Goal: Task Accomplishment & Management: Manage account settings

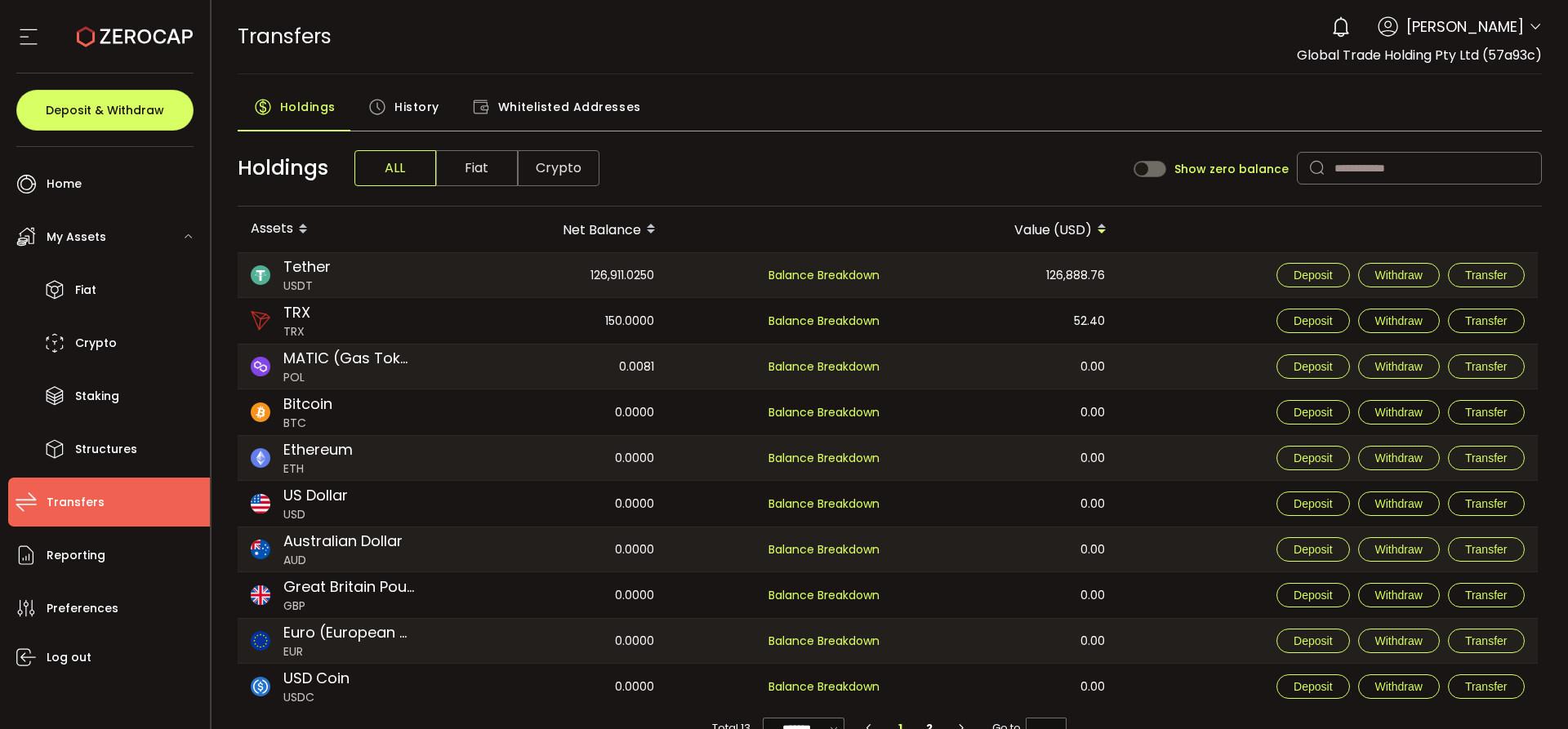
click at [812, 68] on div "TRANSFERS Buy Power $0.00 USD Transfers Transfers Your verification is pending …" at bounding box center [890, 36] width 1305 height 74
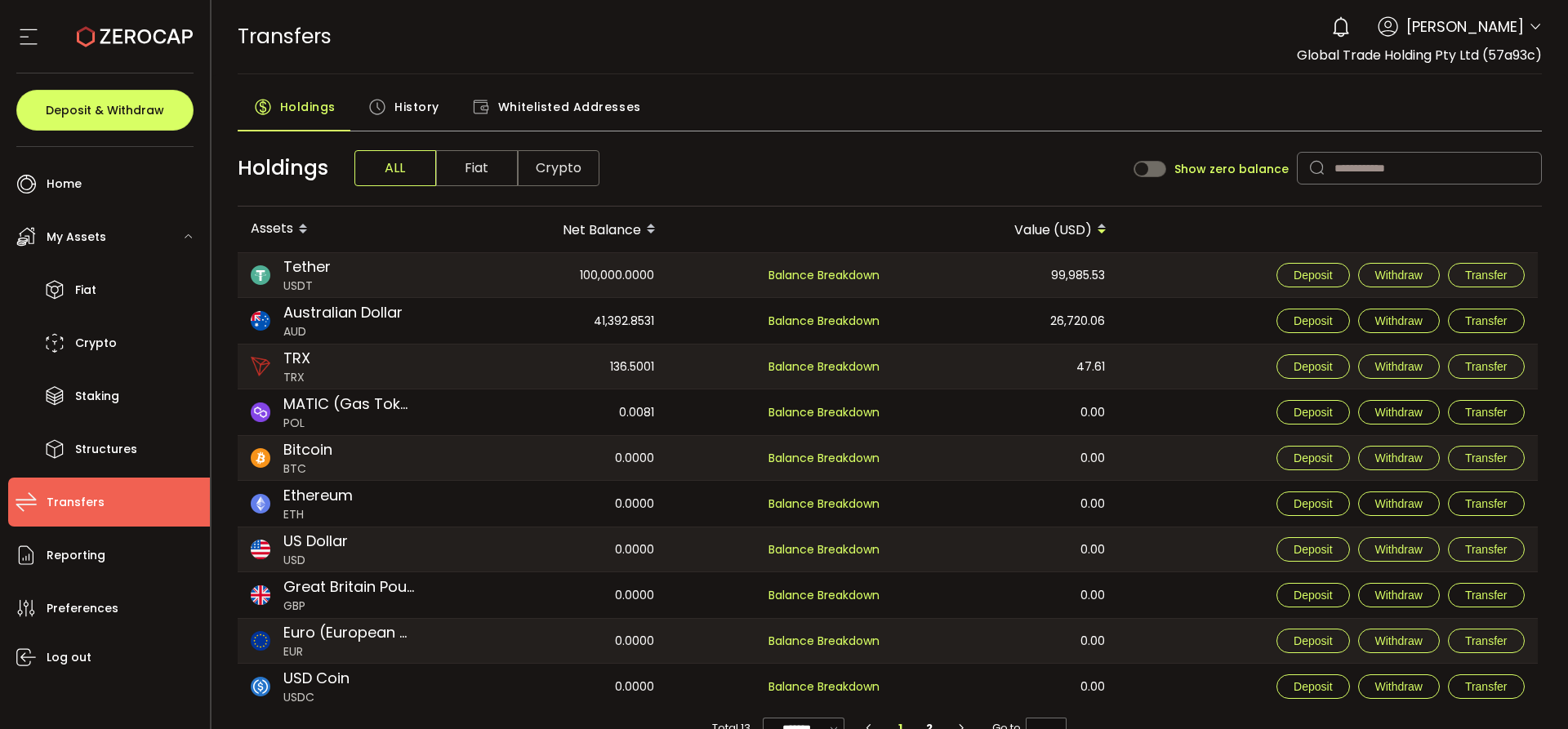
click at [798, 50] on div "TRANSFERS Buy Power $0.00 USD Transfers Transfers Your verification is pending …" at bounding box center [890, 36] width 1305 height 74
click at [854, 52] on div "TRANSFERS Buy Power $0.00 USD Transfers Transfers Your verification is pending …" at bounding box center [890, 36] width 1305 height 74
click at [815, 51] on div "TRANSFERS Buy Power $0.00 USD Transfers Transfers Your verification is pending …" at bounding box center [890, 36] width 1305 height 74
click at [703, 36] on div "TRANSFERS Buy Power $0.00 USD Transfers Transfers Your verification is pending …" at bounding box center [890, 36] width 1305 height 74
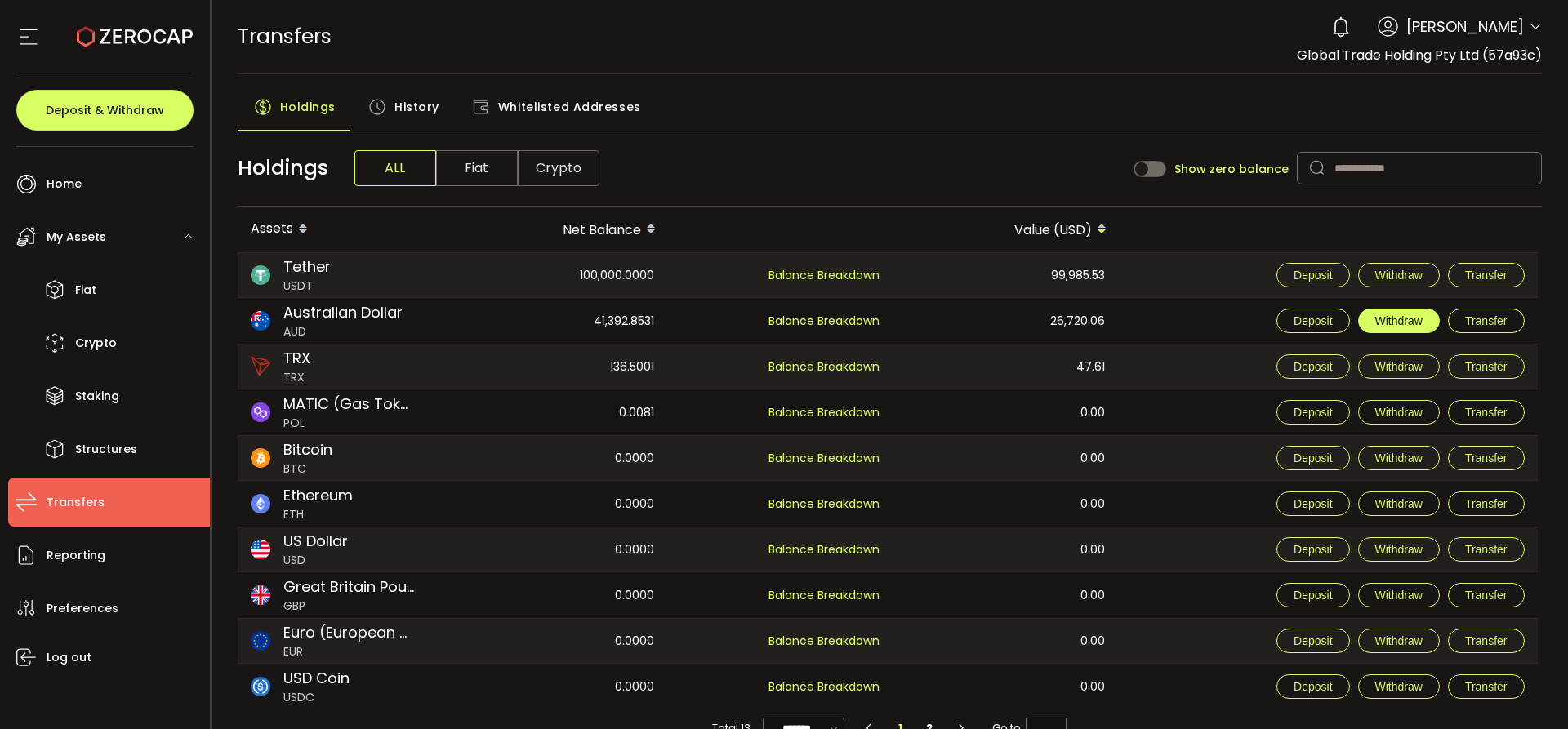
click at [1372, 326] on button "Withdraw" at bounding box center [1399, 321] width 82 height 25
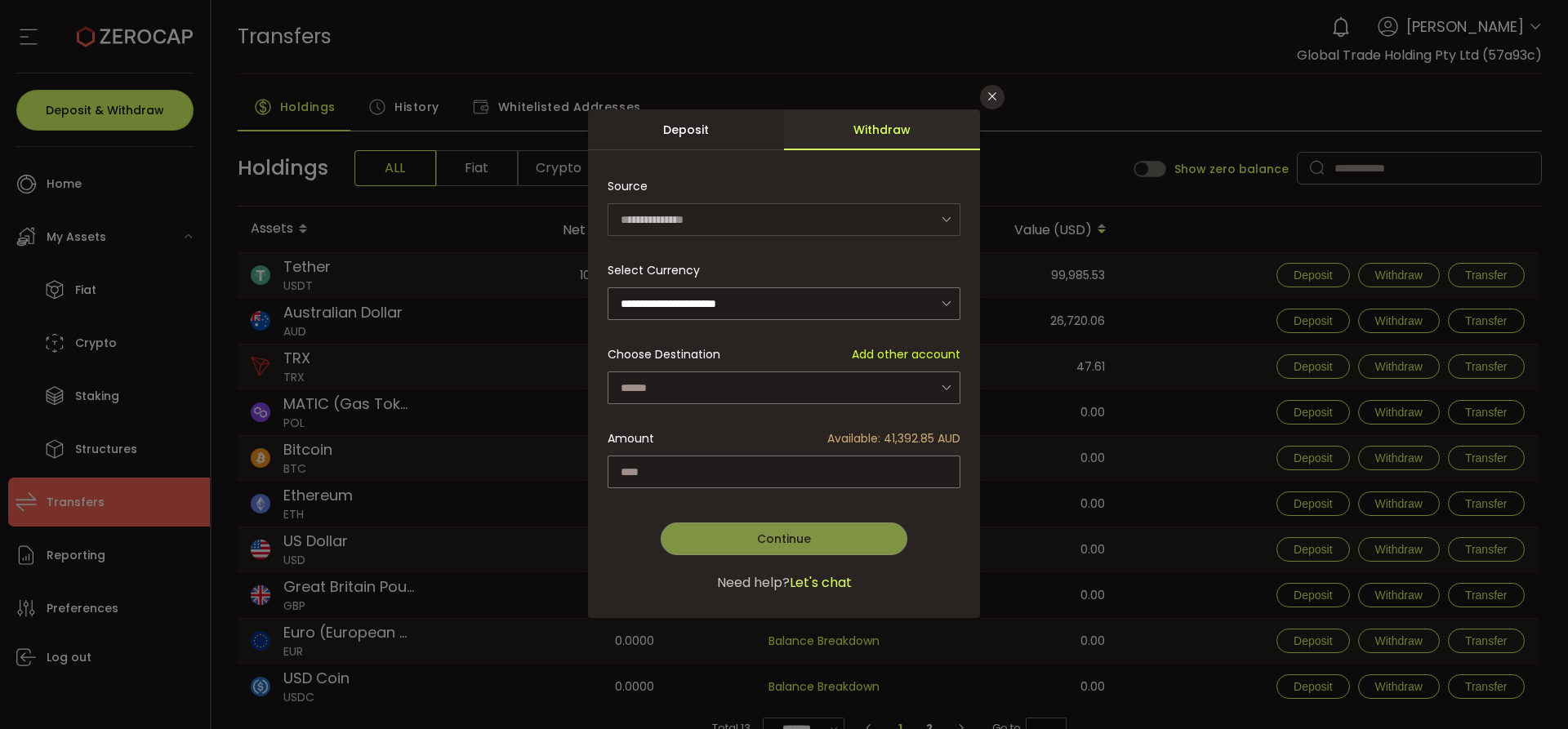
click at [743, 402] on div "**********" at bounding box center [784, 371] width 353 height 404
click at [744, 393] on input "dialog" at bounding box center [784, 388] width 353 height 33
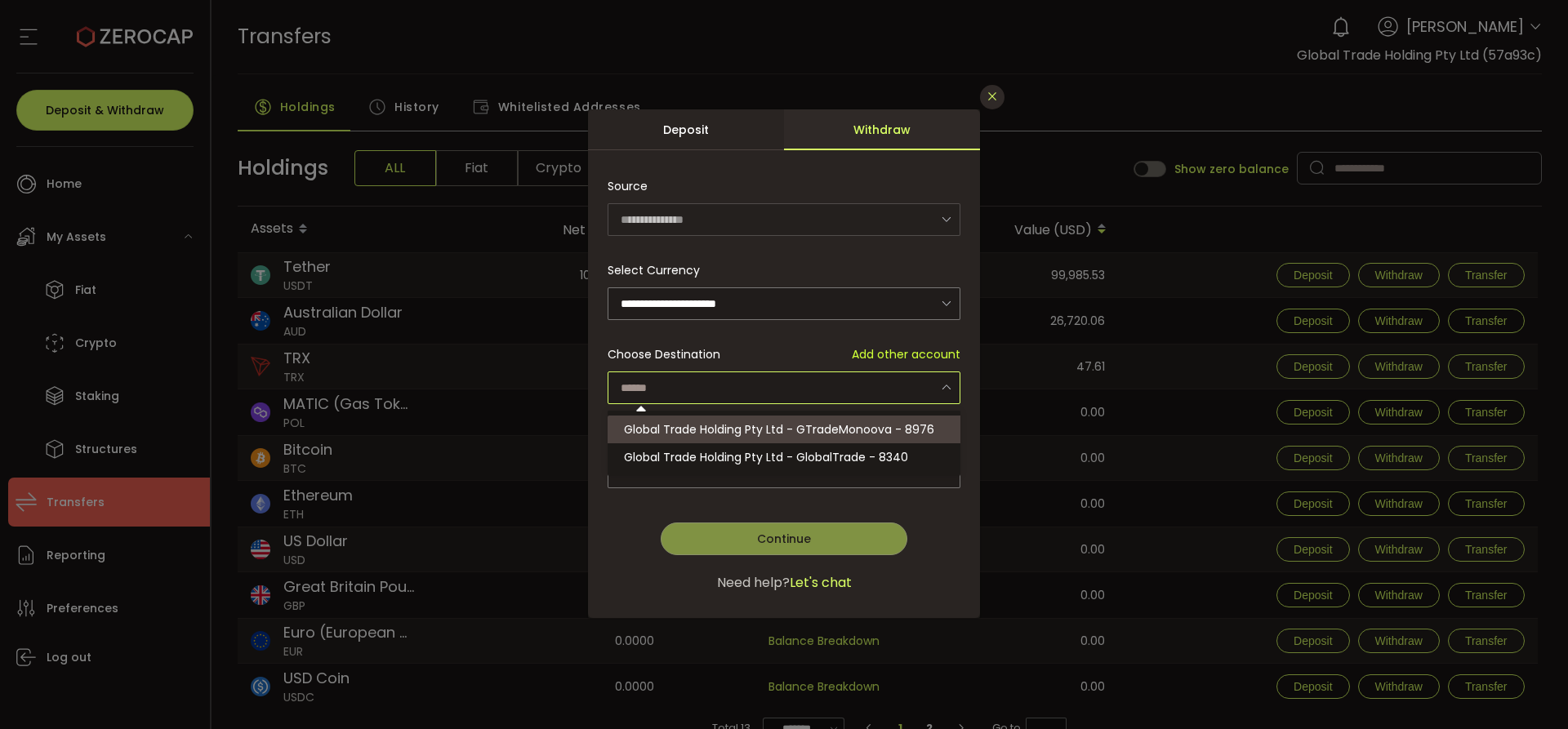
click at [999, 90] on button "Close" at bounding box center [991, 97] width 25 height 25
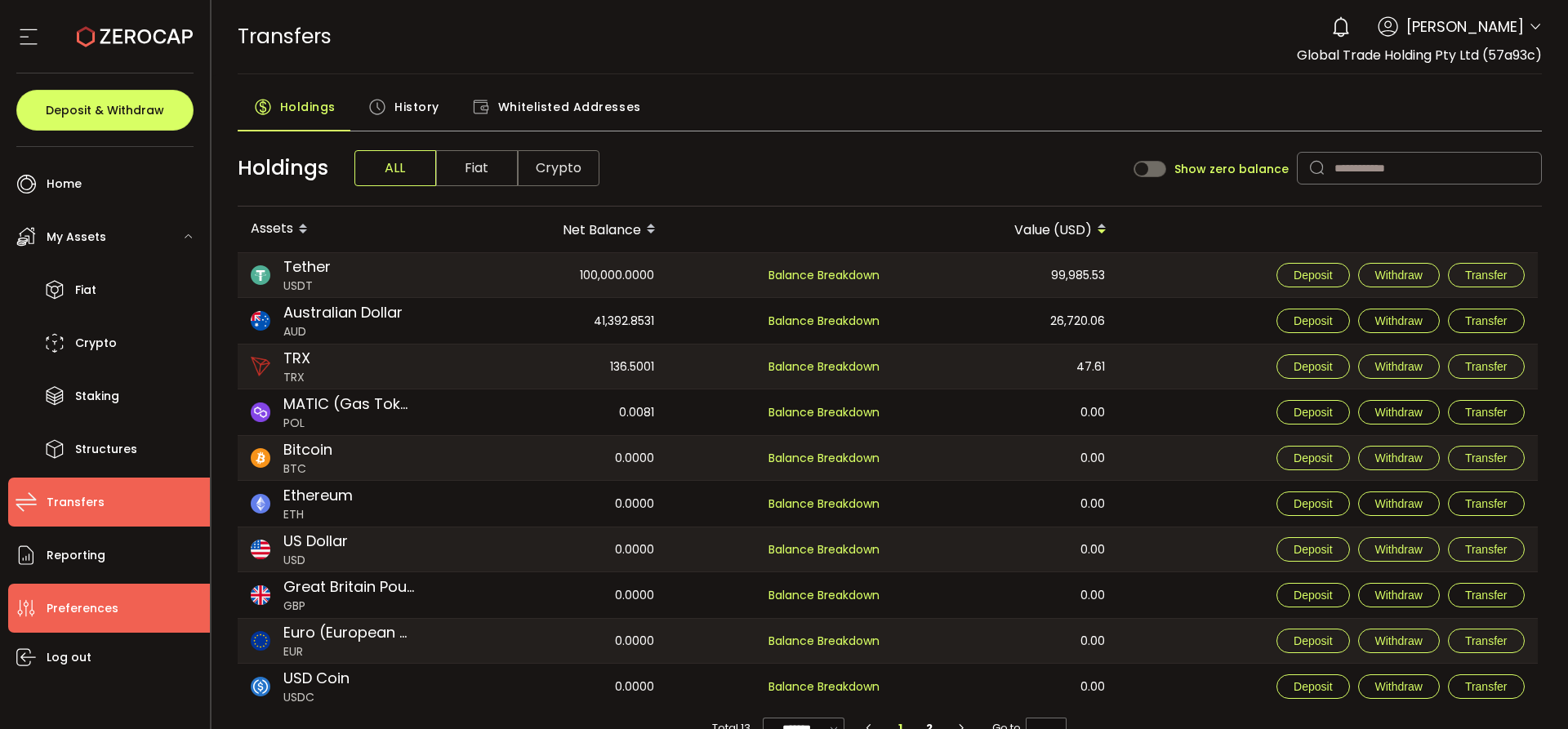
click at [124, 606] on li "Preferences" at bounding box center [108, 609] width 201 height 49
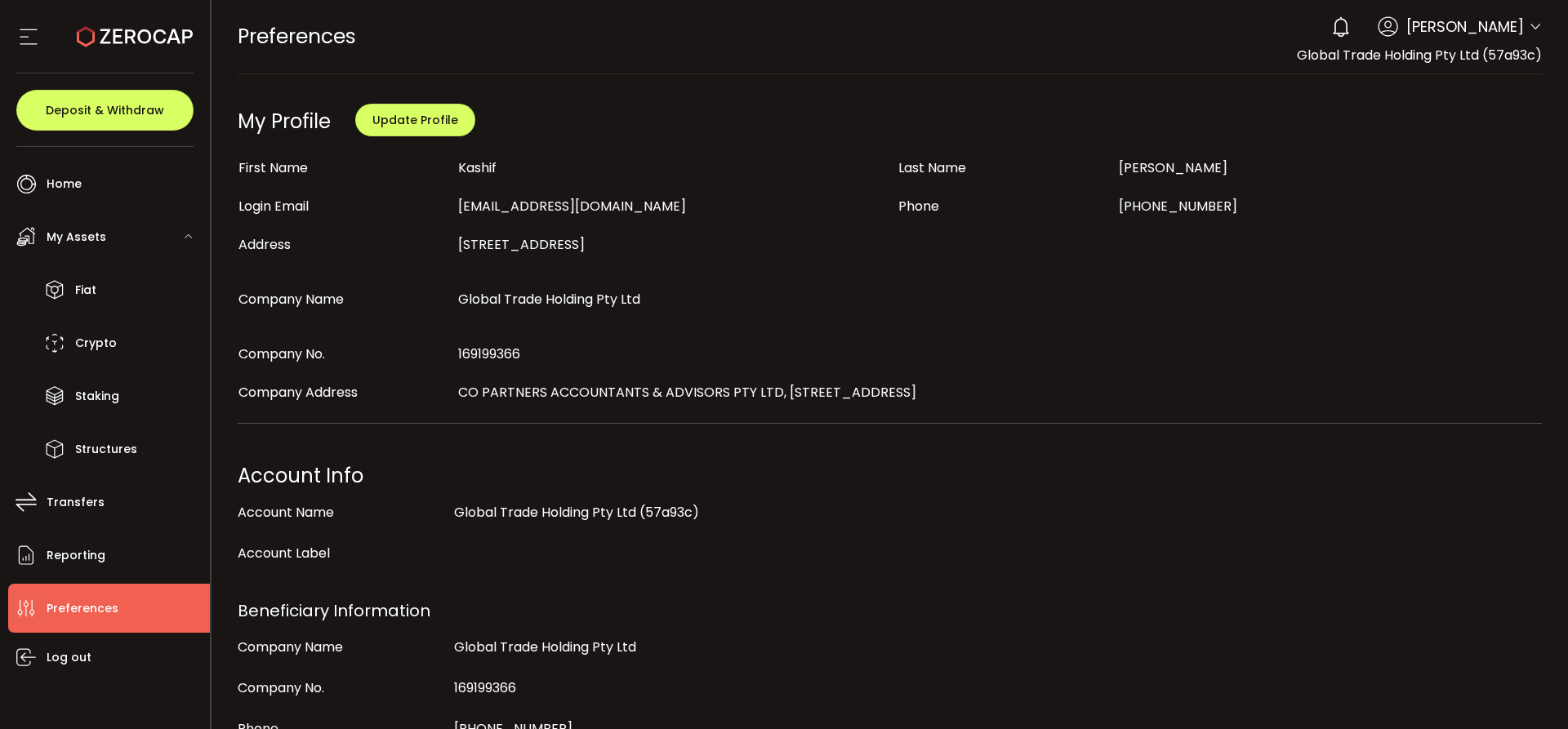
scroll to position [571, 0]
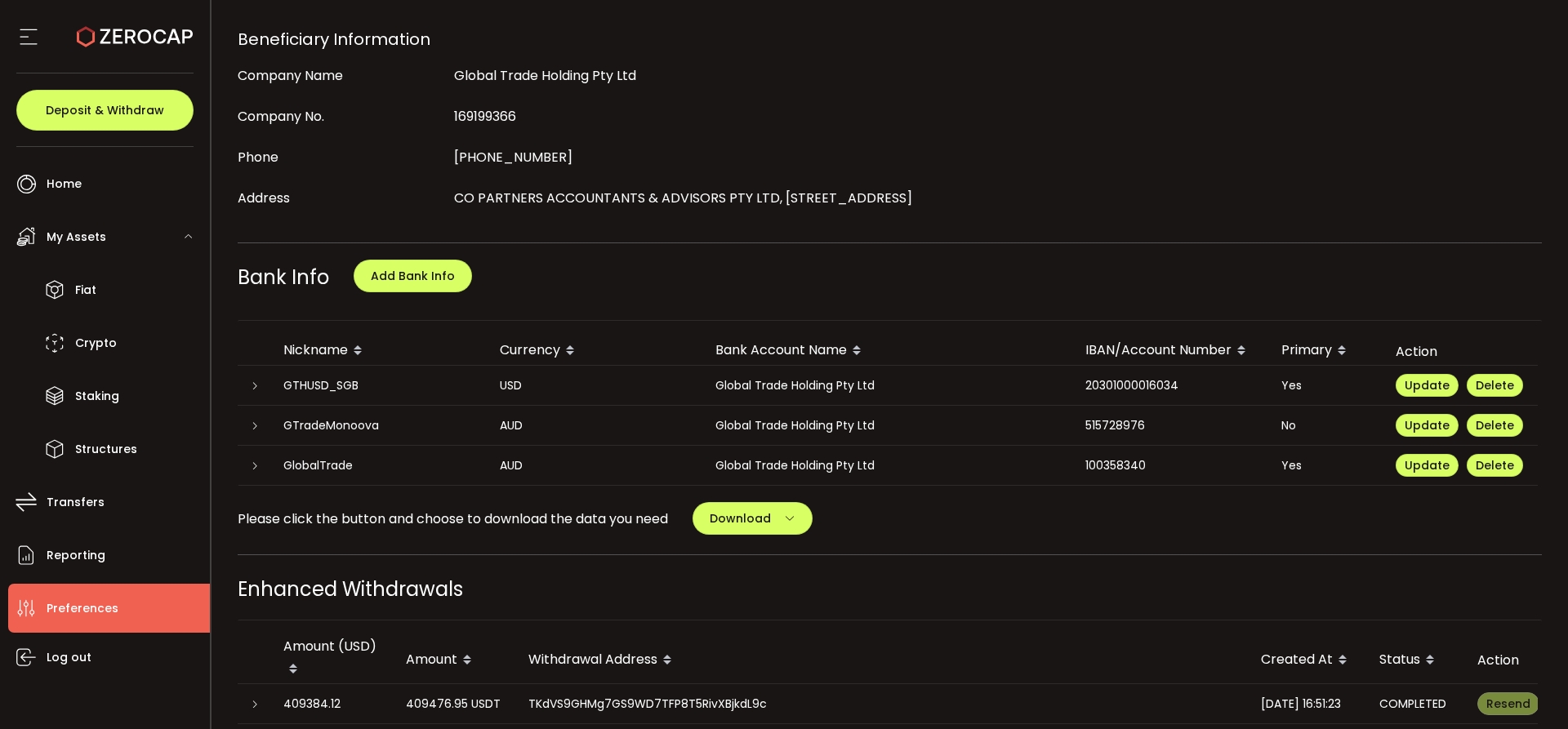
click at [261, 467] on div at bounding box center [254, 466] width 33 height 16
click at [255, 469] on icon at bounding box center [254, 466] width 10 height 10
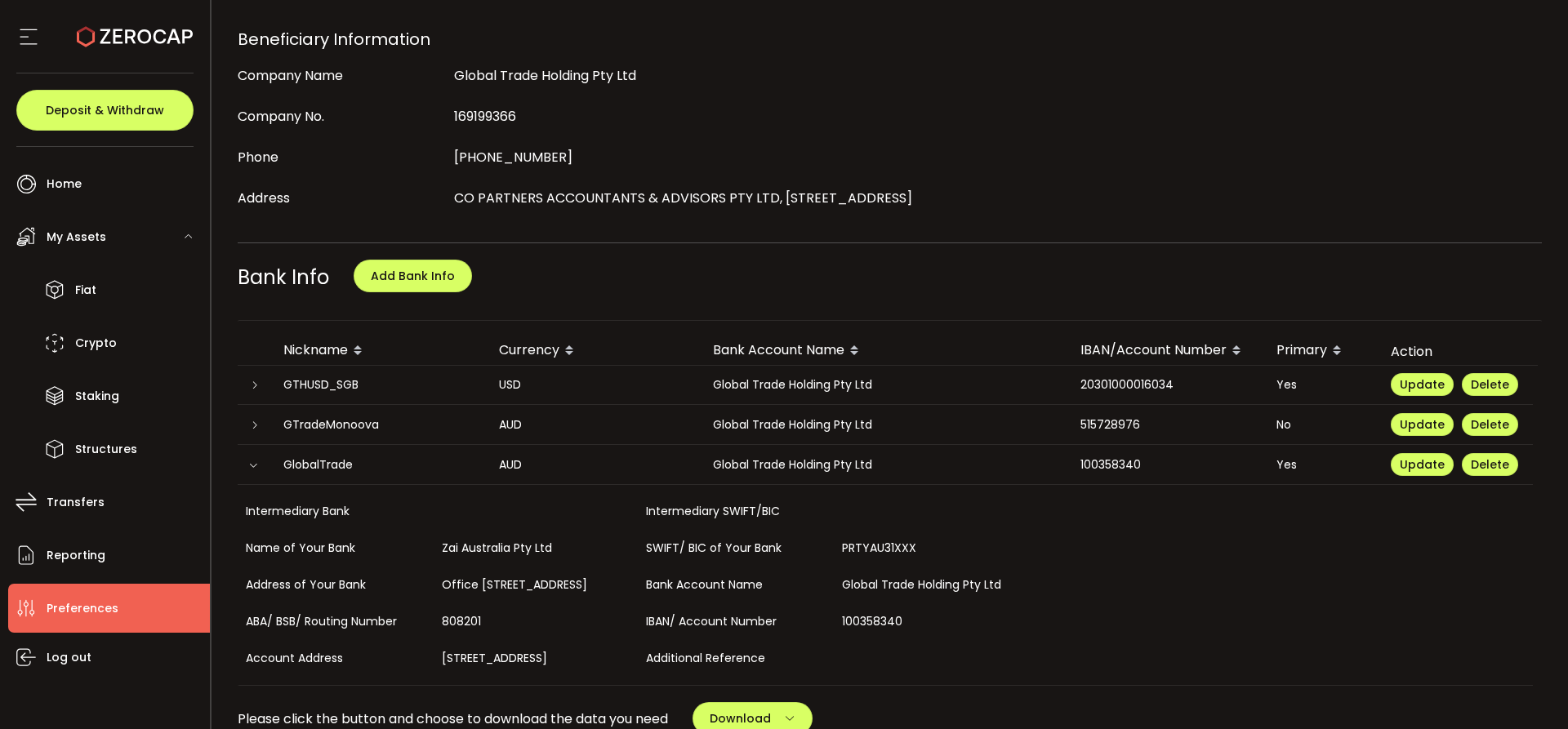
scroll to position [52, 0]
click at [254, 457] on div at bounding box center [254, 465] width 33 height 16
click at [252, 460] on icon at bounding box center [252, 465] width 10 height 10
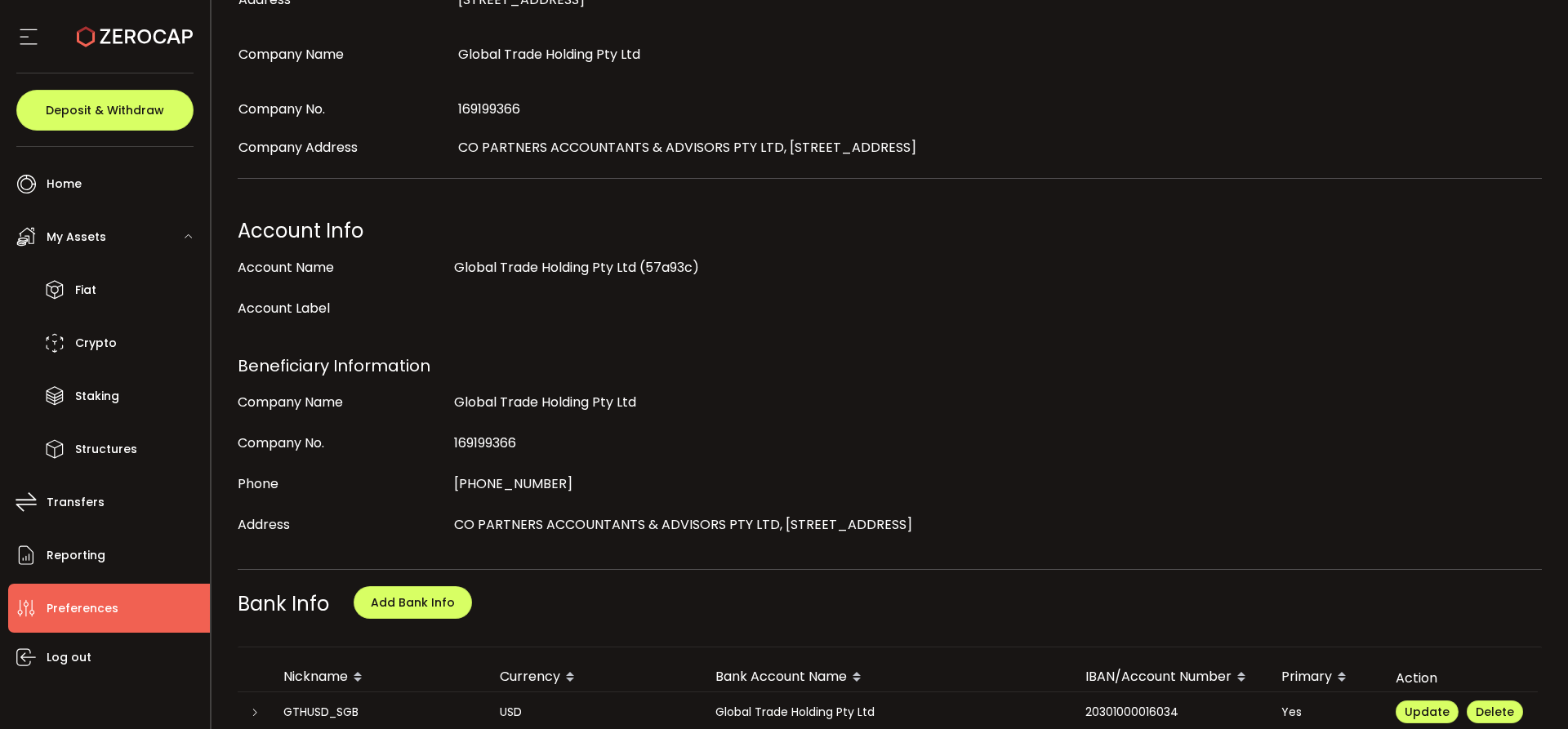
scroll to position [0, 0]
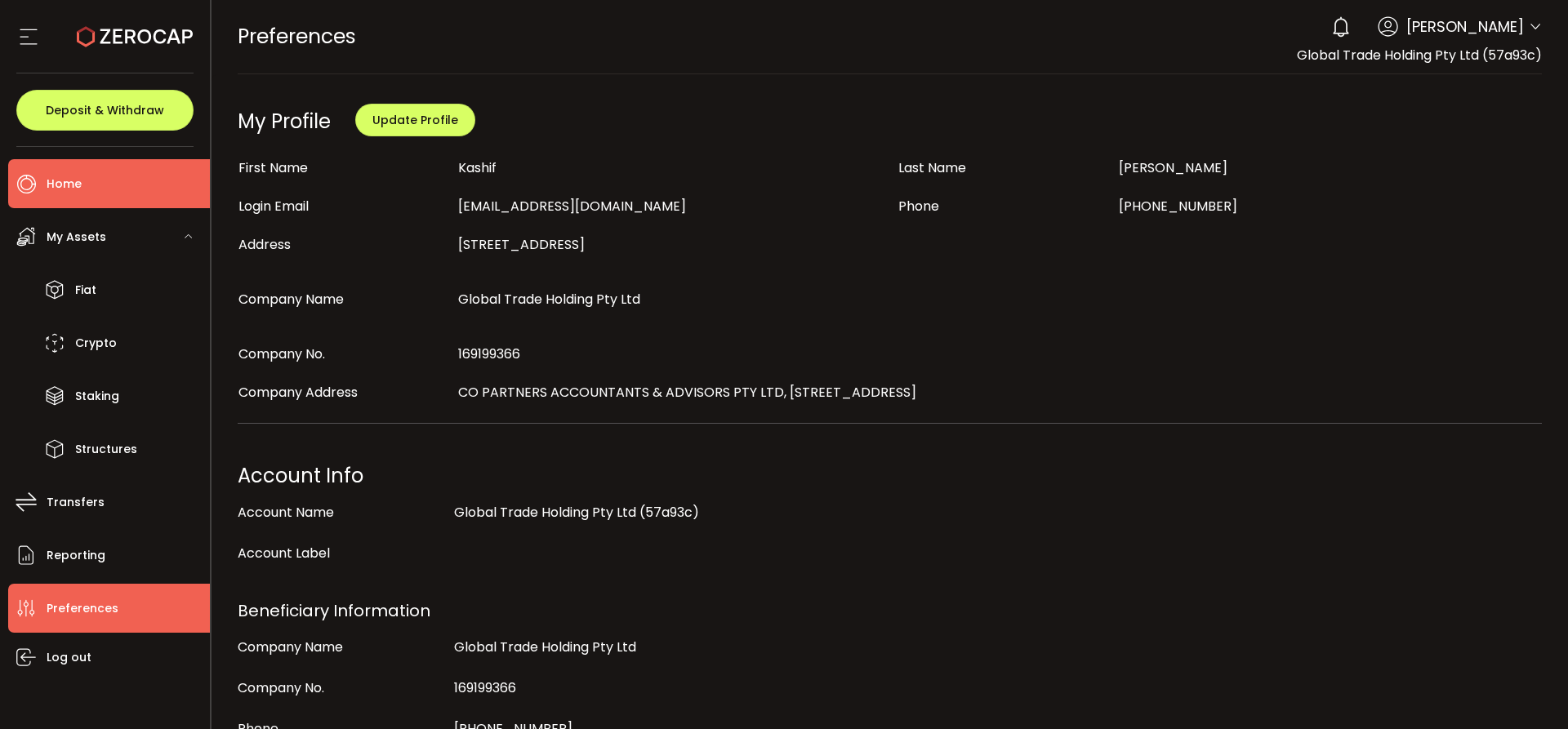
click at [110, 182] on li "Home" at bounding box center [108, 184] width 201 height 49
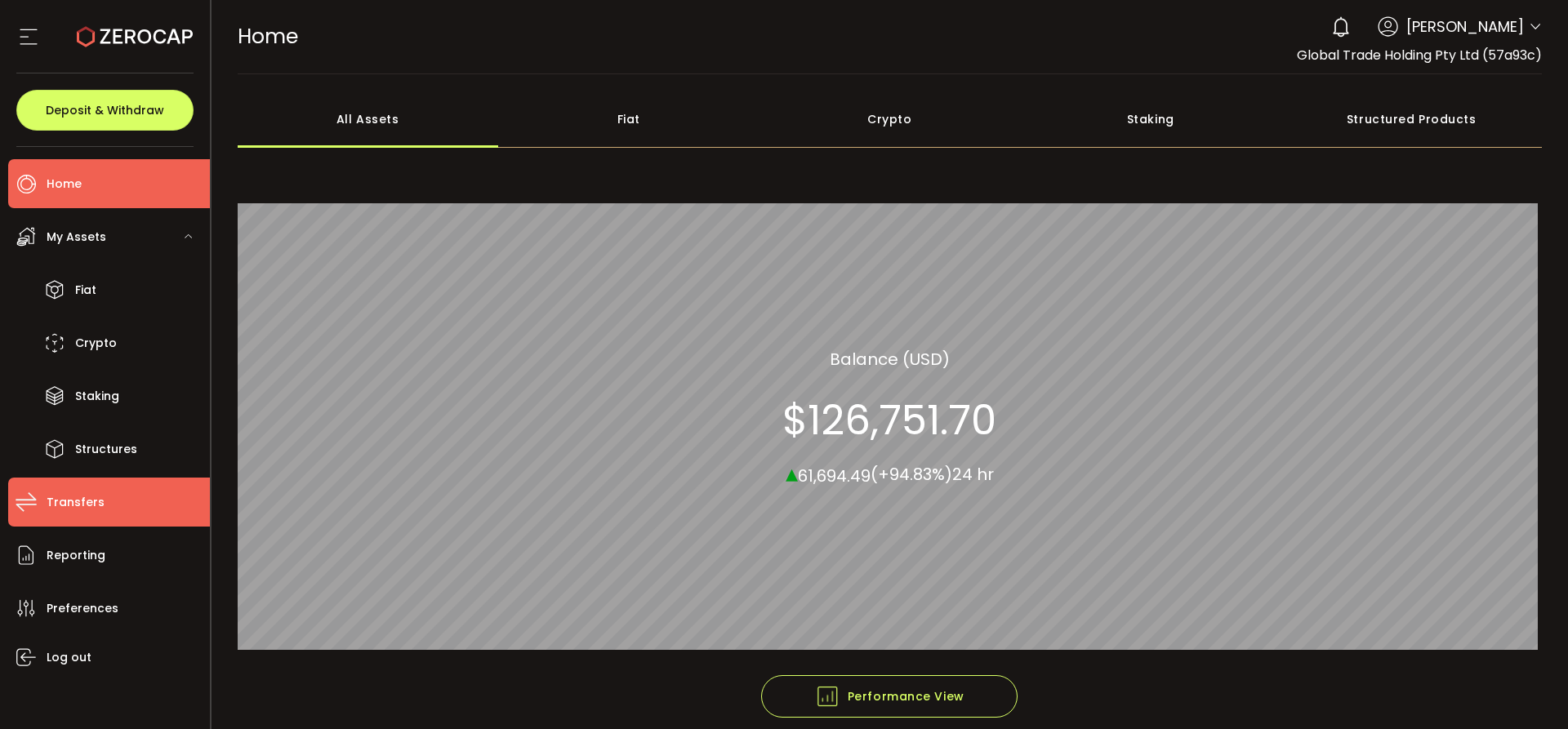
click at [83, 512] on span "Transfers" at bounding box center [76, 503] width 58 height 24
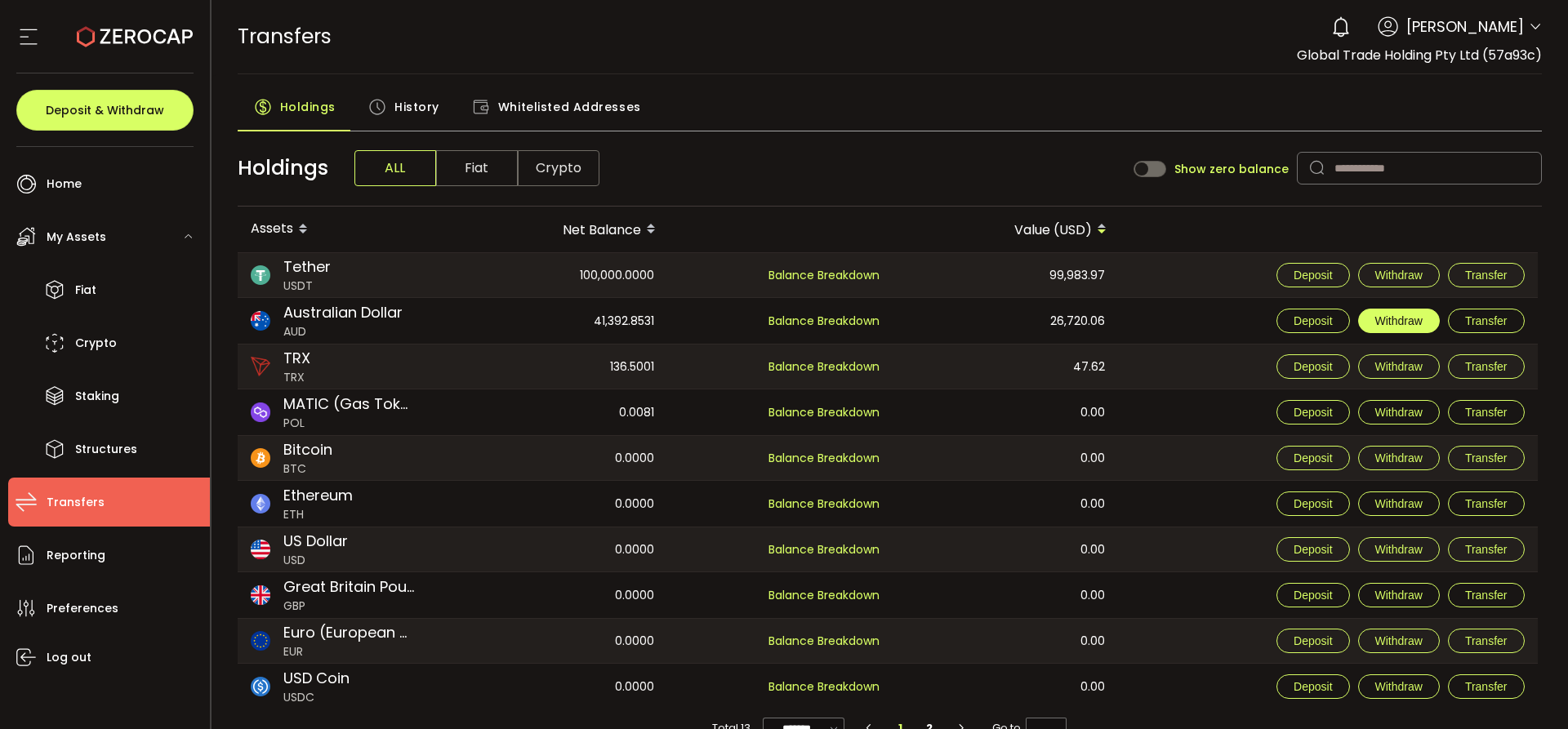
click at [1397, 318] on span "Withdraw" at bounding box center [1399, 321] width 47 height 13
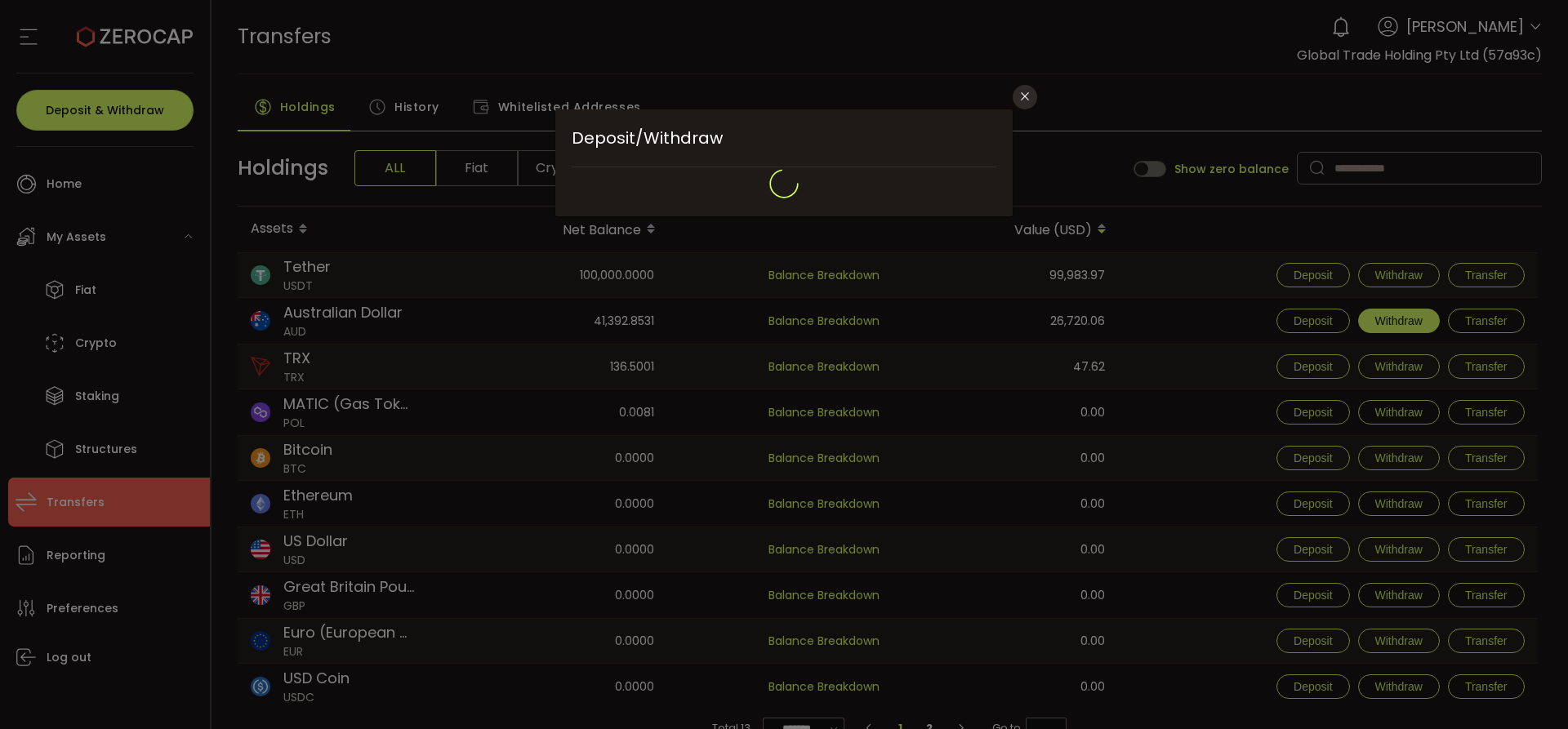
type input "**********"
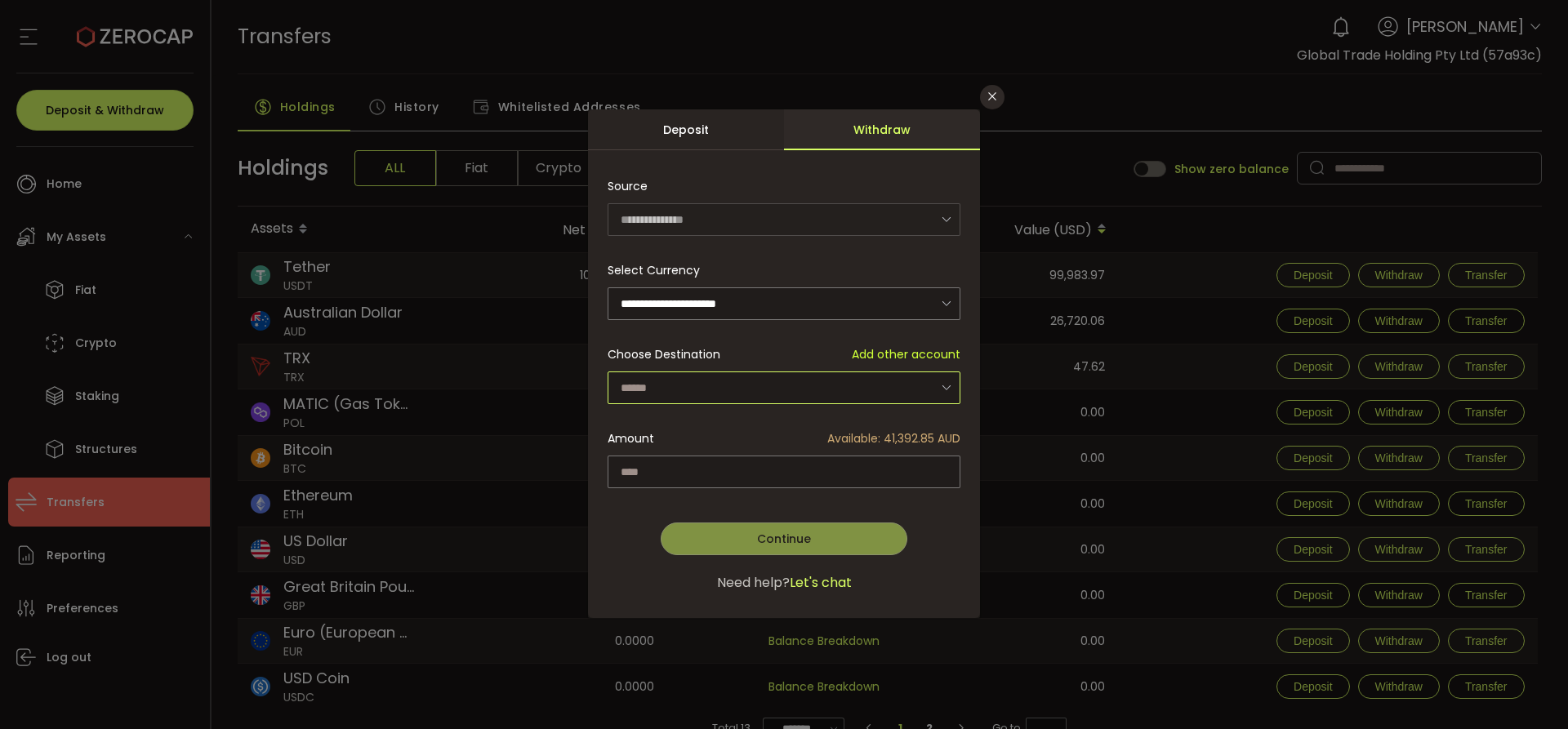
click at [688, 383] on input "dialog" at bounding box center [784, 388] width 353 height 33
click at [695, 463] on span "Global Trade Holding Pty Ltd - GlobalTrade - 8340" at bounding box center [766, 457] width 284 height 16
type input "**********"
click at [996, 98] on icon "Close" at bounding box center [992, 97] width 13 height 13
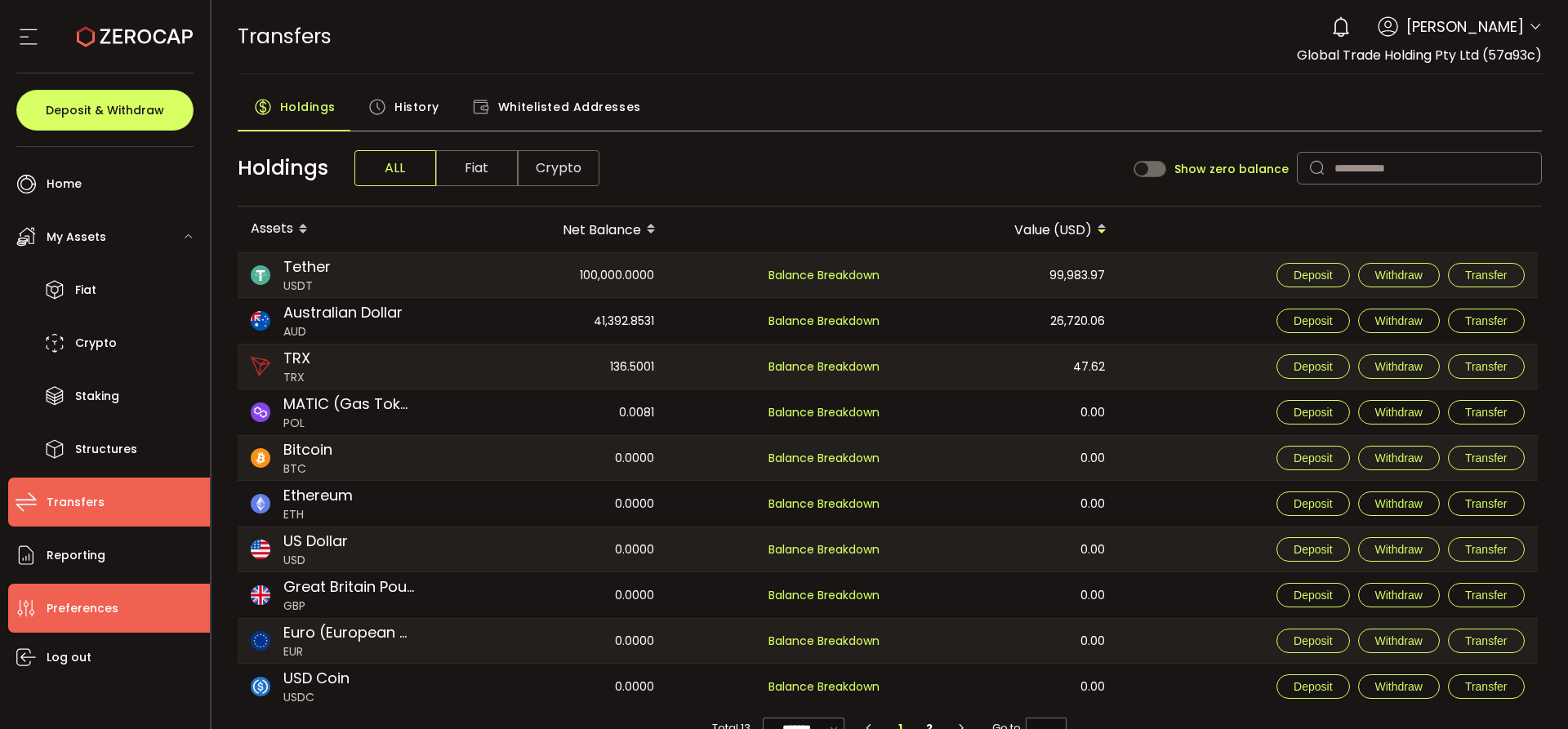
click at [98, 608] on span "Preferences" at bounding box center [82, 609] width 72 height 24
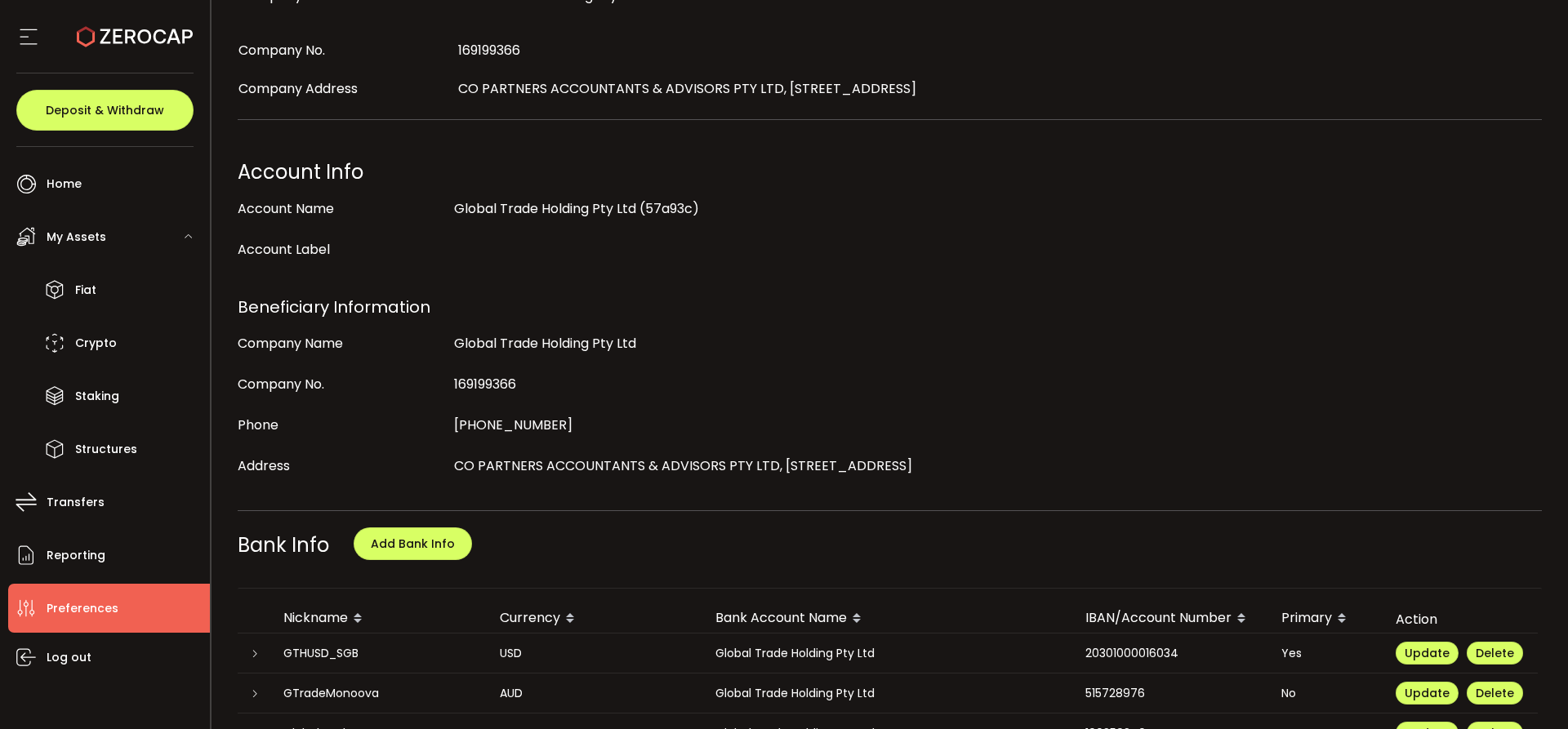
scroll to position [490, 0]
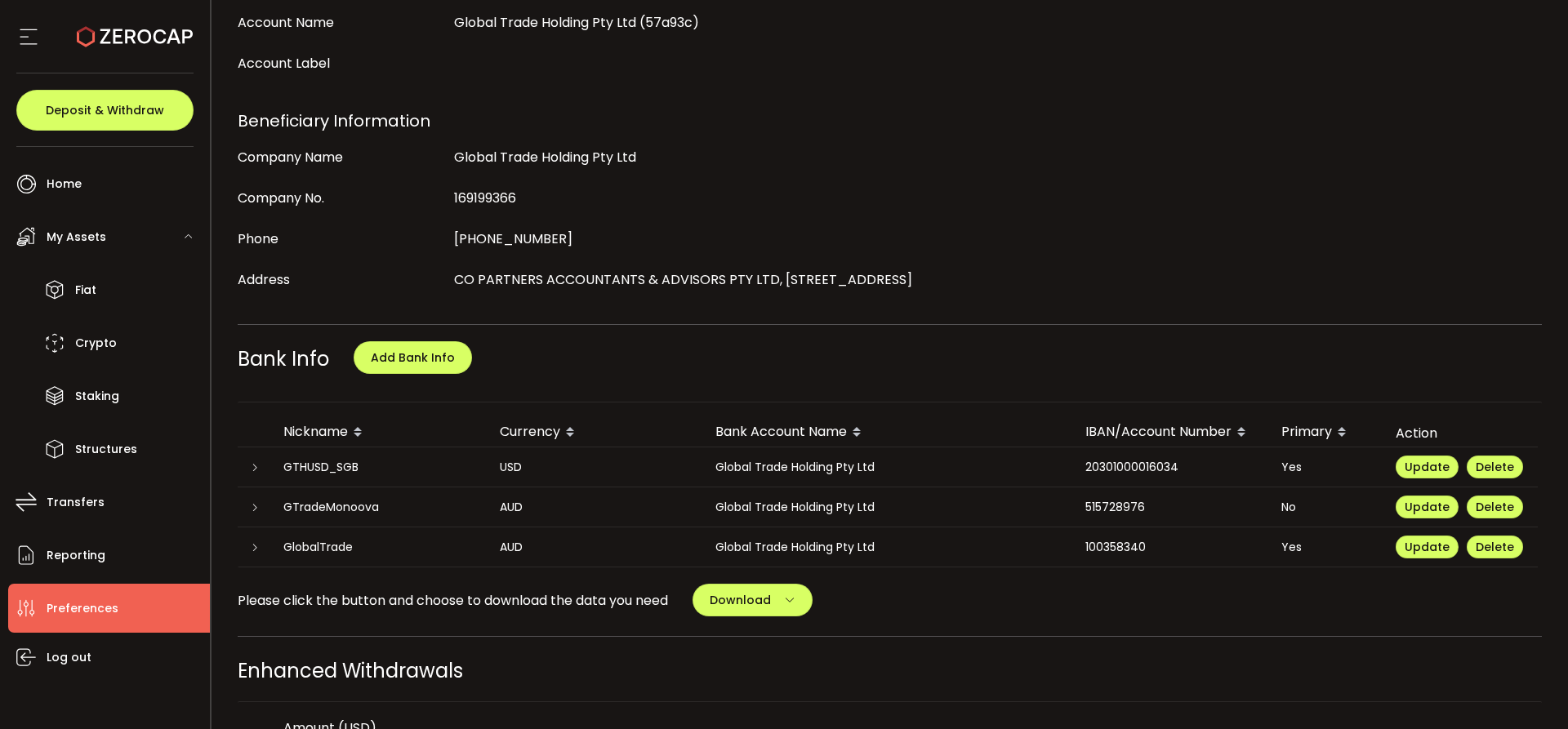
click at [251, 545] on icon at bounding box center [254, 548] width 10 height 10
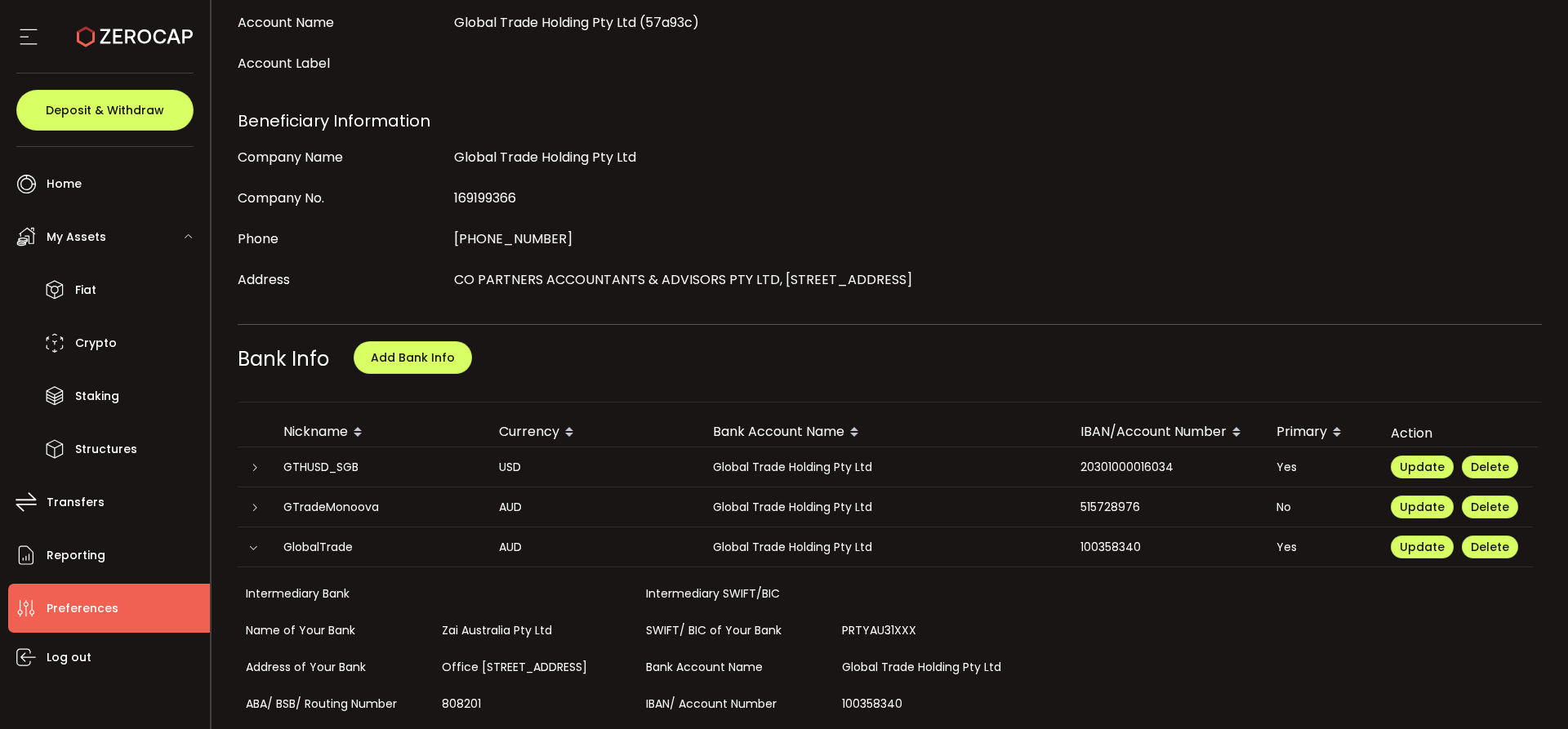
scroll to position [52, 0]
click at [98, 344] on span "Crypto" at bounding box center [96, 344] width 42 height 24
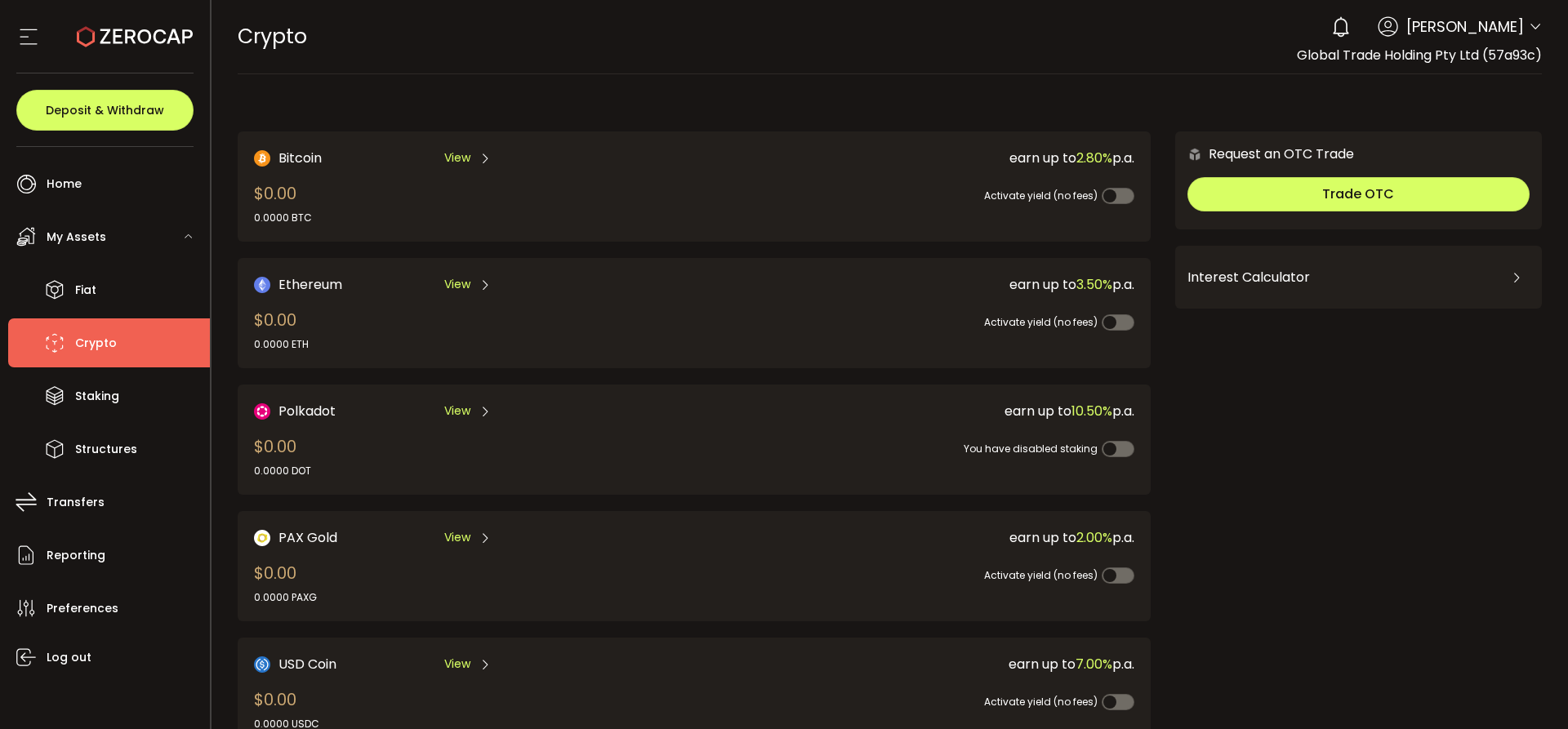
click at [94, 237] on span "My Assets" at bounding box center [76, 237] width 59 height 24
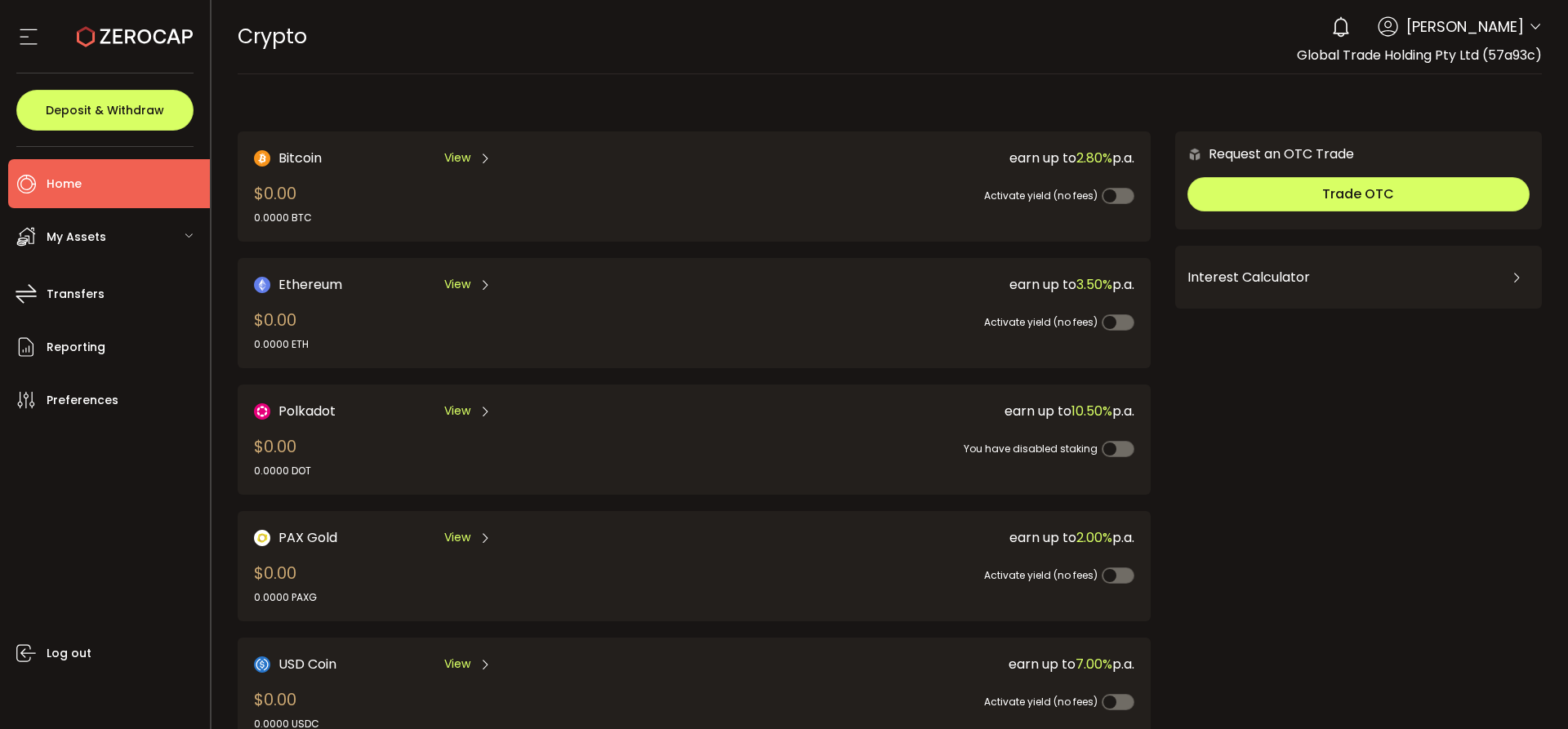
click at [51, 197] on li "Home" at bounding box center [108, 184] width 201 height 49
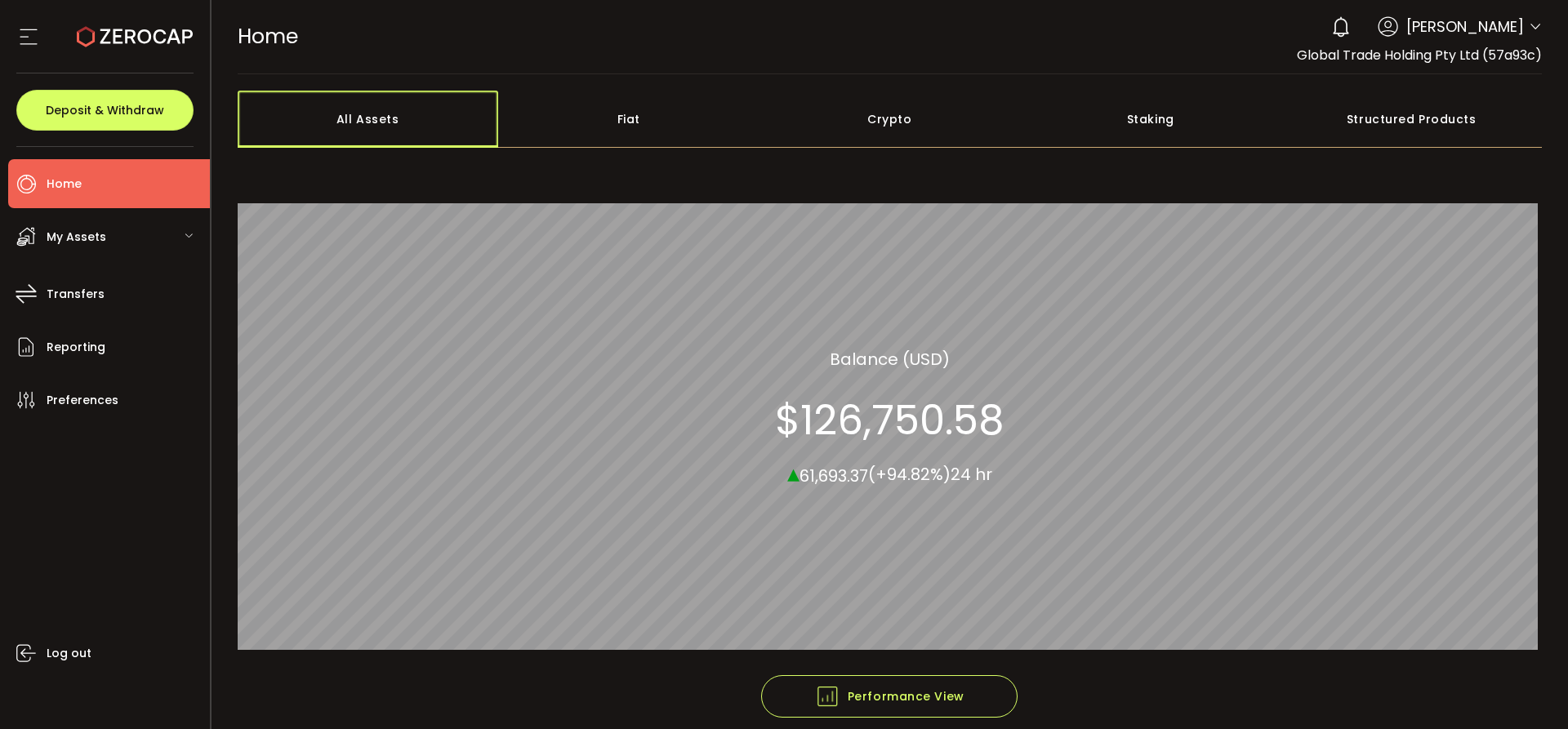
click at [405, 120] on div "All Assets" at bounding box center [368, 118] width 261 height 57
click at [68, 253] on div "My Assets" at bounding box center [108, 237] width 201 height 49
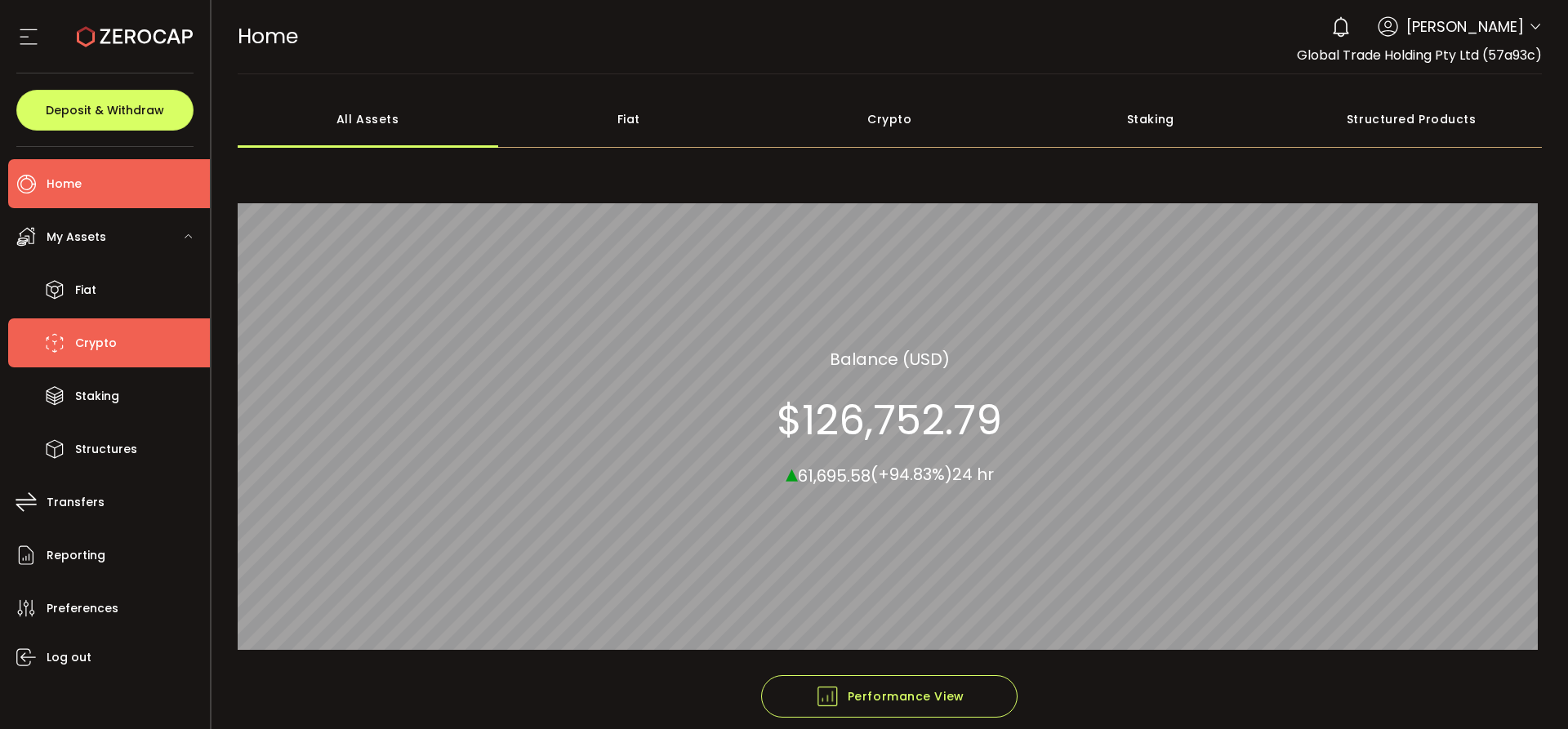
click at [114, 344] on span "Crypto" at bounding box center [96, 344] width 42 height 24
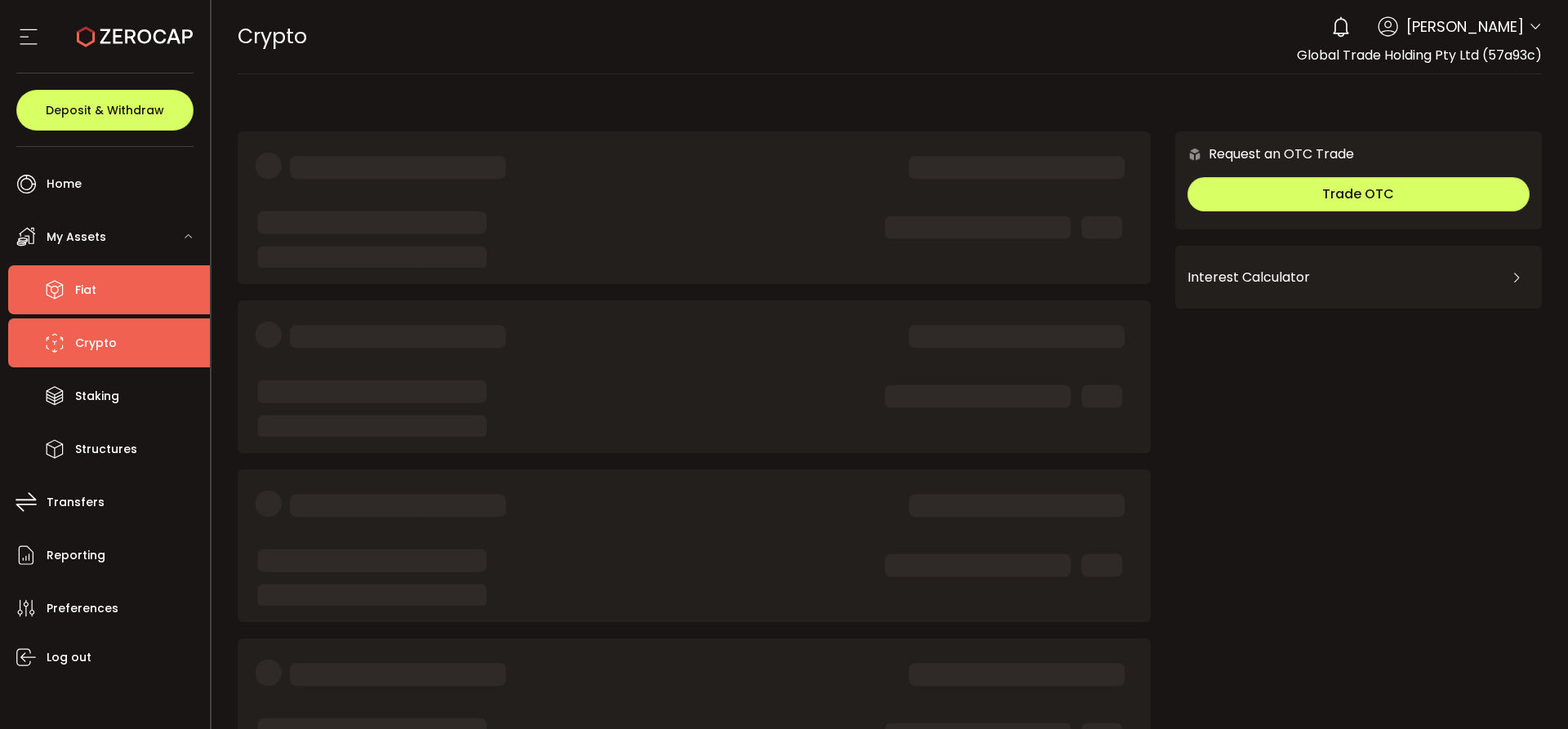
click at [106, 302] on li "Fiat" at bounding box center [108, 290] width 201 height 49
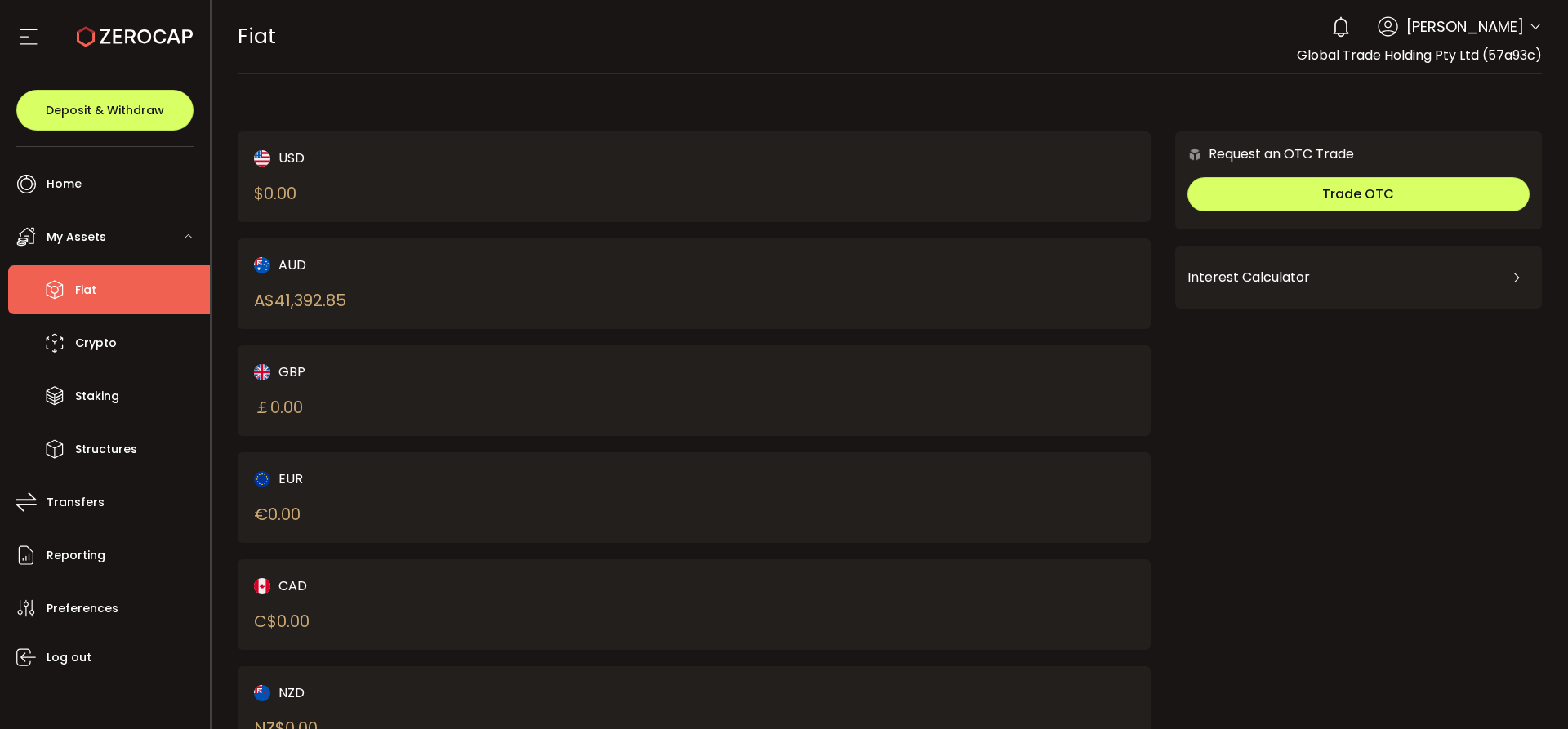
click at [428, 292] on div "AUD A$ 41,392.85" at bounding box center [452, 284] width 396 height 58
click at [277, 264] on div "AUD" at bounding box center [452, 265] width 396 height 20
click at [279, 300] on div "A$ 41,392.85" at bounding box center [300, 300] width 92 height 25
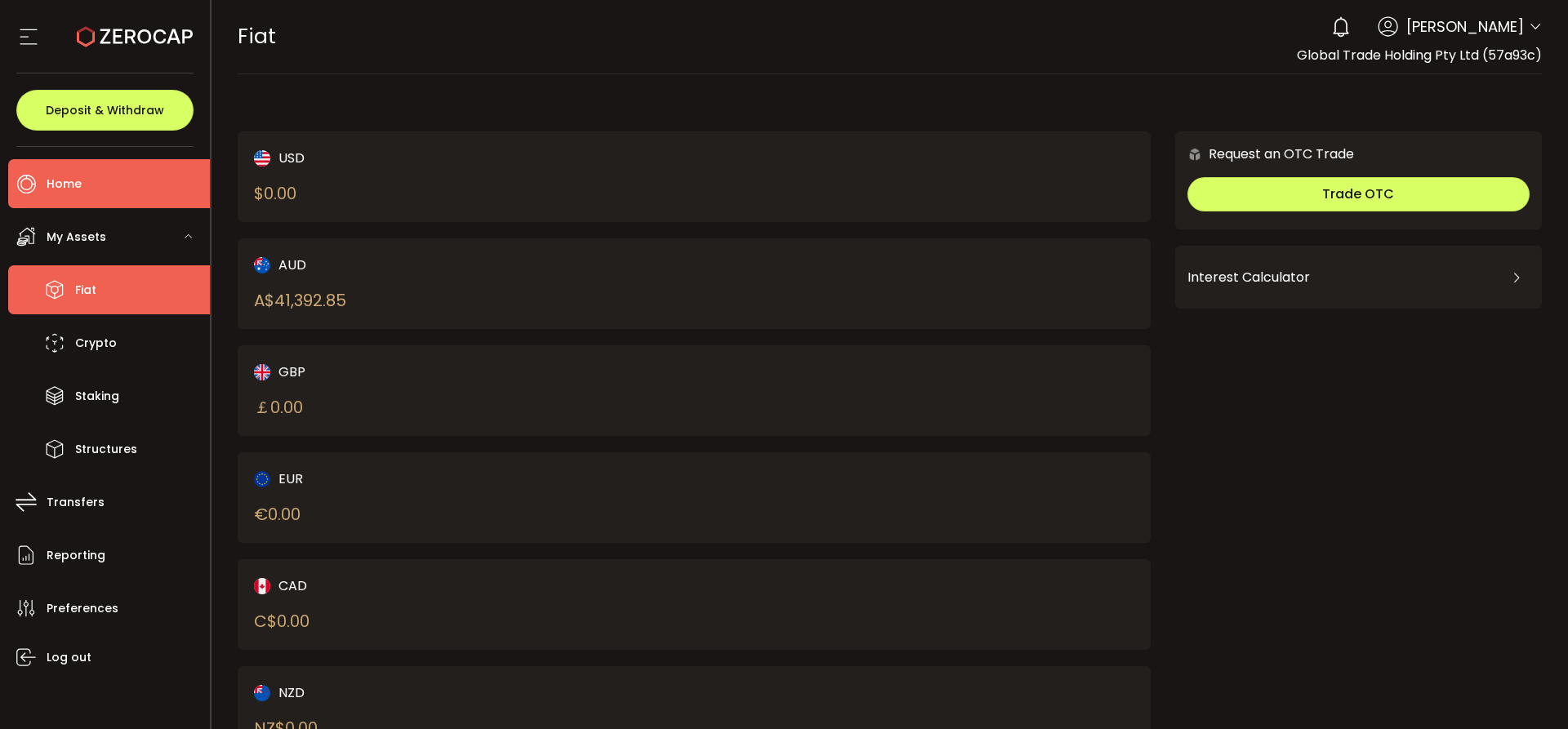
click at [80, 190] on span "Home" at bounding box center [64, 184] width 36 height 24
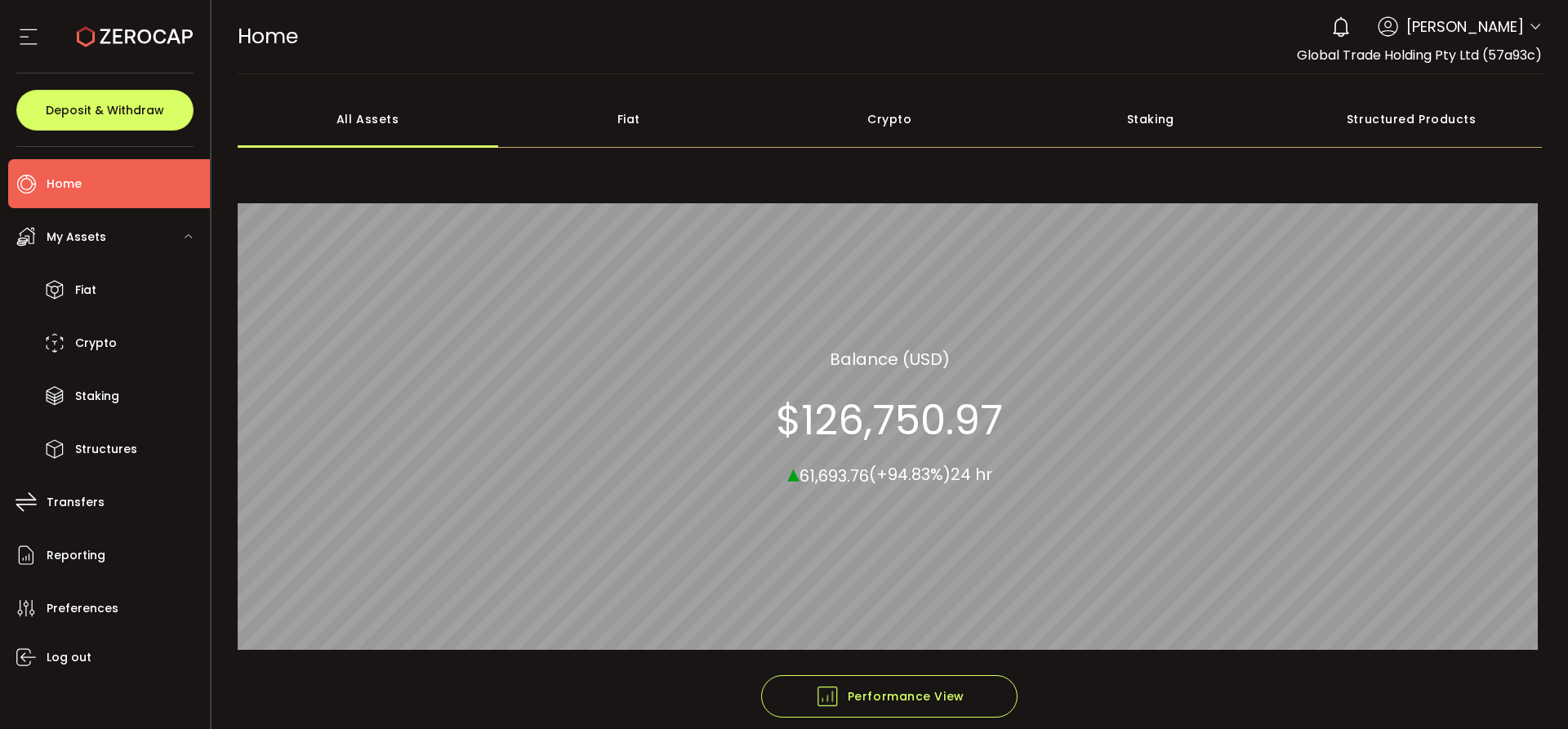
click at [676, 113] on div "Fiat" at bounding box center [629, 118] width 261 height 57
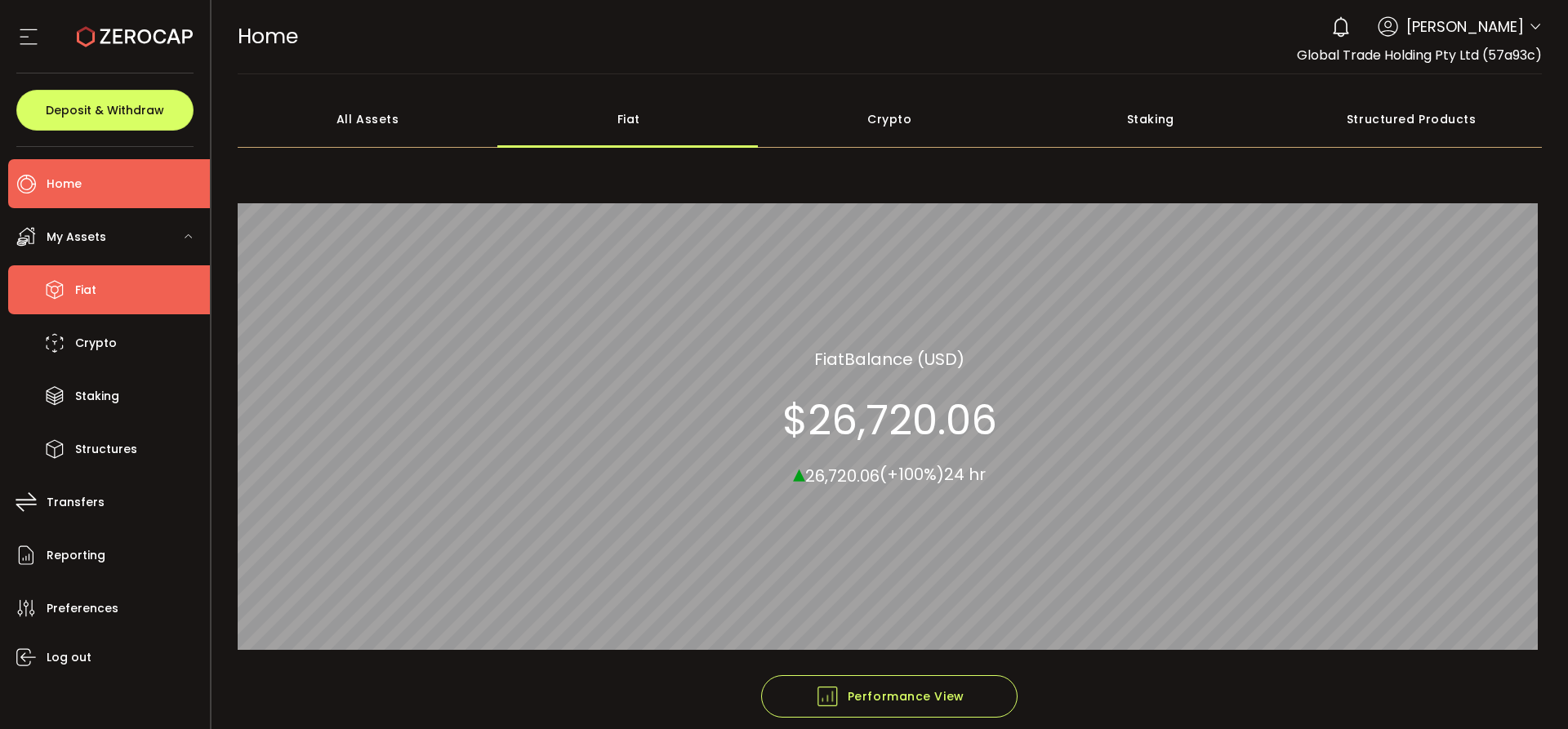
click at [97, 300] on li "Fiat" at bounding box center [108, 290] width 201 height 49
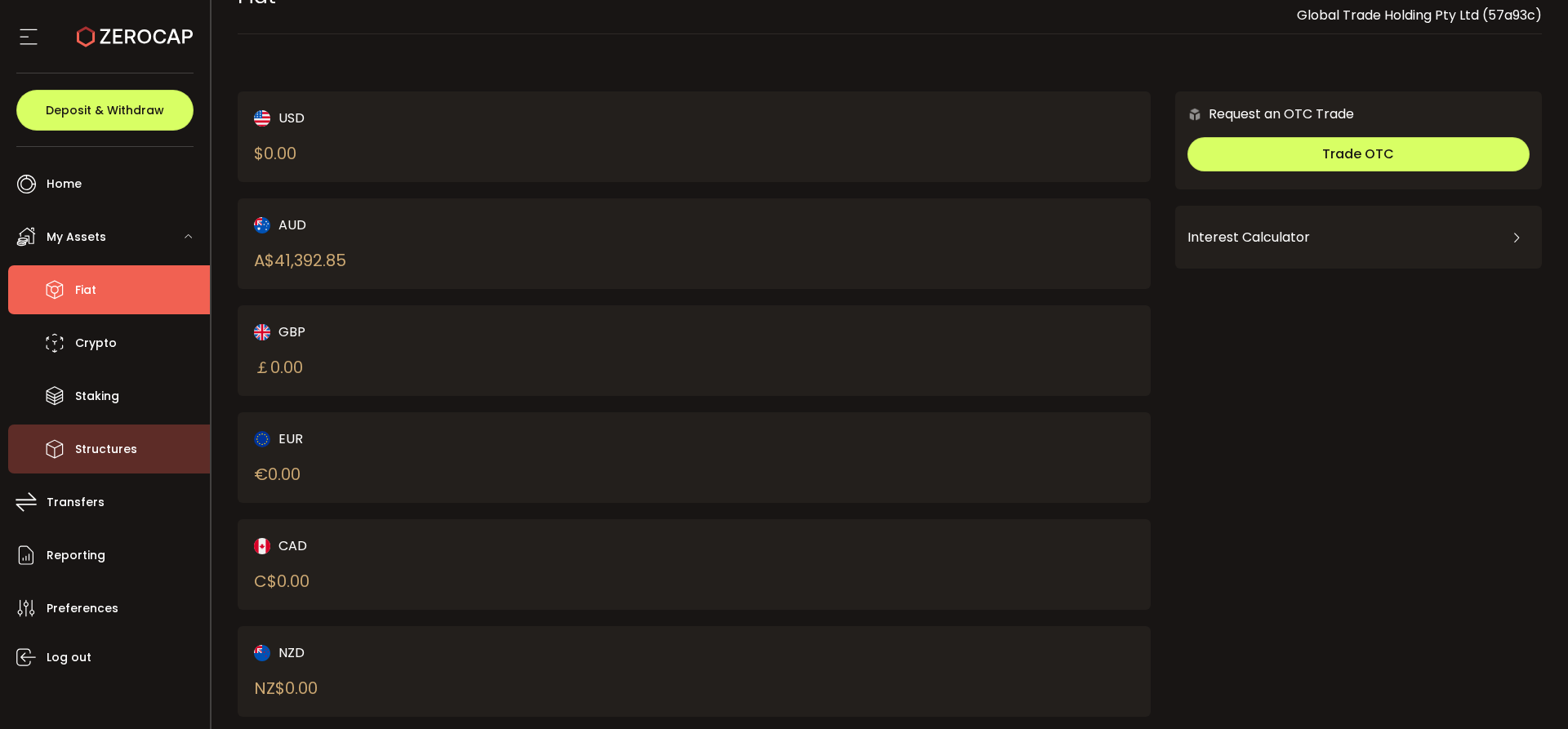
scroll to position [77, 0]
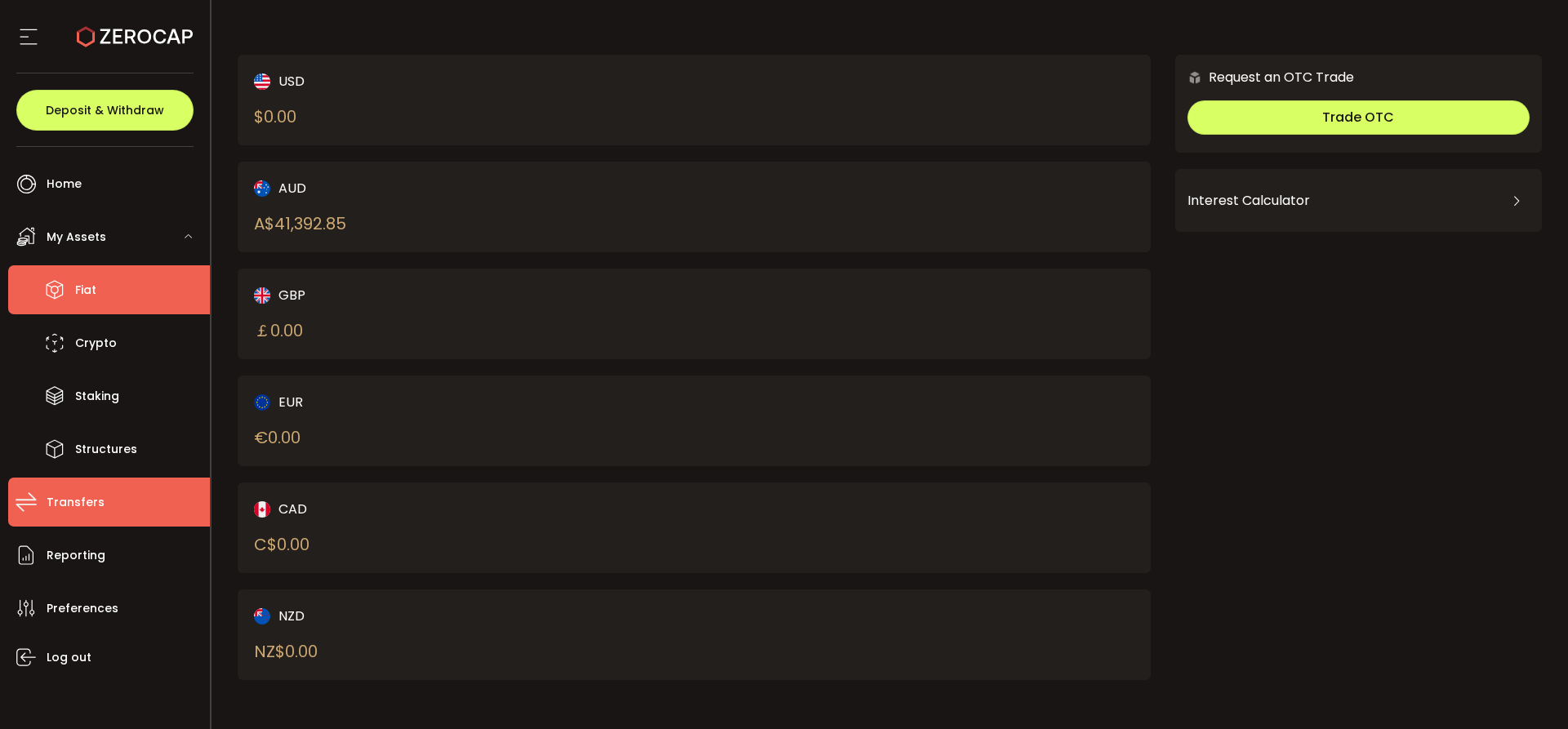
click at [69, 488] on li "Transfers" at bounding box center [108, 502] width 201 height 49
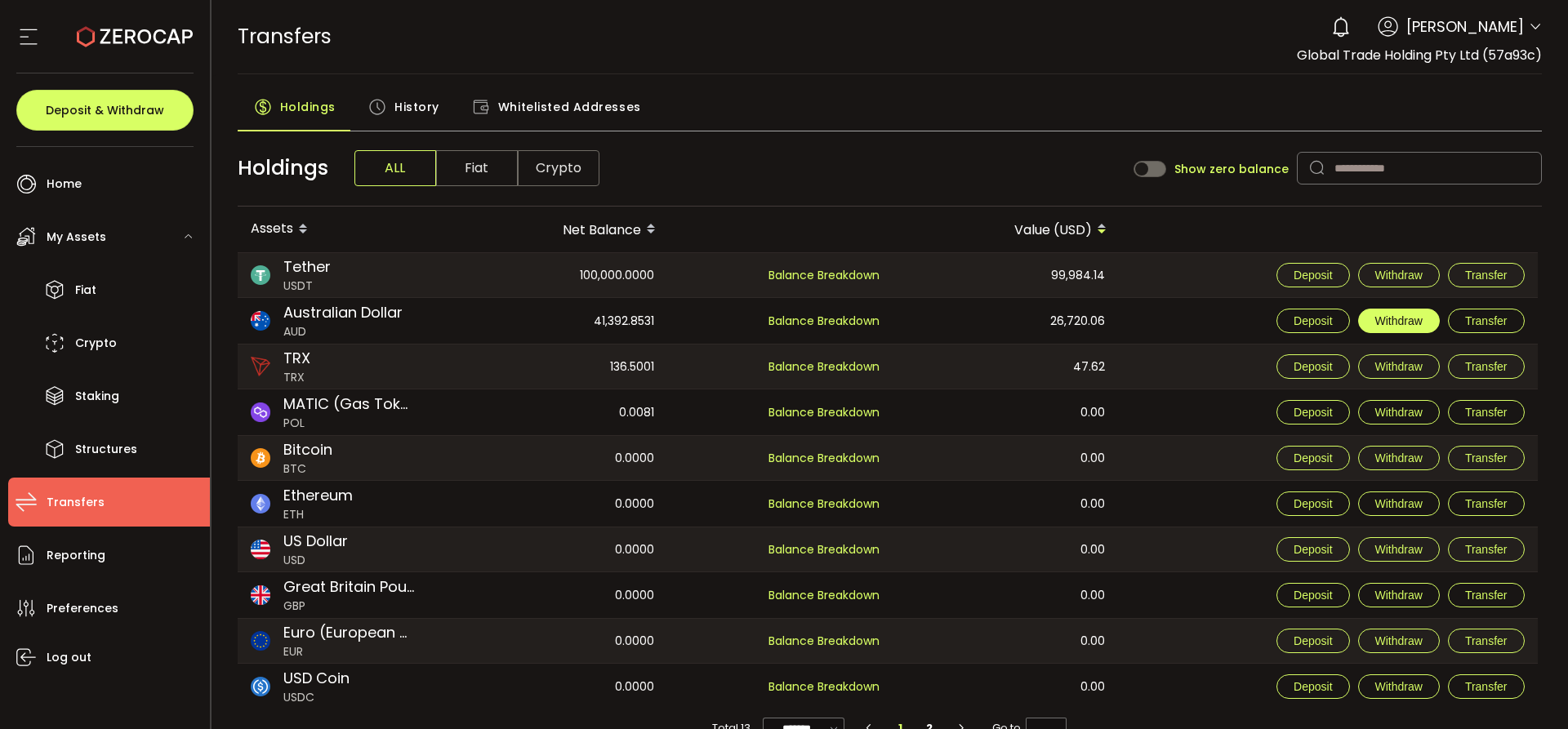
click at [1392, 318] on span "Withdraw" at bounding box center [1399, 321] width 47 height 13
type input "***"
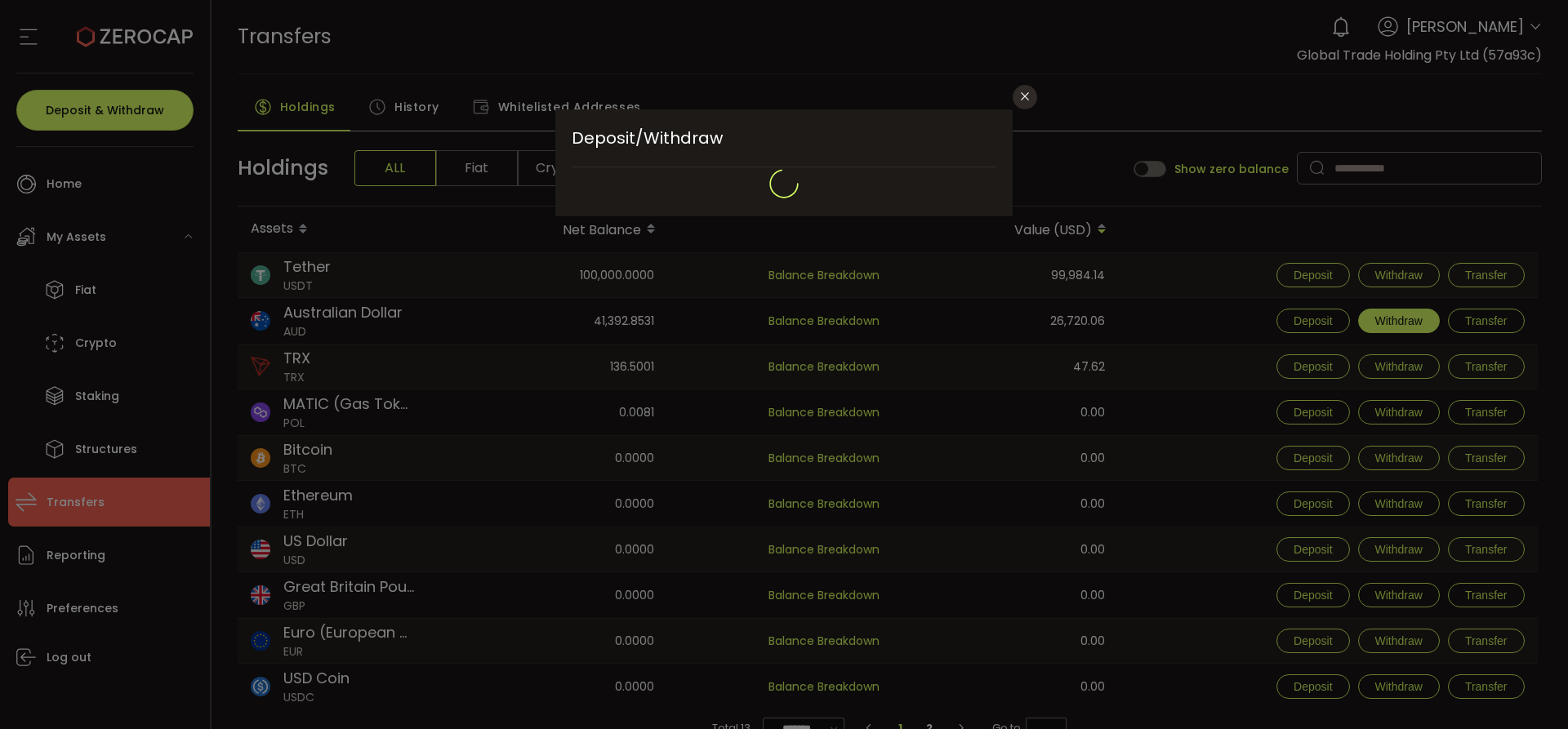
type input "**********"
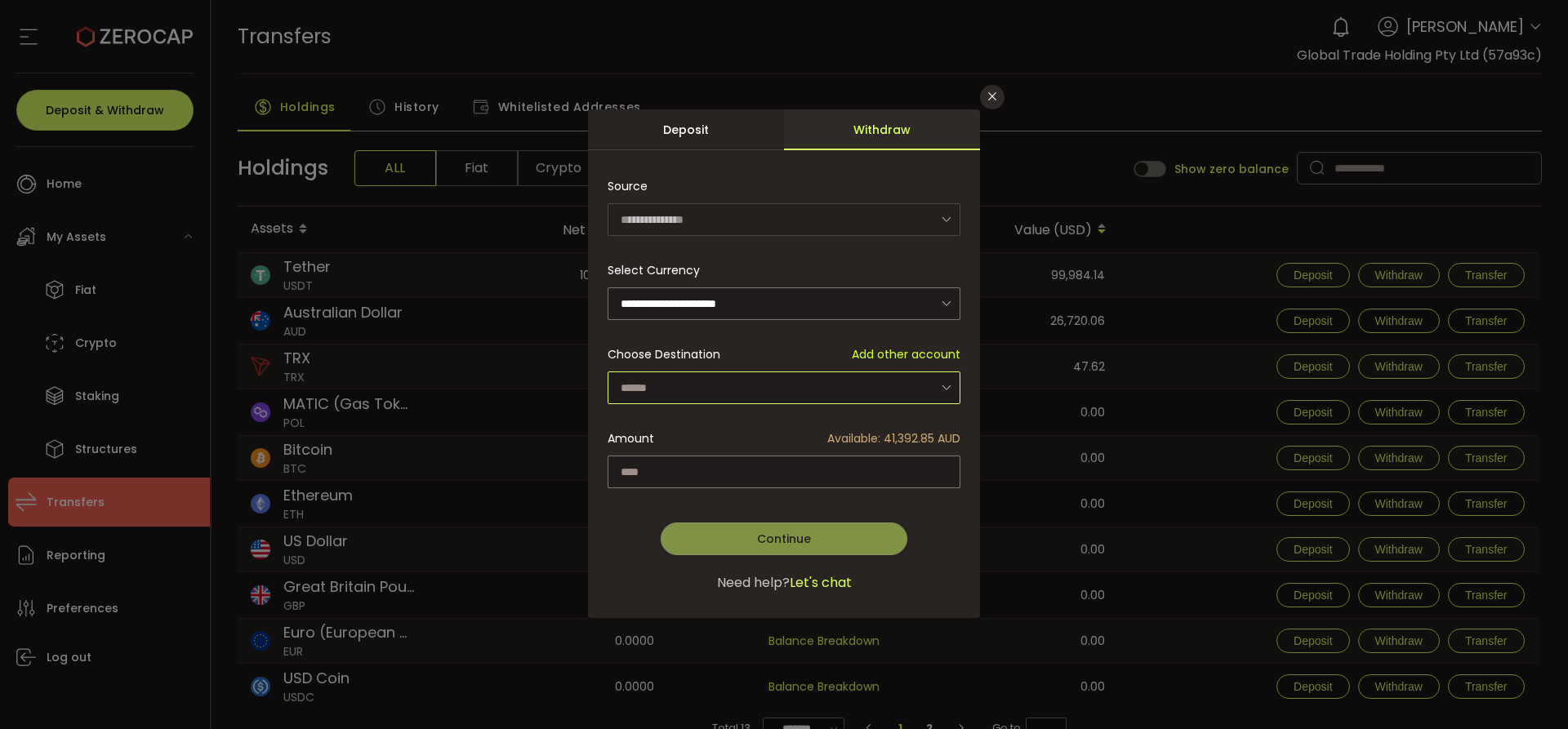
click at [660, 385] on input "dialog" at bounding box center [784, 388] width 353 height 33
click at [674, 459] on span "Global Trade Holding Pty Ltd - GlobalTrade - 8340" at bounding box center [766, 457] width 284 height 16
type input "**********"
click at [882, 464] on input "dialog" at bounding box center [784, 472] width 353 height 33
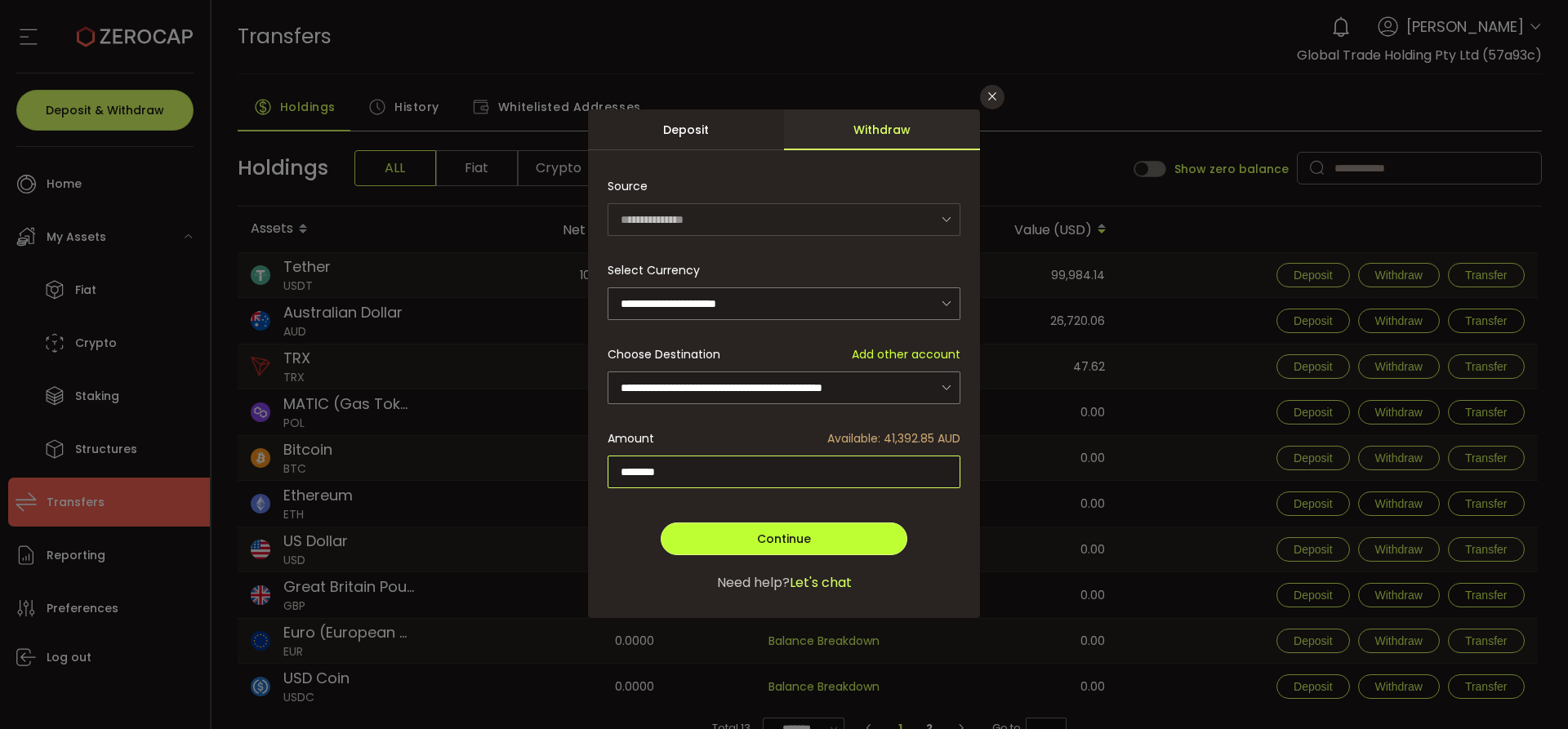
type input "********"
click at [800, 541] on span "Continue" at bounding box center [784, 539] width 54 height 16
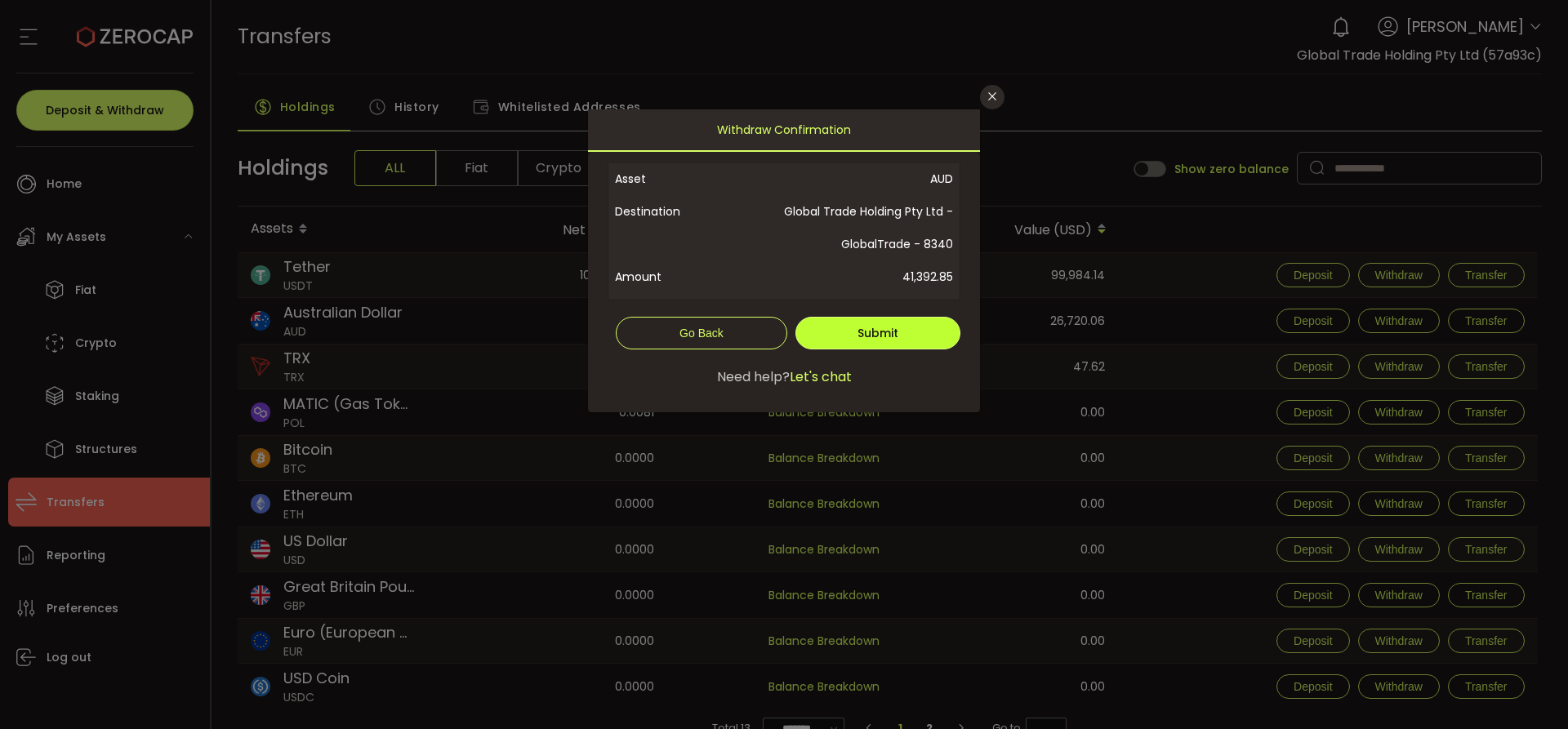
click at [875, 337] on span "Submit" at bounding box center [877, 334] width 41 height 16
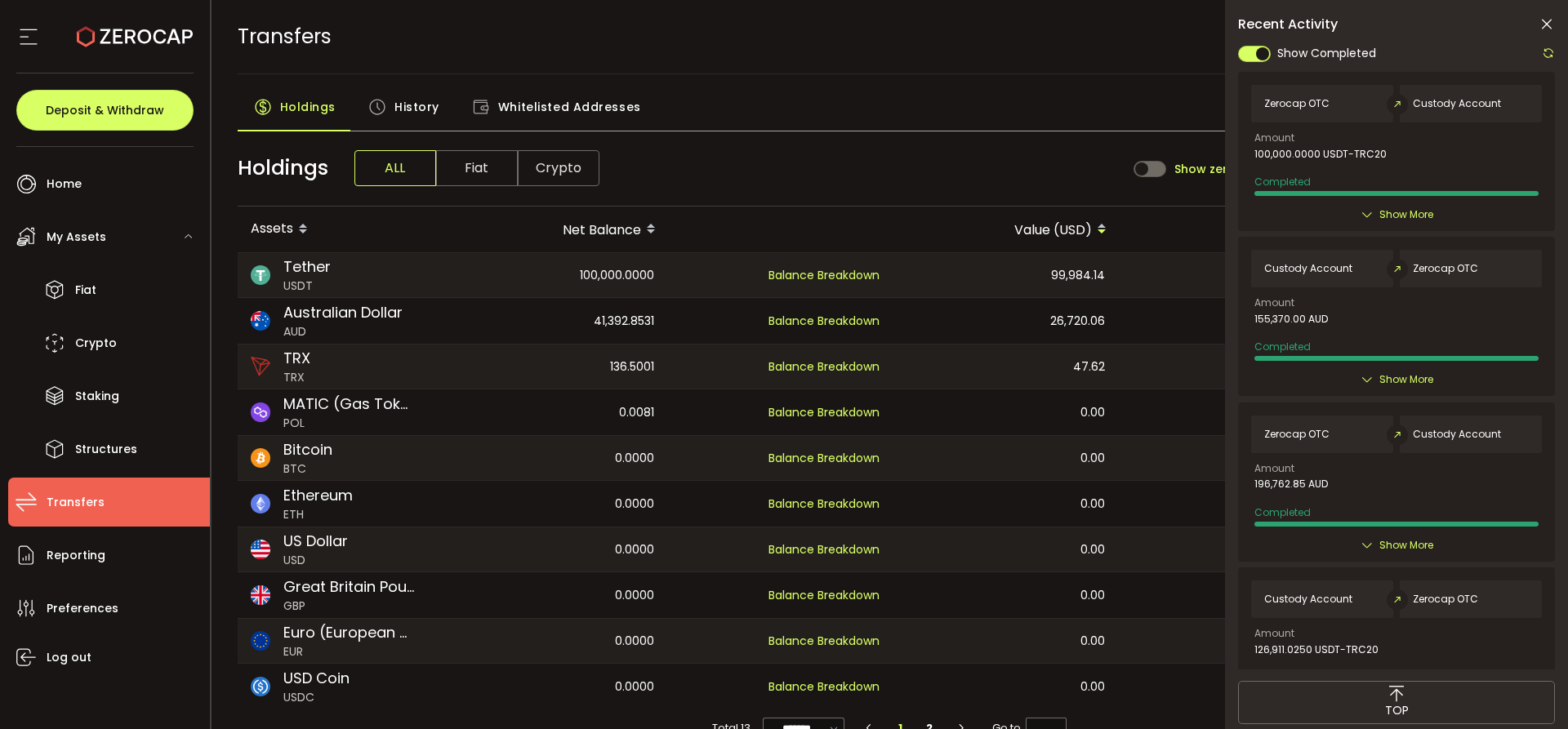
click at [905, 37] on div "TRANSFERS Buy Power $0.00 USD Transfers Transfers Your verification is pending …" at bounding box center [890, 36] width 1305 height 74
click at [1553, 50] on icon at bounding box center [1548, 53] width 13 height 13
click at [1545, 27] on icon at bounding box center [1546, 25] width 16 height 16
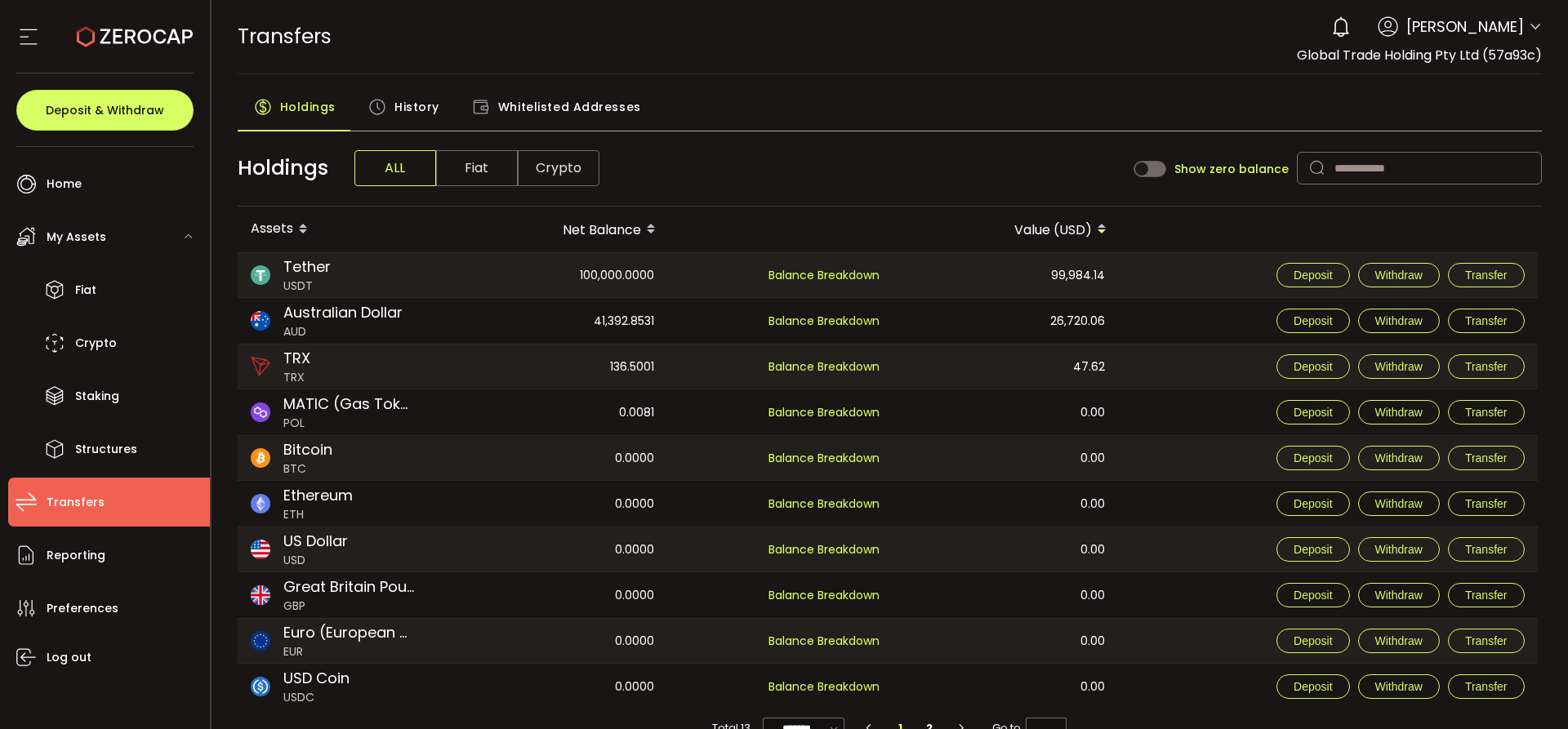
click at [814, 68] on div "TRANSFERS Buy Power $0.00 USD Transfers Transfers Your verification is pending …" at bounding box center [890, 36] width 1305 height 74
click at [73, 509] on span "Transfers" at bounding box center [76, 503] width 58 height 24
click at [397, 110] on span "History" at bounding box center [416, 107] width 45 height 33
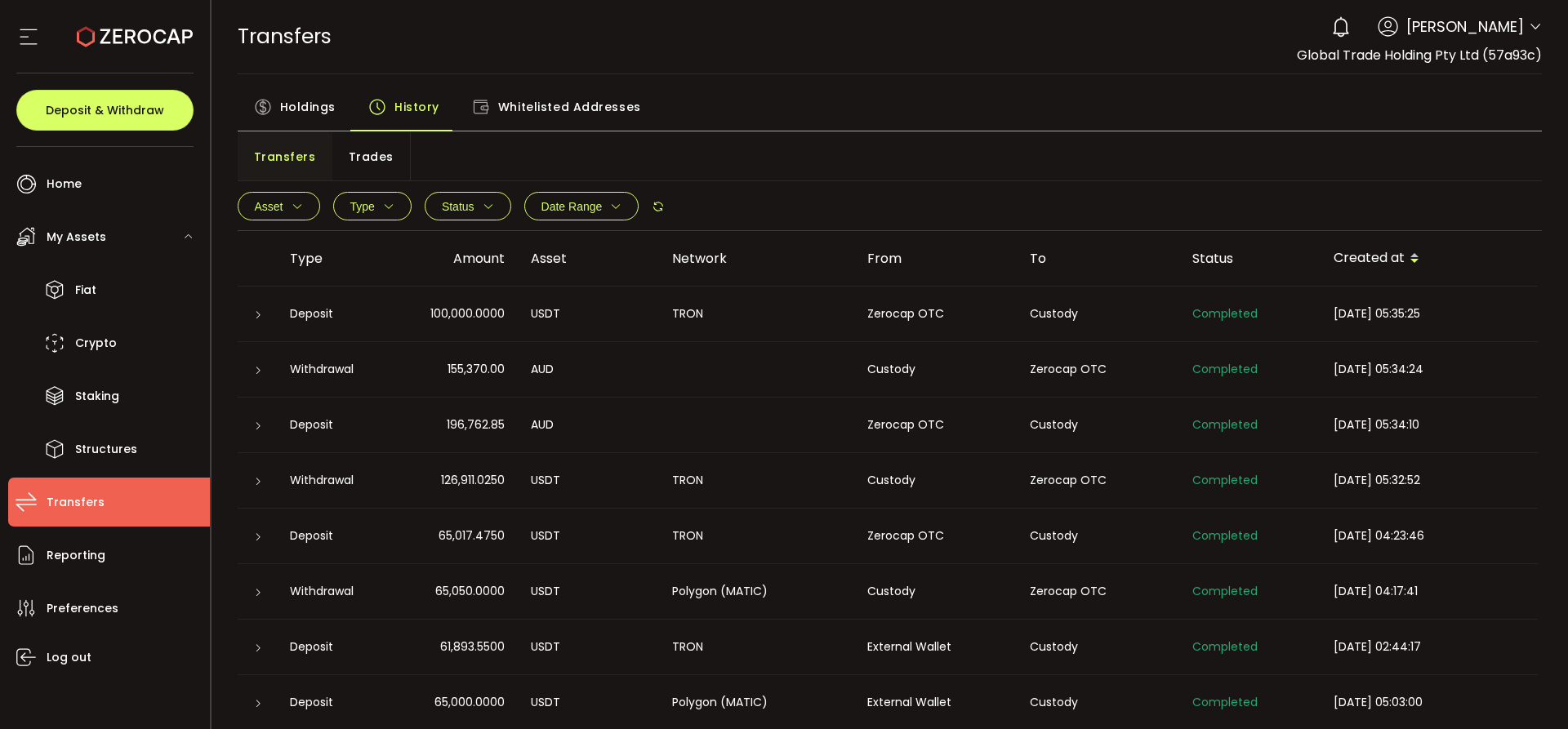
click at [263, 212] on span "Asset" at bounding box center [269, 207] width 28 height 13
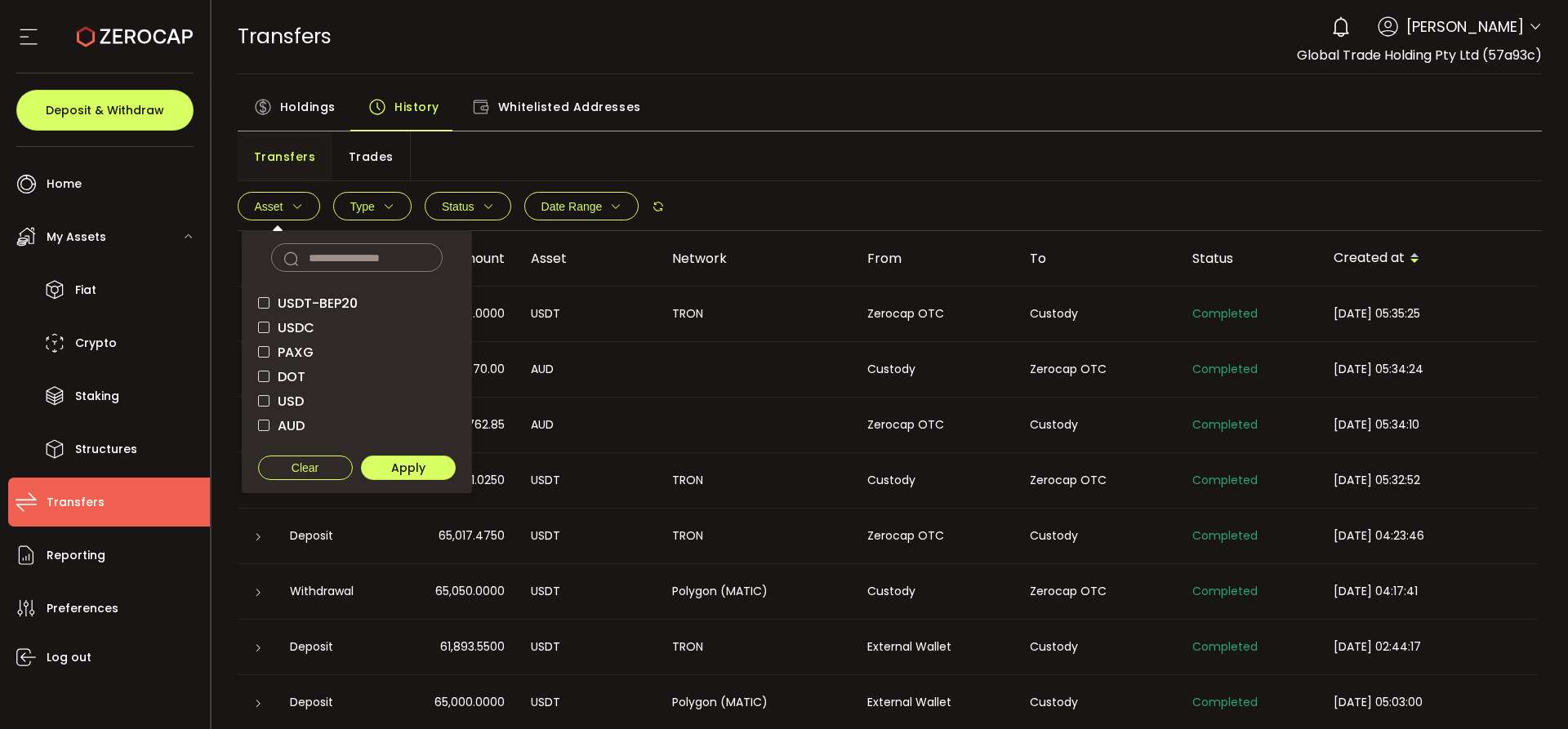
scroll to position [182, 0]
click at [747, 73] on div "TRANSFERS Buy Power $0.00 USD Transfers Transfers Your verification is pending …" at bounding box center [890, 36] width 1305 height 74
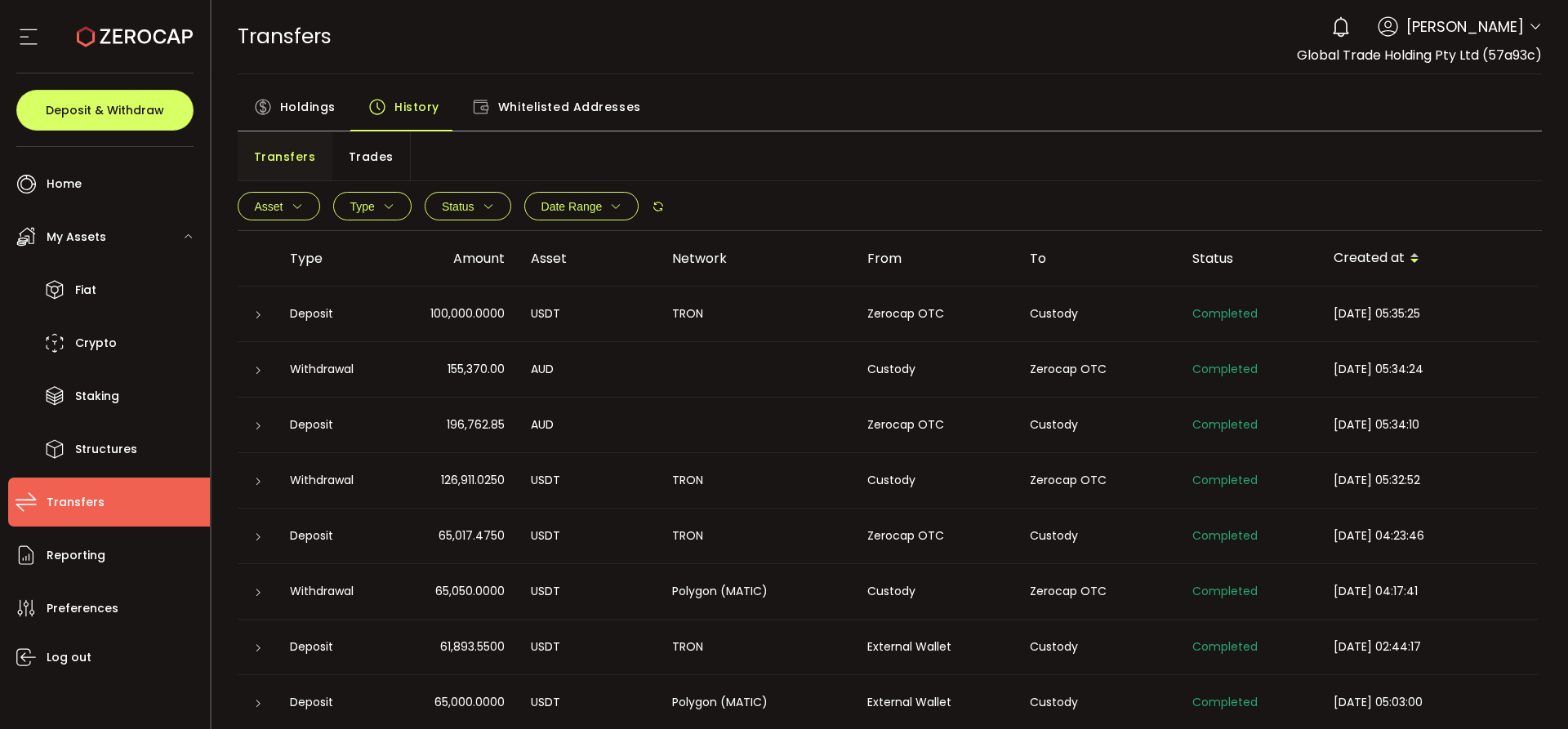
click at [370, 218] on button "Type" at bounding box center [373, 206] width 78 height 28
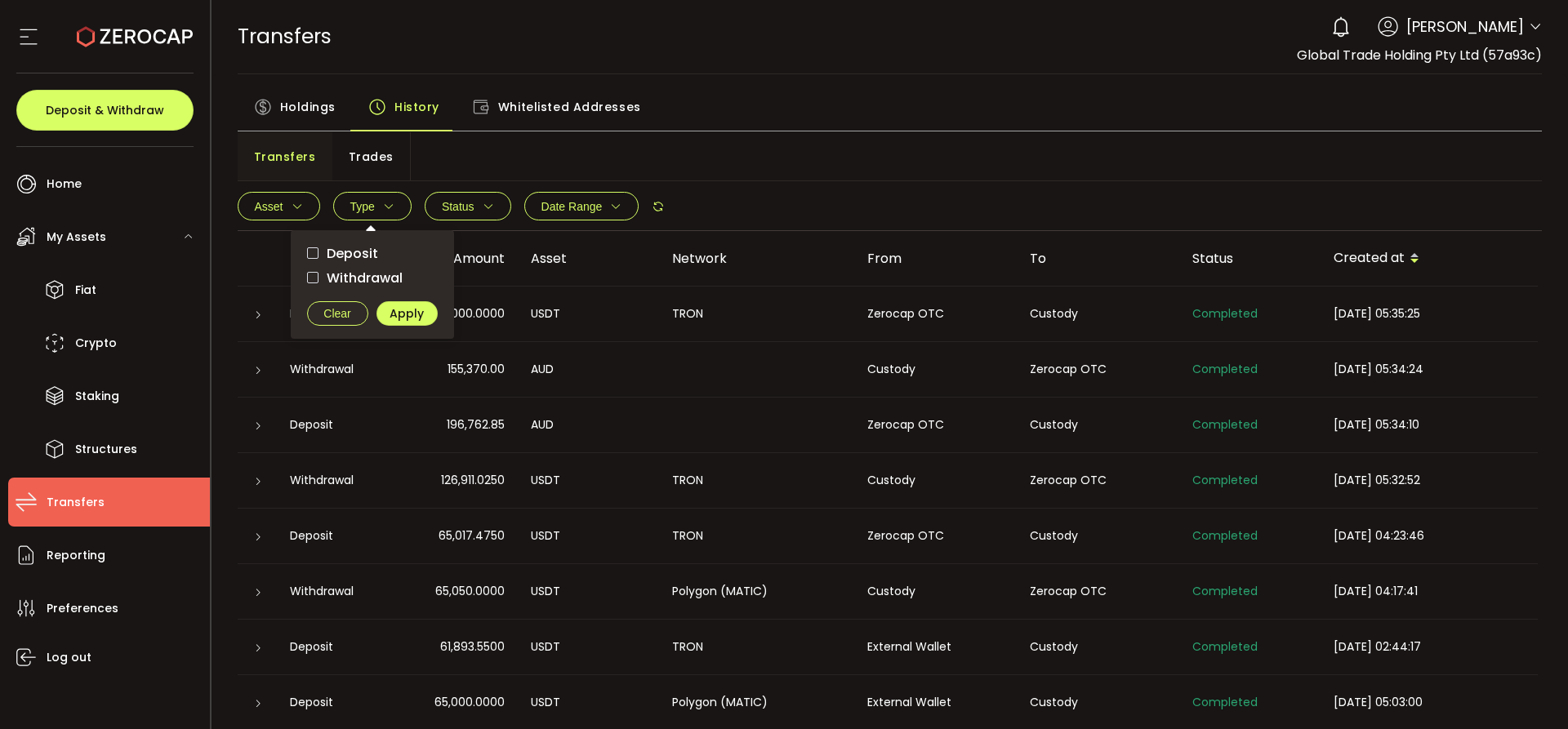
click at [671, 101] on div "Holdings History Whitelisted Addresses" at bounding box center [890, 110] width 1305 height 41
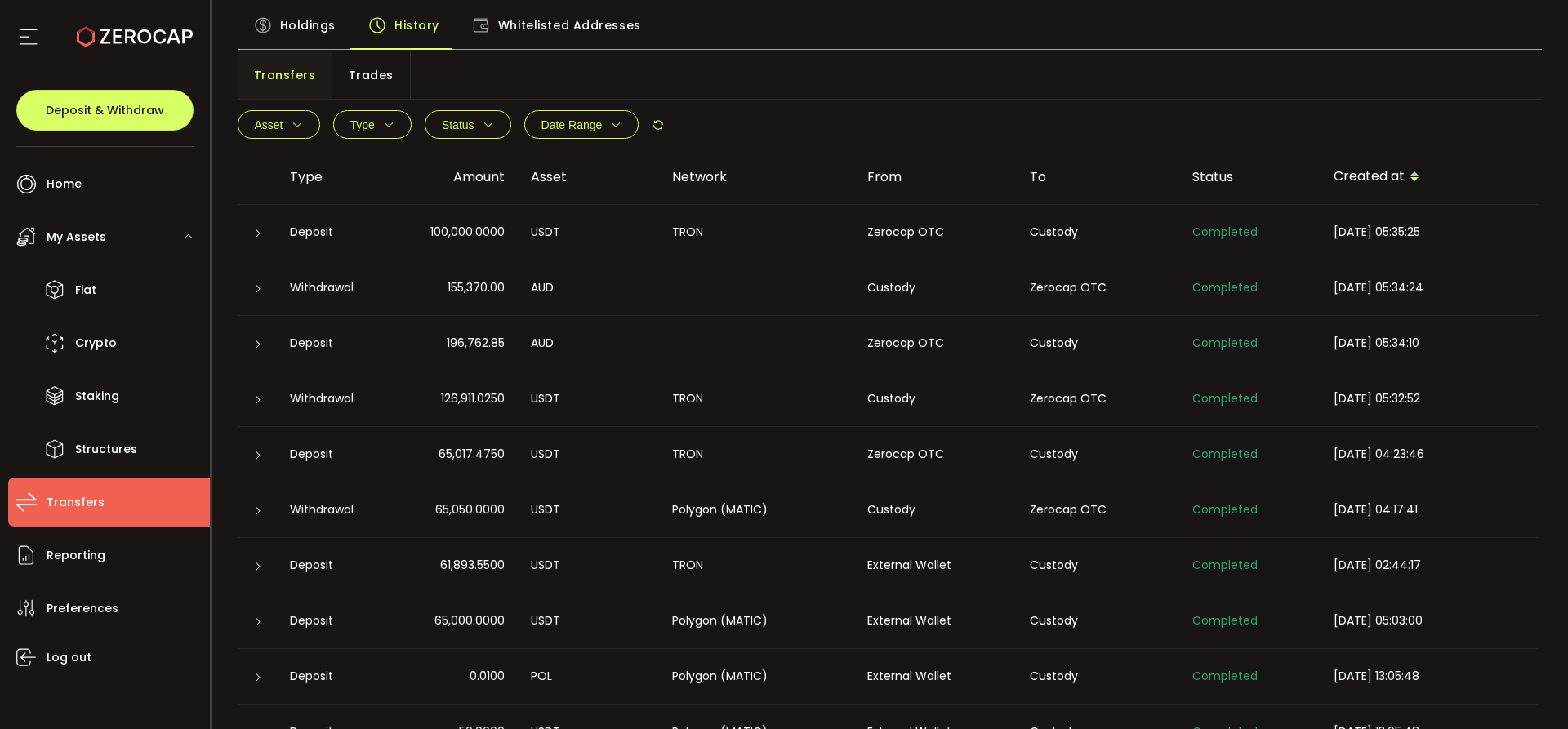
scroll to position [0, 0]
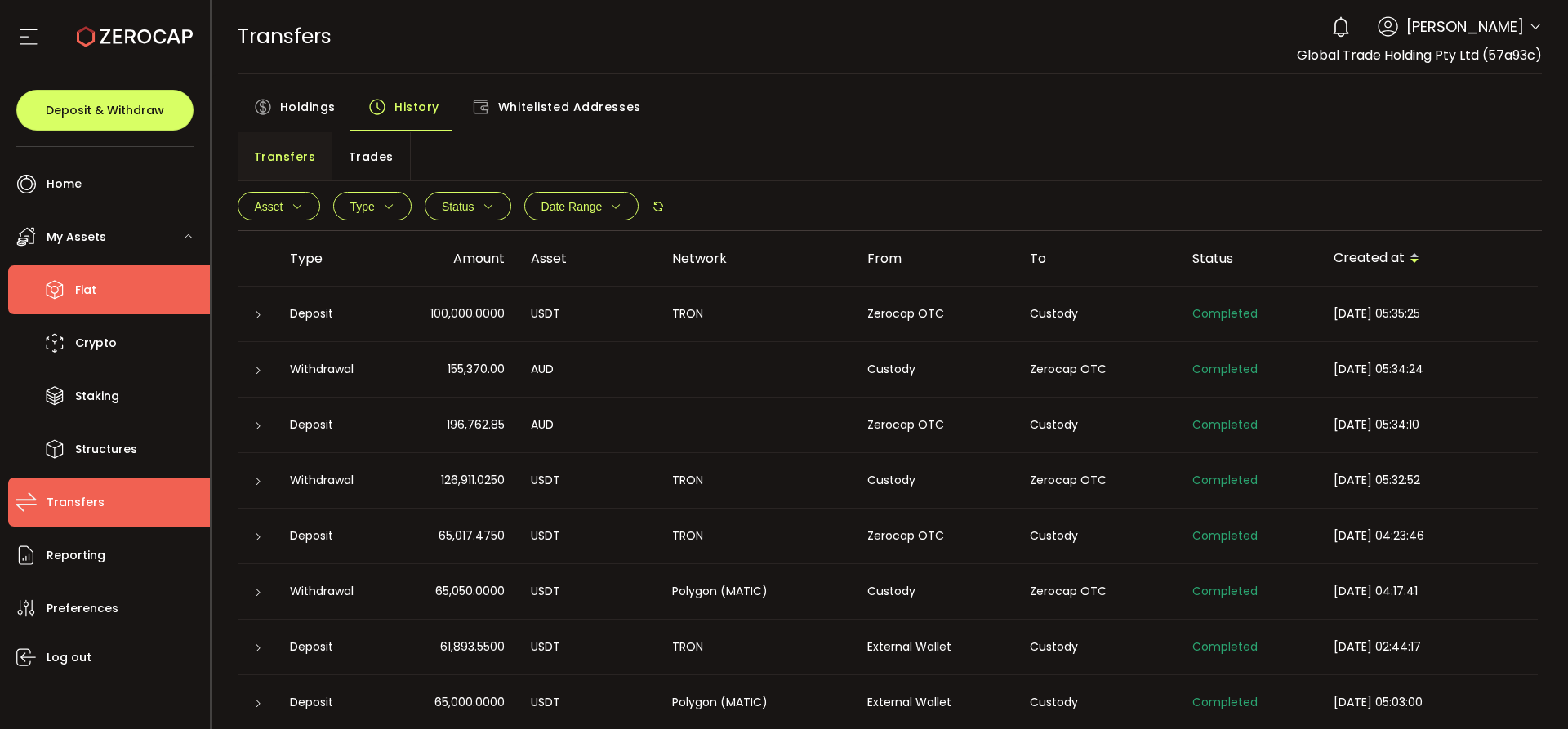
click at [84, 293] on span "Fiat" at bounding box center [85, 291] width 21 height 24
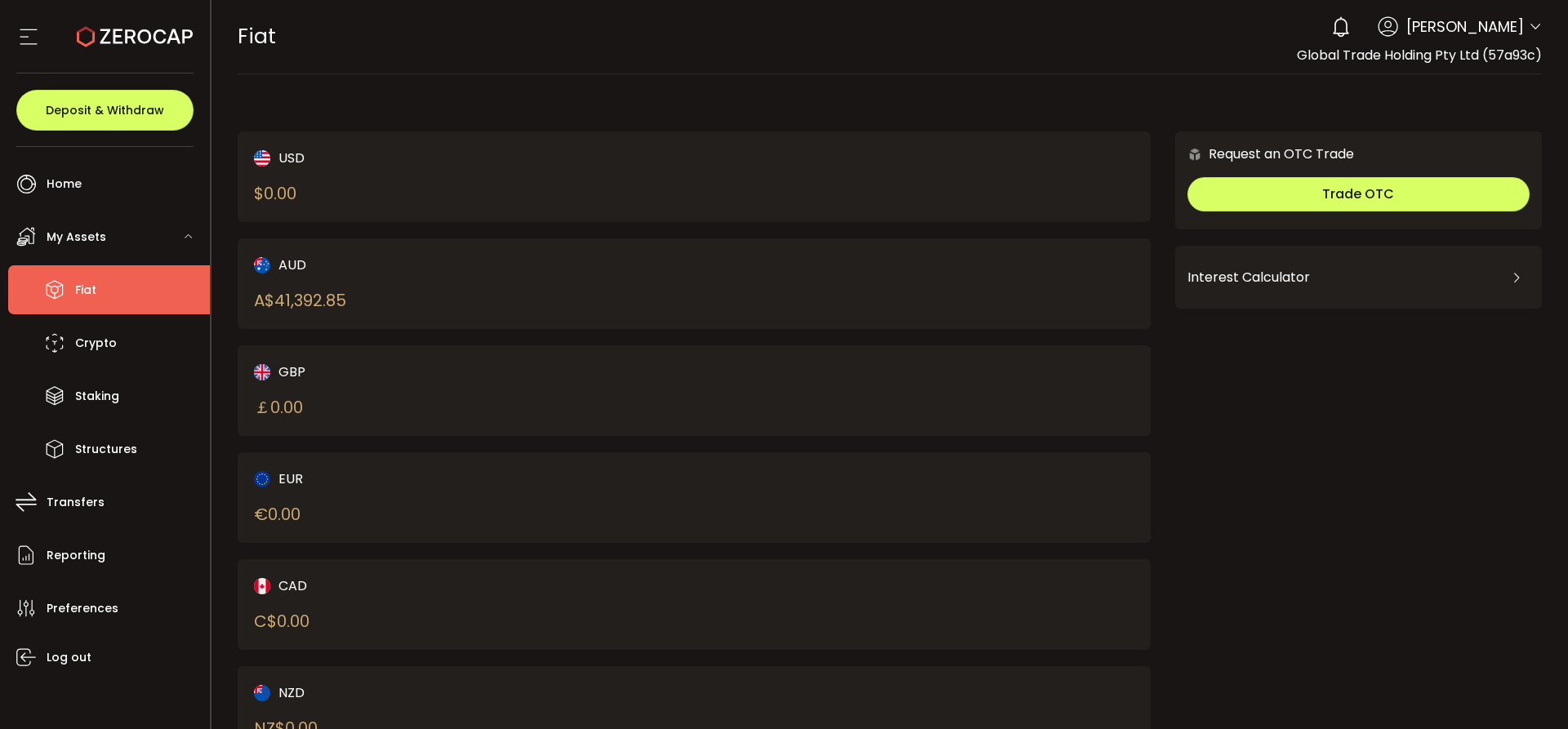
click at [314, 272] on div "AUD" at bounding box center [452, 265] width 396 height 20
click at [765, 303] on div "AUD A$ 41,392.85" at bounding box center [694, 283] width 913 height 90
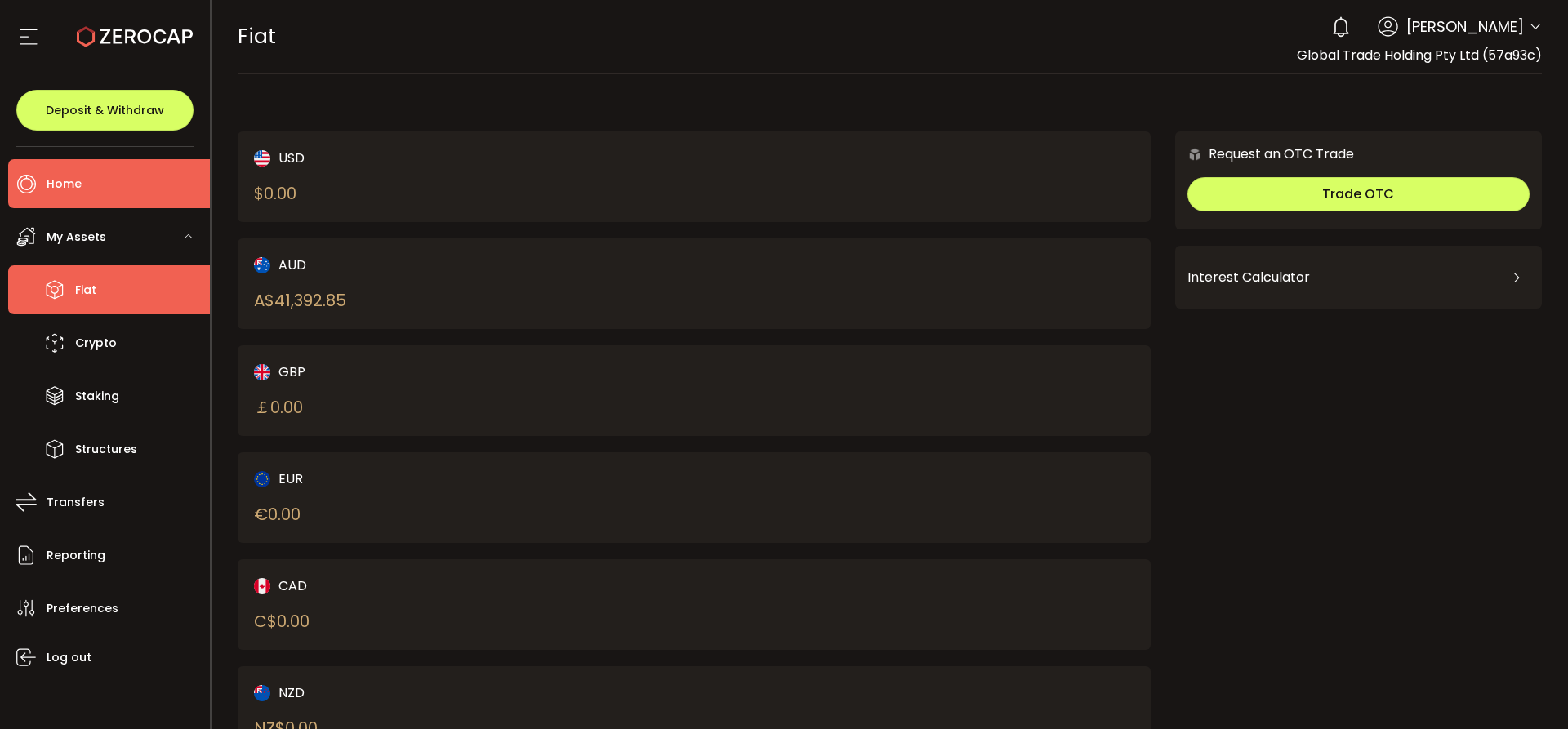
click at [63, 177] on span "Home" at bounding box center [64, 184] width 36 height 24
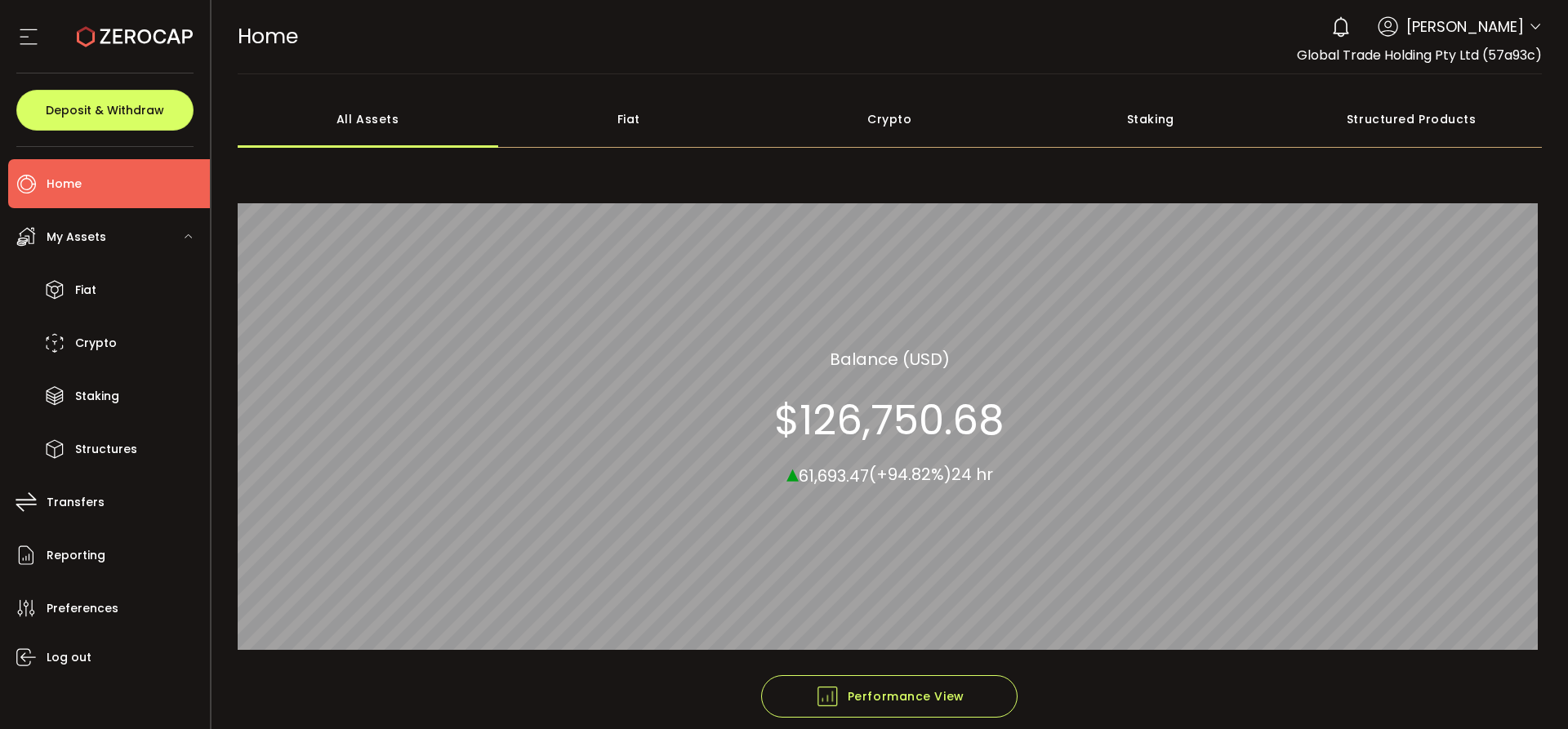
click at [902, 128] on div "Crypto" at bounding box center [889, 118] width 261 height 57
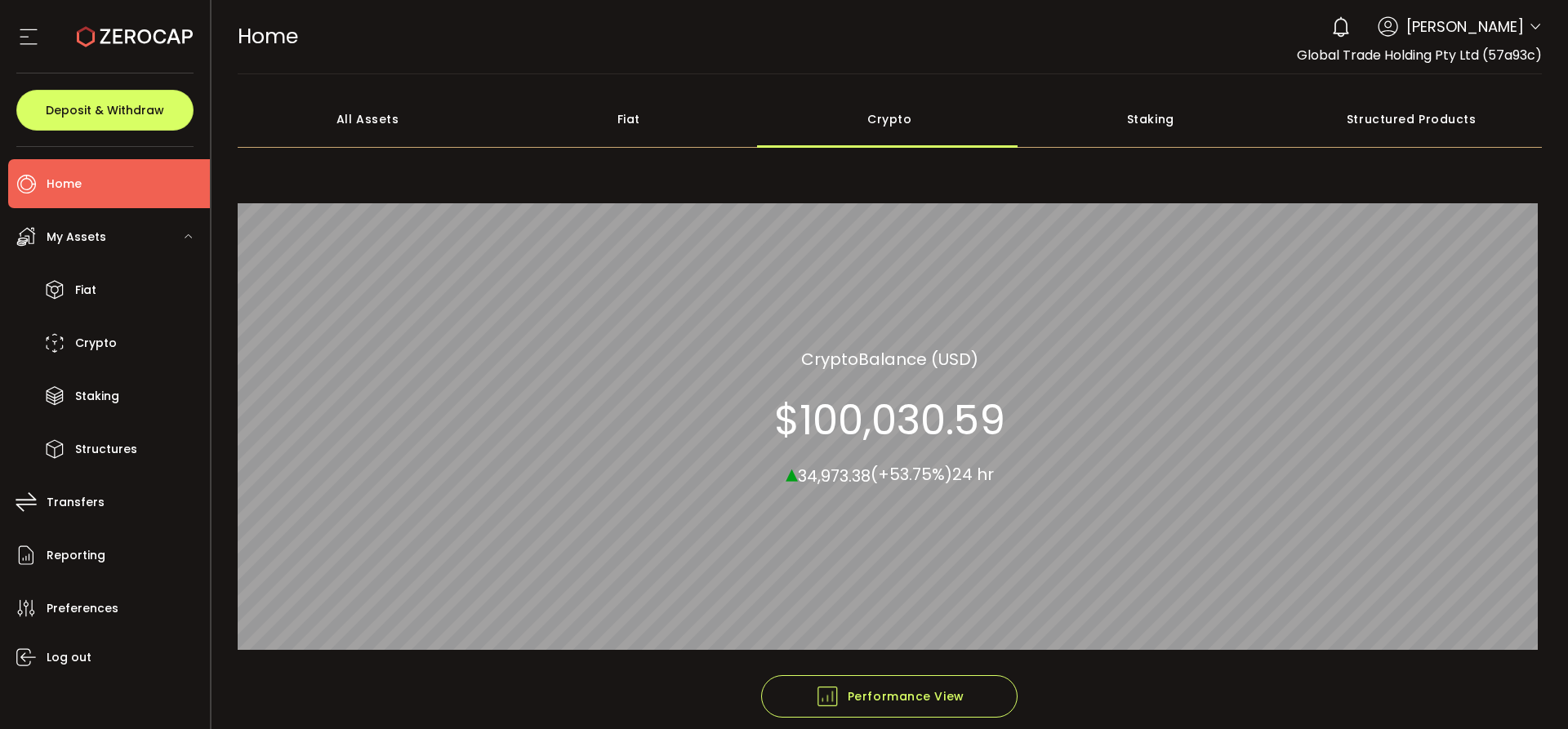
click at [638, 125] on div "Fiat" at bounding box center [629, 118] width 261 height 57
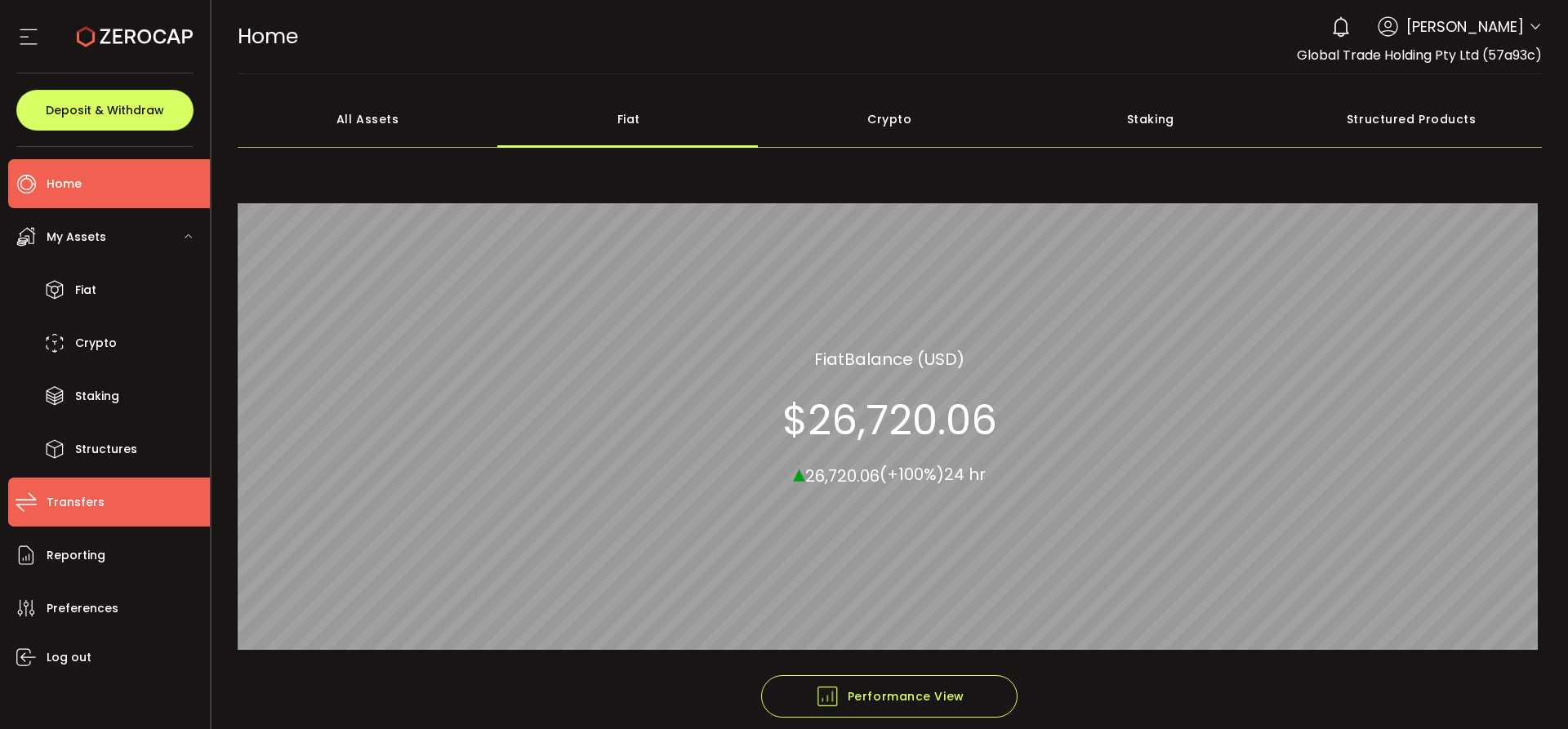
click at [81, 503] on span "Transfers" at bounding box center [76, 503] width 58 height 24
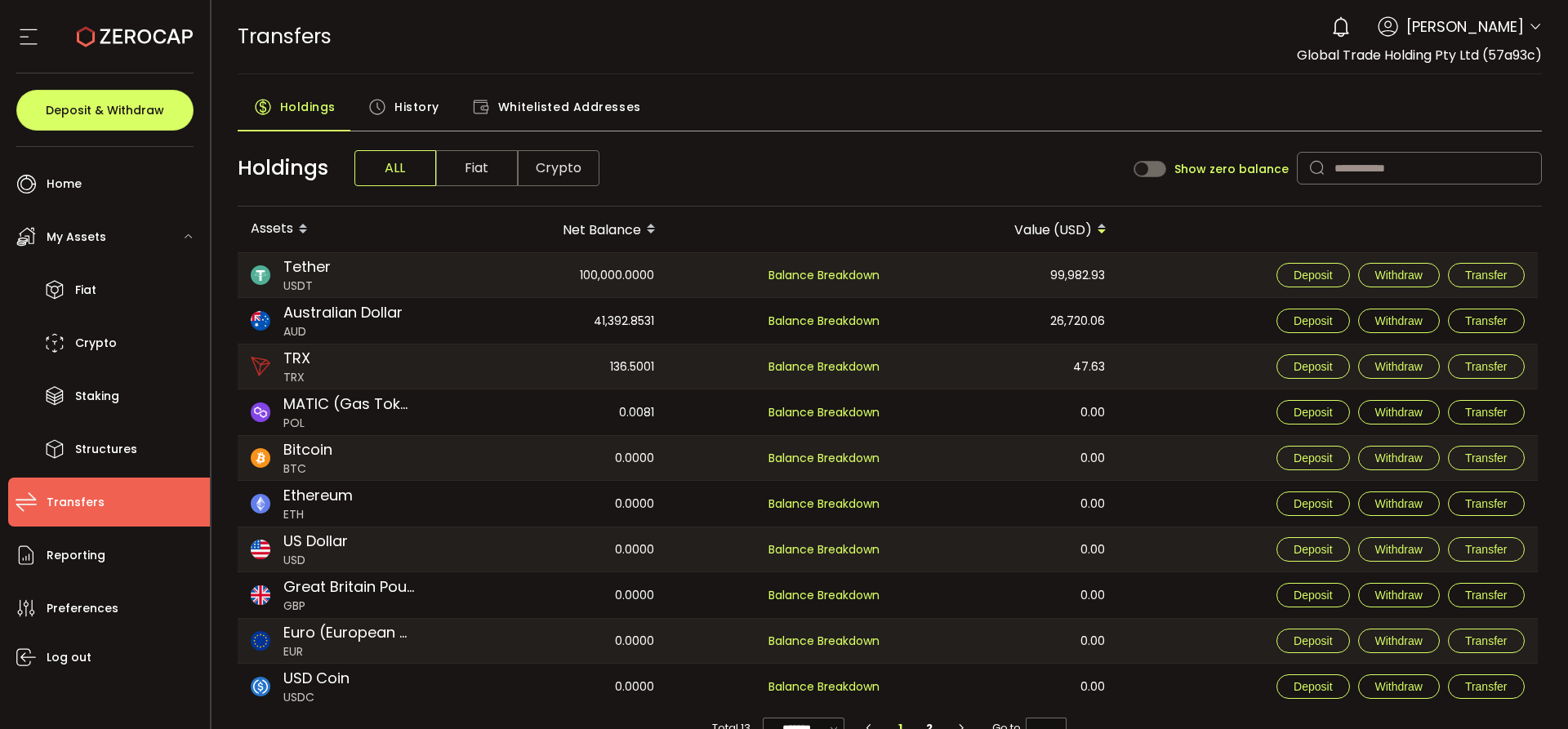
click at [554, 180] on span "Crypto" at bounding box center [559, 168] width 82 height 36
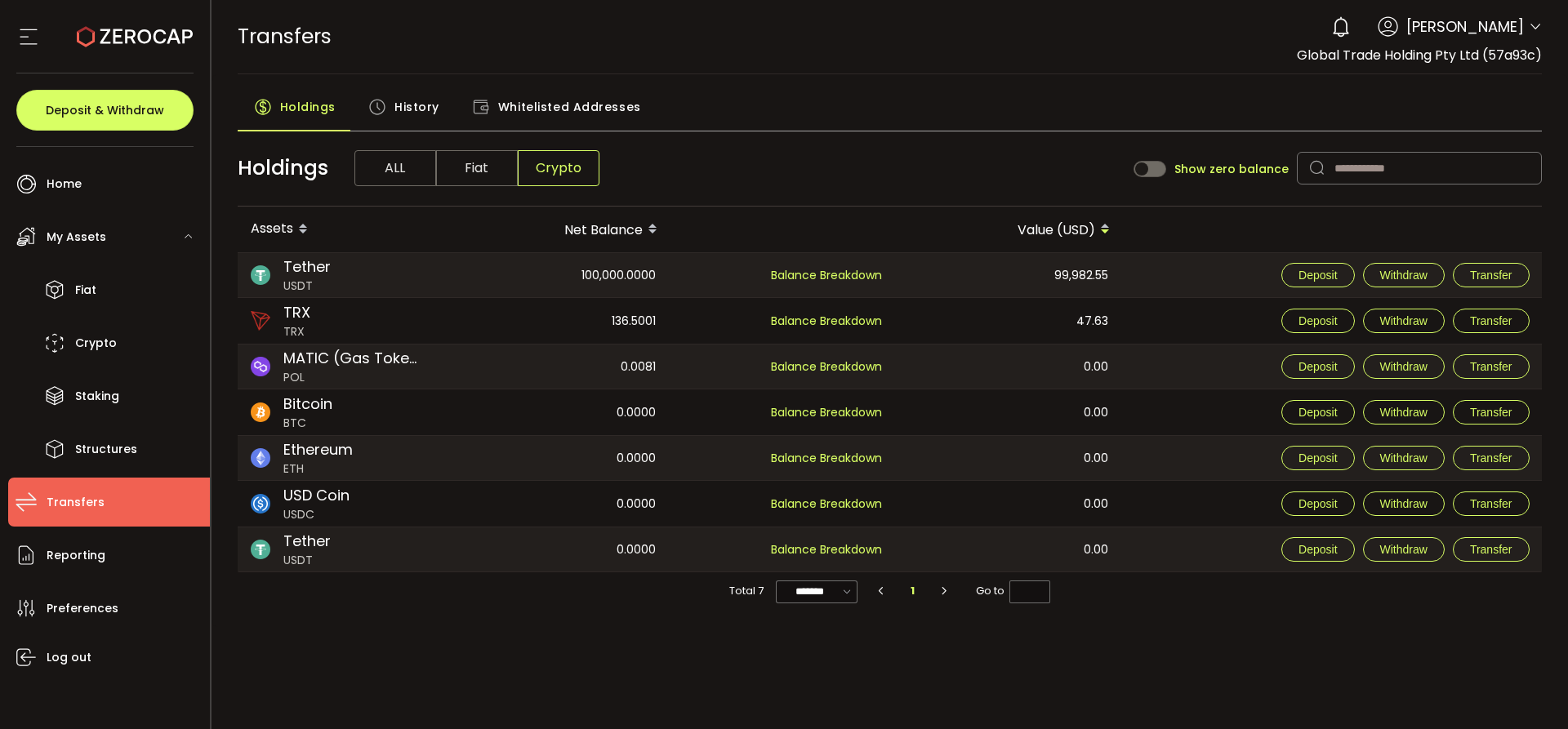
click at [479, 177] on span "Fiat" at bounding box center [477, 168] width 82 height 36
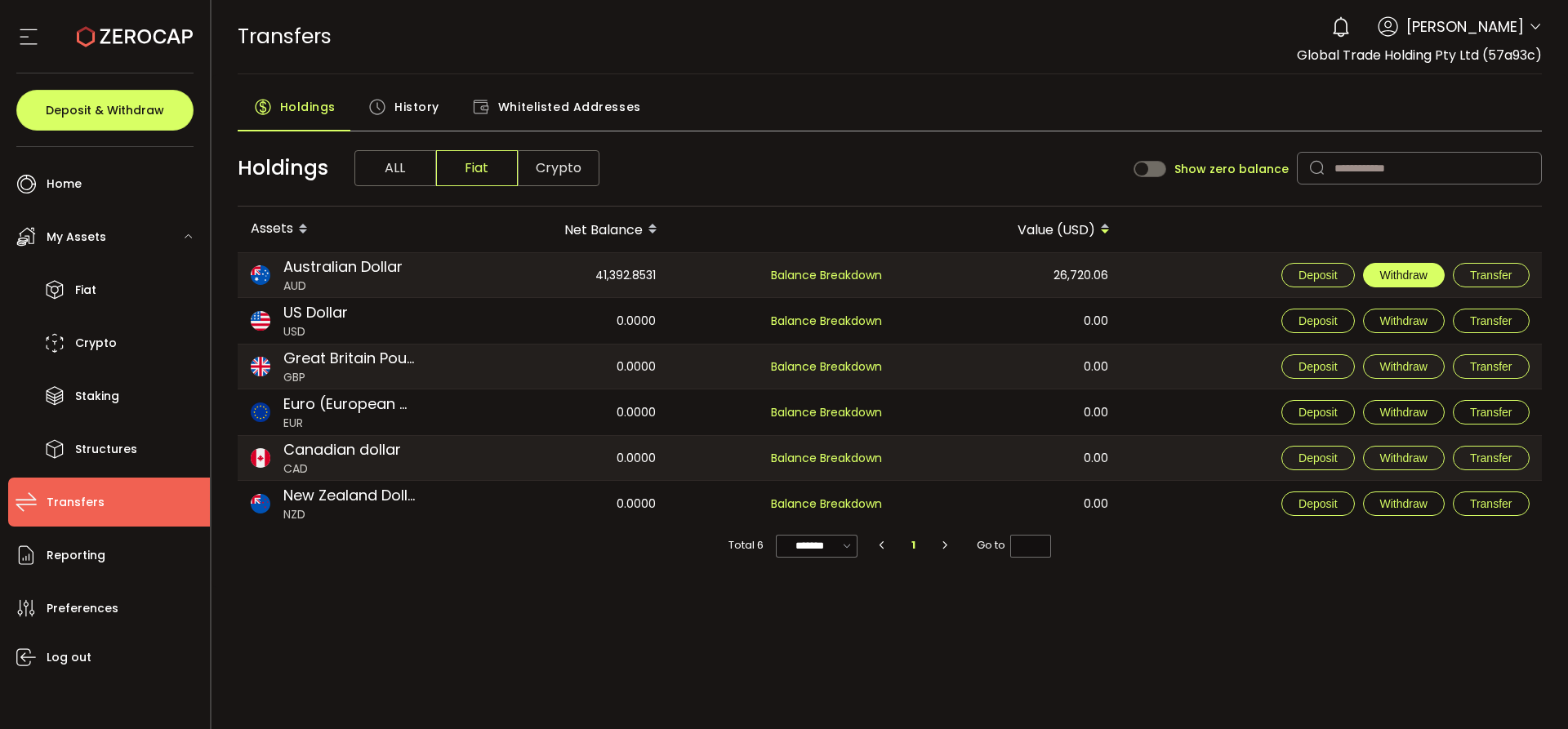
click at [1409, 279] on span "Withdraw" at bounding box center [1403, 275] width 47 height 13
type input "***"
type input "**********"
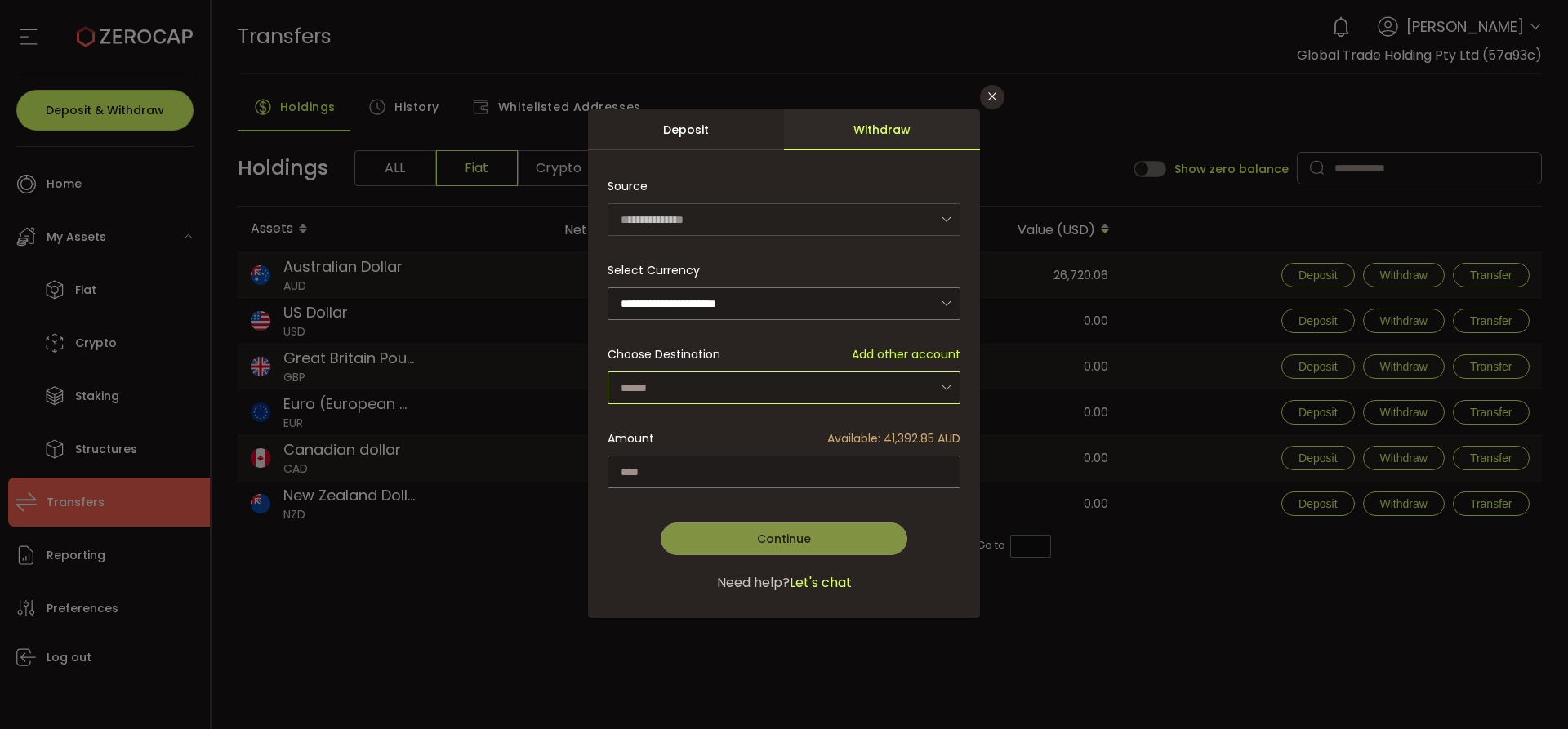
click at [869, 378] on input "dialog" at bounding box center [784, 388] width 353 height 33
click at [861, 452] on span "Global Trade Holding Pty Ltd - GlobalTrade - 8340" at bounding box center [766, 457] width 284 height 16
type input "**********"
click at [868, 449] on div "Amount Available: 41,392.85 AUD New Net Equity: 0.00 USD" at bounding box center [784, 455] width 353 height 67
click at [876, 459] on input "dialog" at bounding box center [784, 472] width 353 height 33
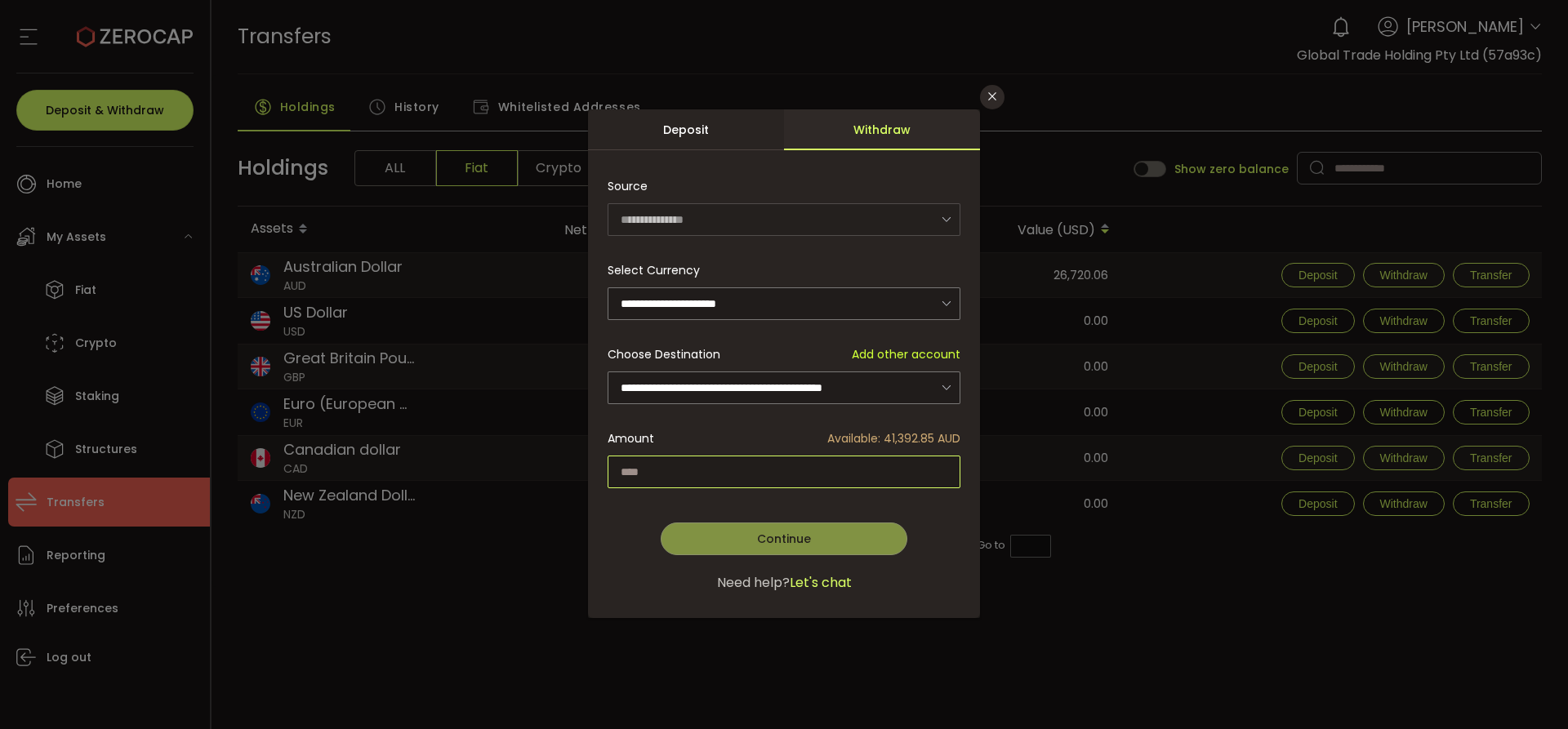
click at [689, 466] on input "dialog" at bounding box center [784, 472] width 353 height 33
click at [731, 477] on input "dialog" at bounding box center [784, 472] width 353 height 33
click at [667, 143] on div "Deposit" at bounding box center [685, 129] width 196 height 41
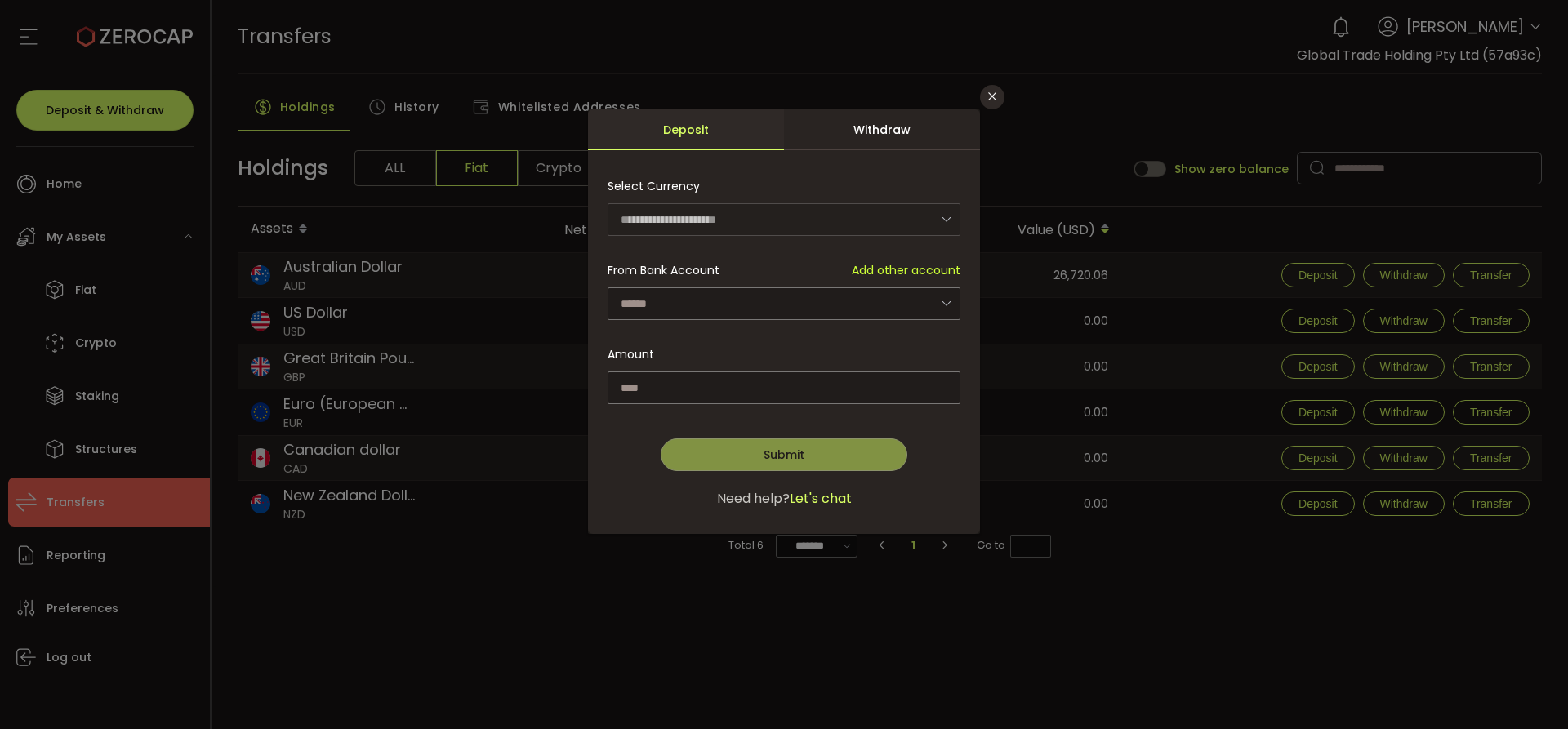
click at [884, 143] on div "Withdraw" at bounding box center [881, 129] width 196 height 41
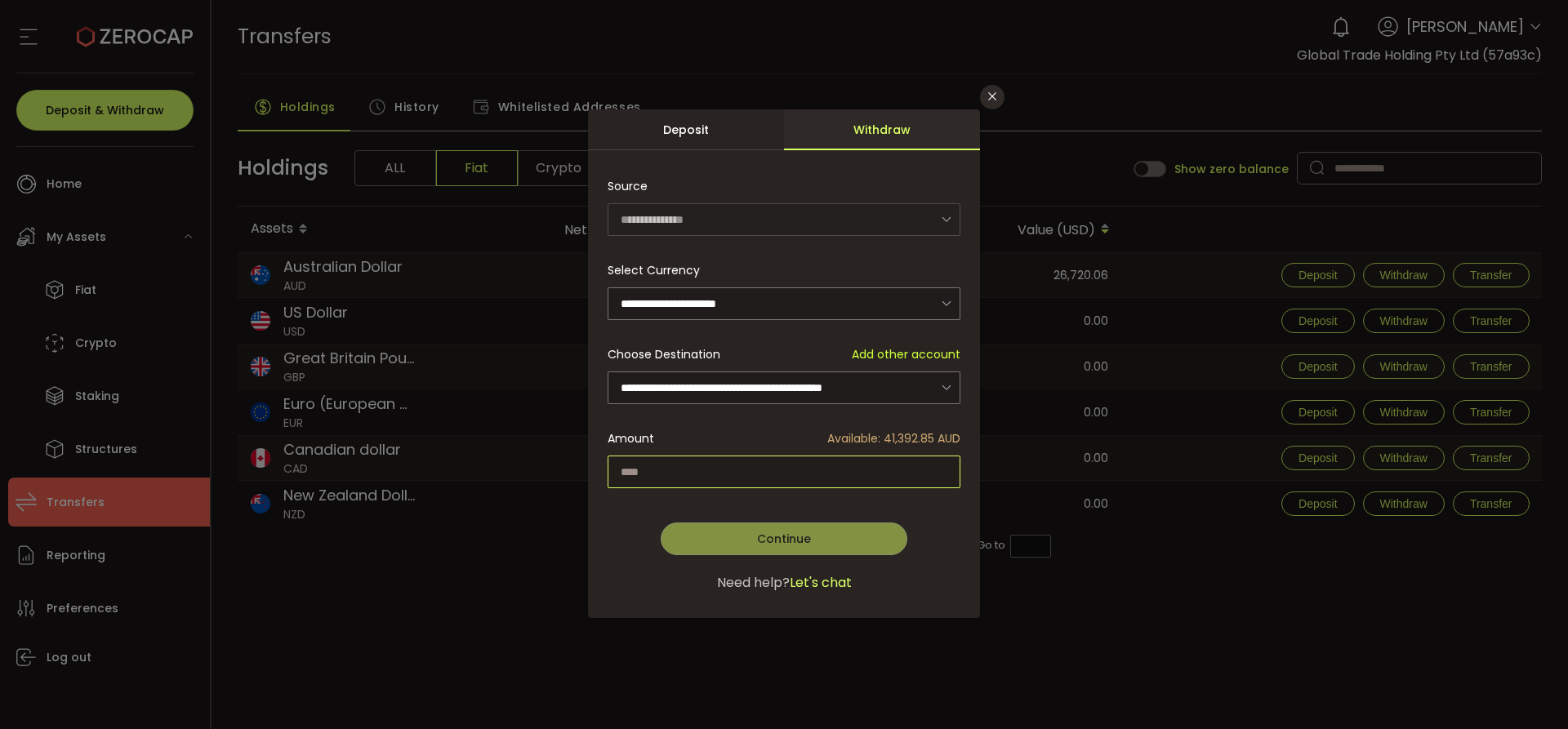
click at [702, 465] on input "dialog" at bounding box center [784, 472] width 353 height 33
click at [992, 111] on div "**********" at bounding box center [784, 364] width 1568 height 729
click at [992, 103] on button "Close" at bounding box center [991, 97] width 25 height 25
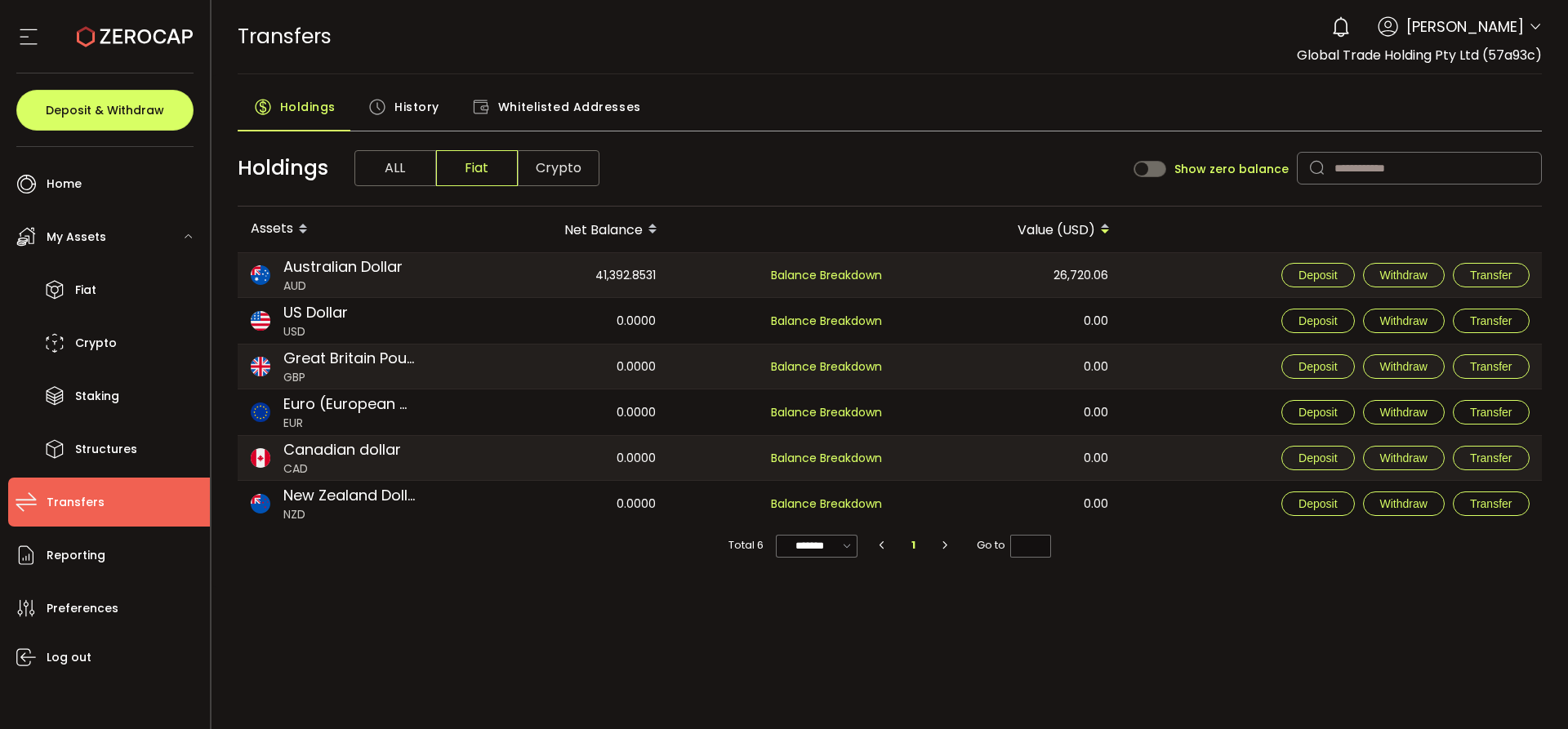
click at [1542, 30] on header "PDF is being processed and will download to your computer TRANSFERS Buy Power $…" at bounding box center [889, 37] width 1357 height 75
click at [1533, 25] on icon at bounding box center [1535, 26] width 13 height 13
click at [1535, 30] on icon at bounding box center [1535, 26] width 13 height 13
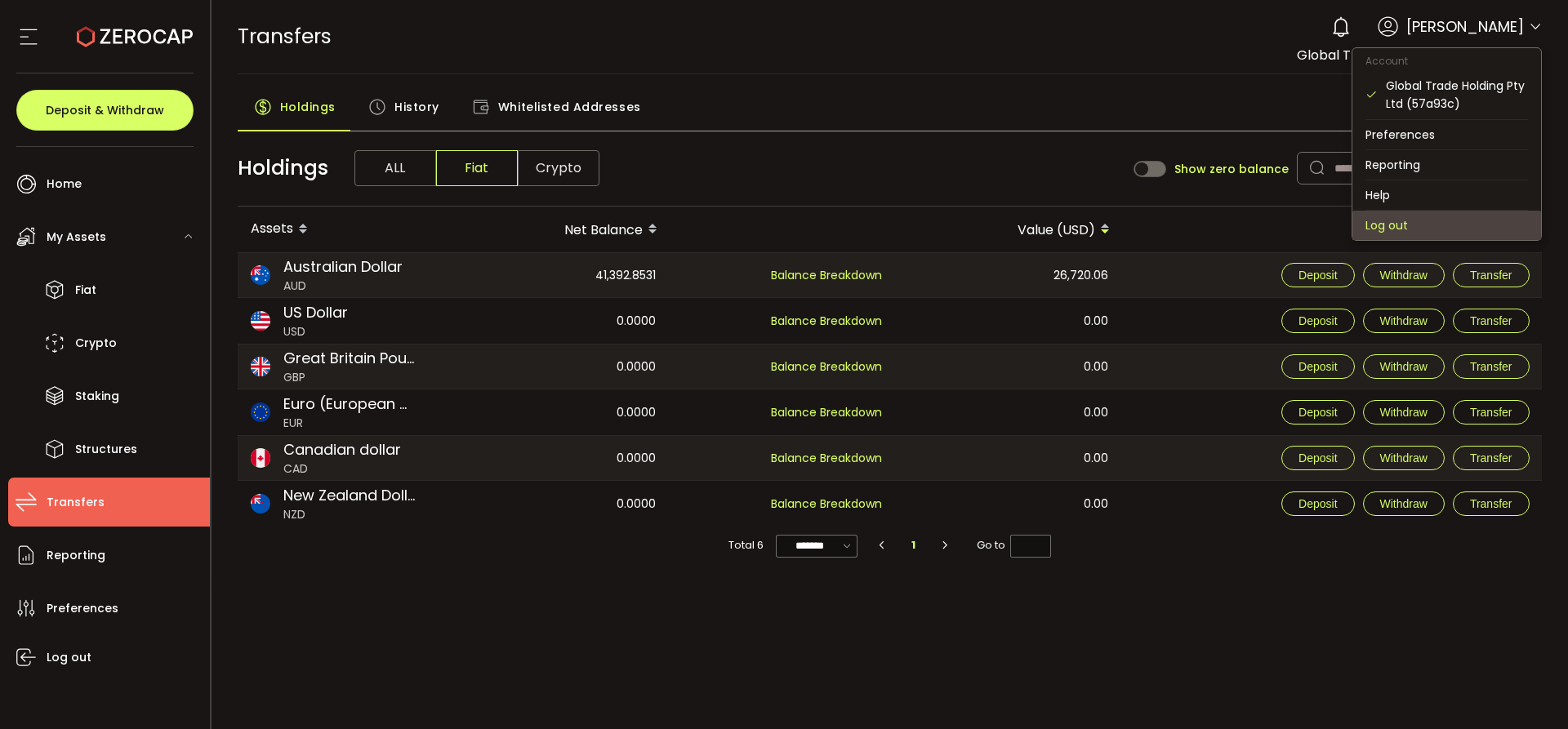
click at [1381, 224] on li "Log out" at bounding box center [1446, 225] width 189 height 29
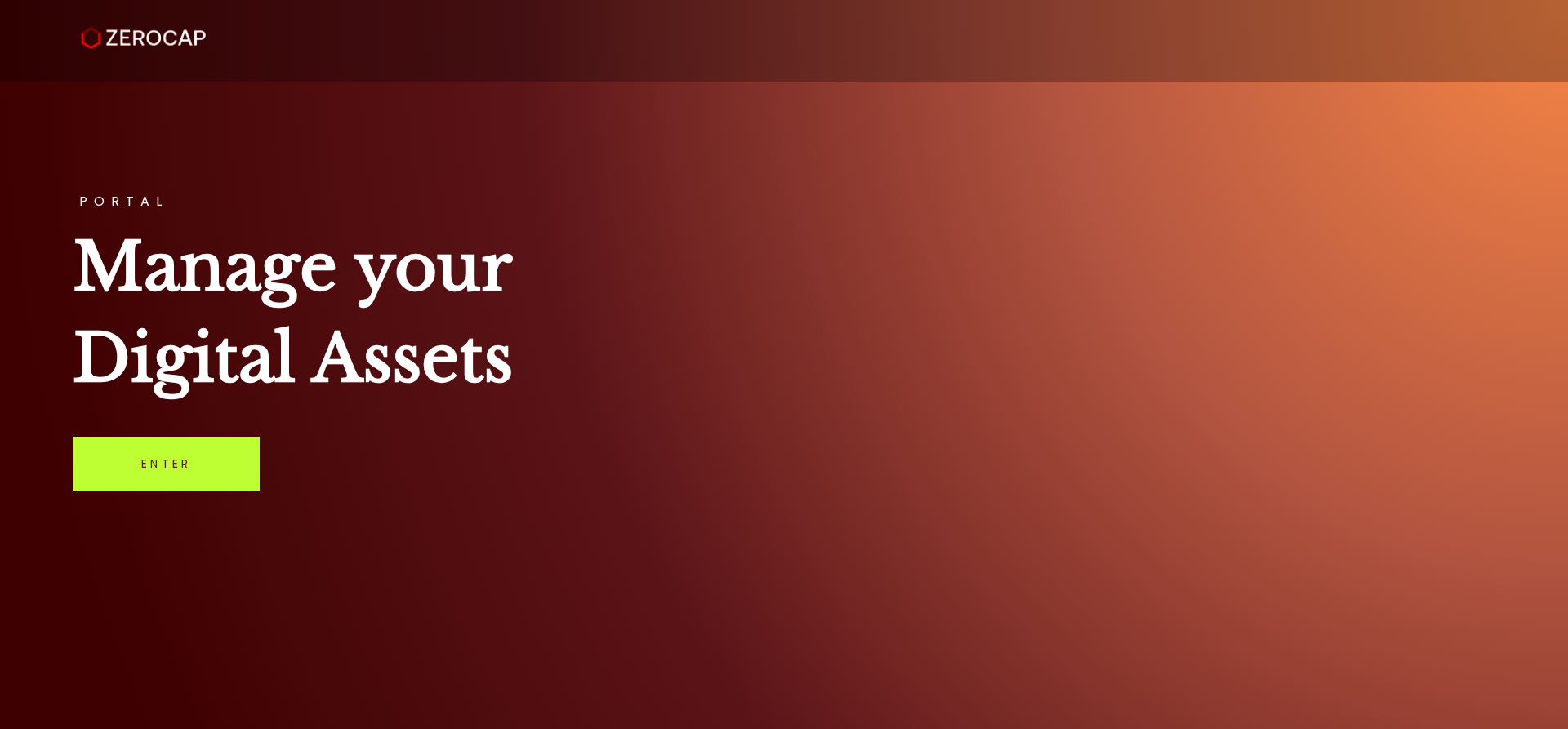
click at [150, 469] on link "Enter" at bounding box center [166, 463] width 187 height 54
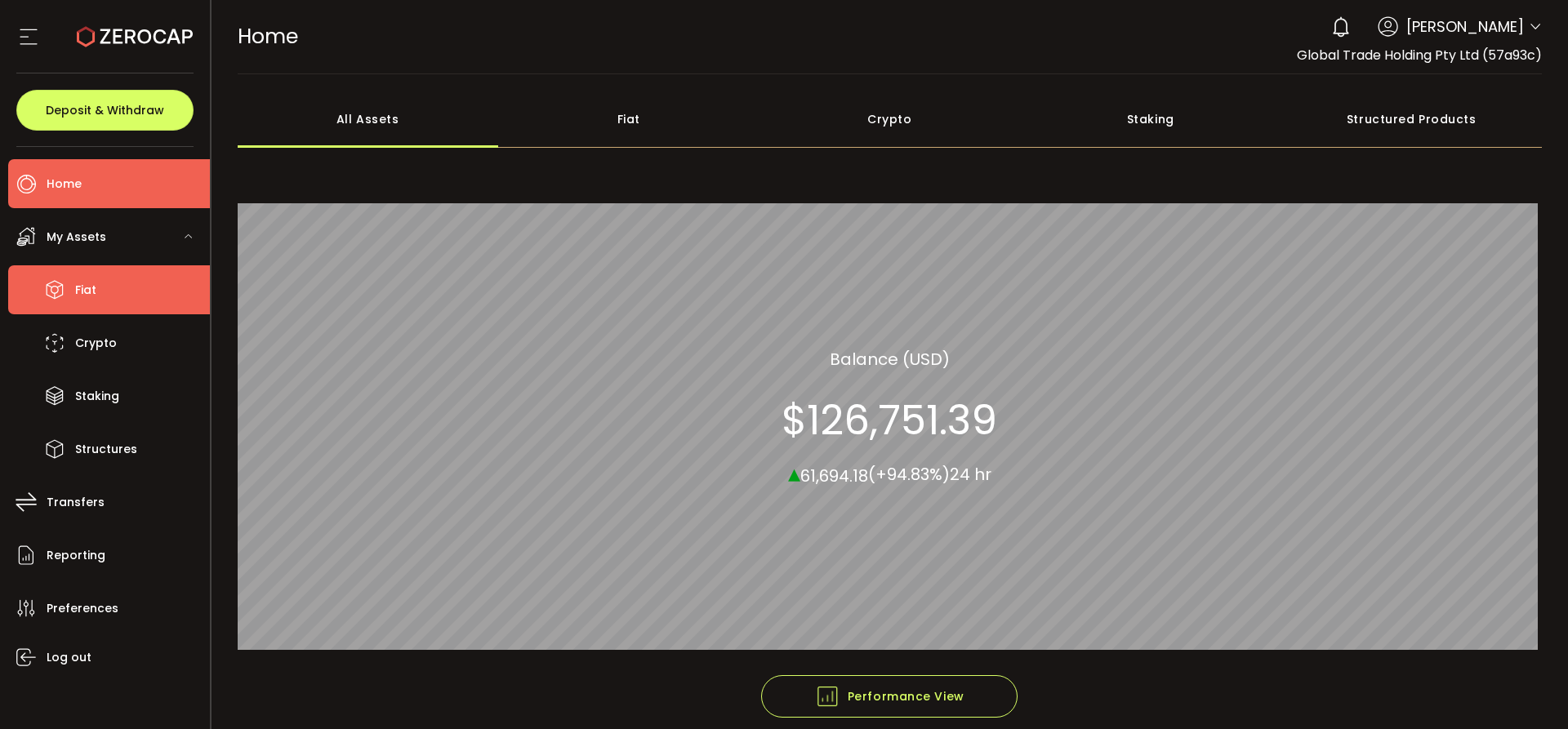
click at [88, 294] on span "Fiat" at bounding box center [85, 291] width 21 height 24
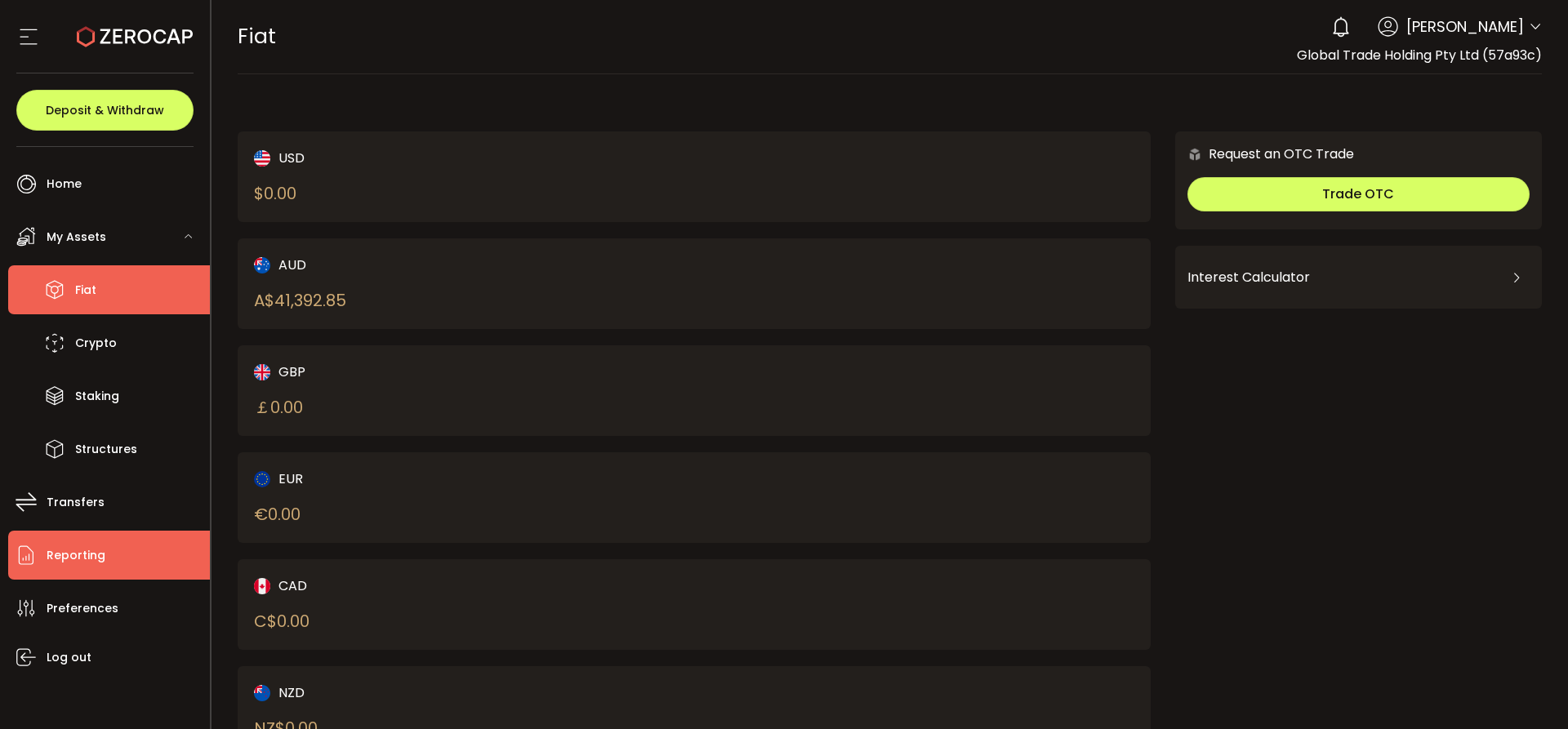
click at [114, 563] on li "Reporting" at bounding box center [108, 555] width 201 height 49
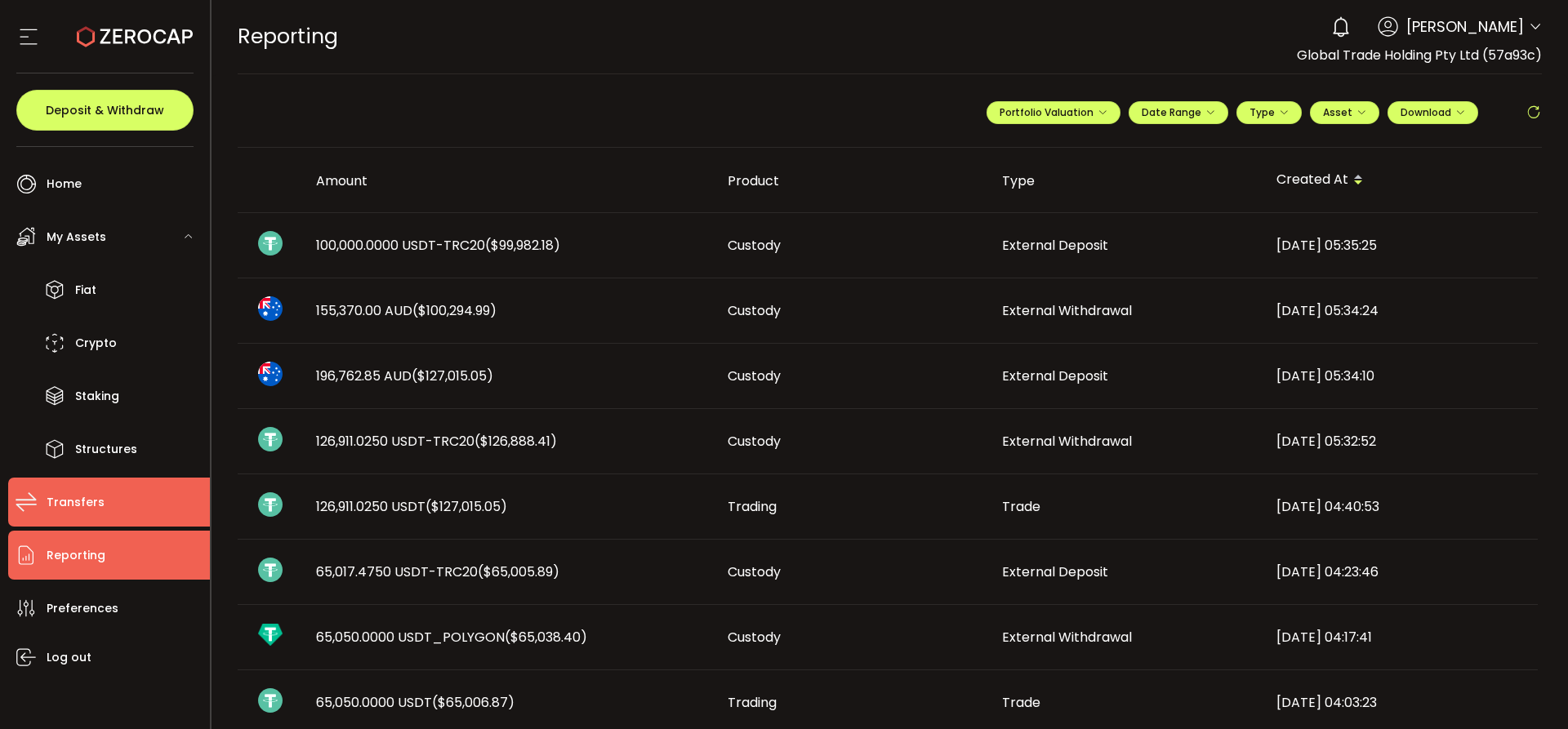
click at [68, 497] on span "Transfers" at bounding box center [76, 503] width 58 height 24
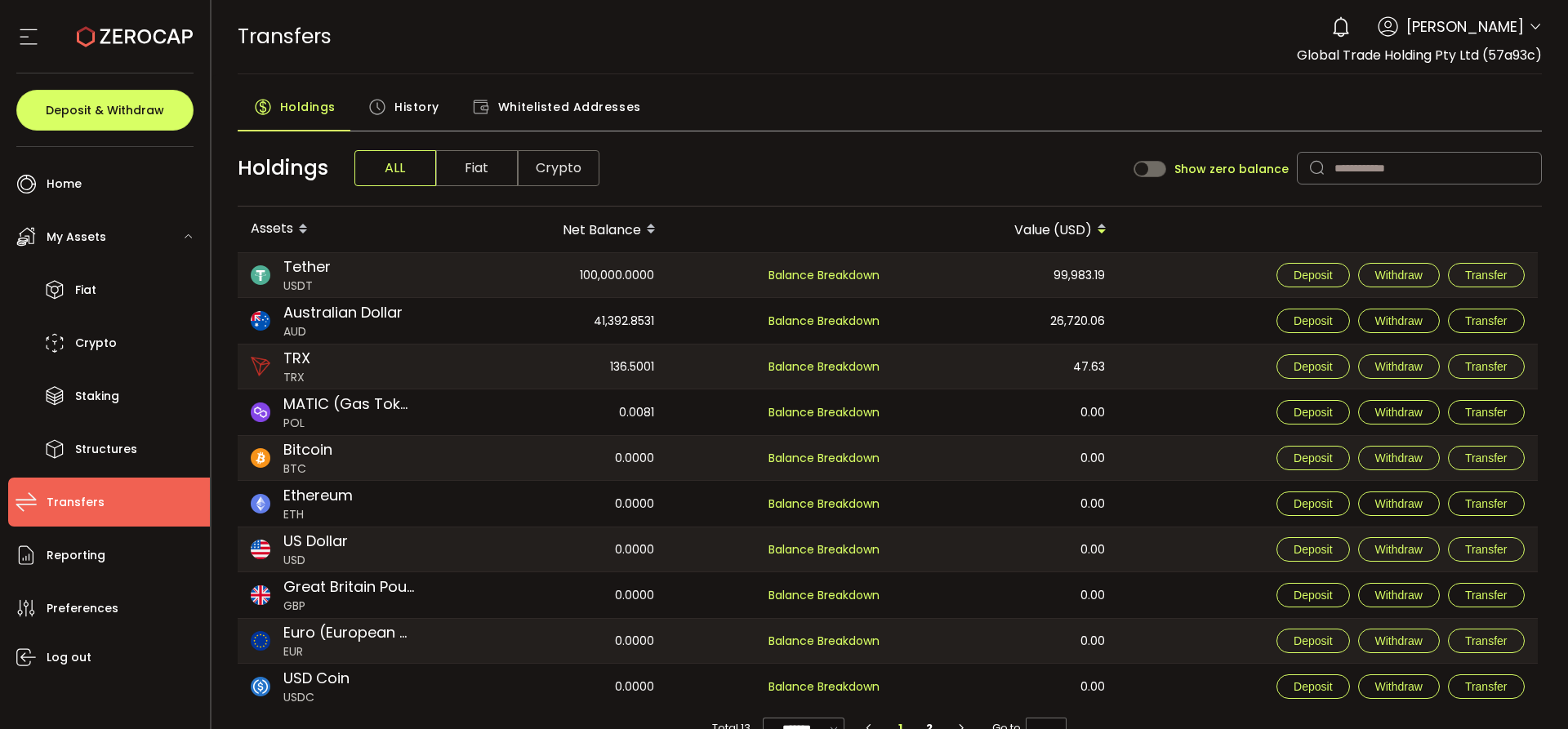
click at [455, 179] on span "Fiat" at bounding box center [477, 168] width 82 height 36
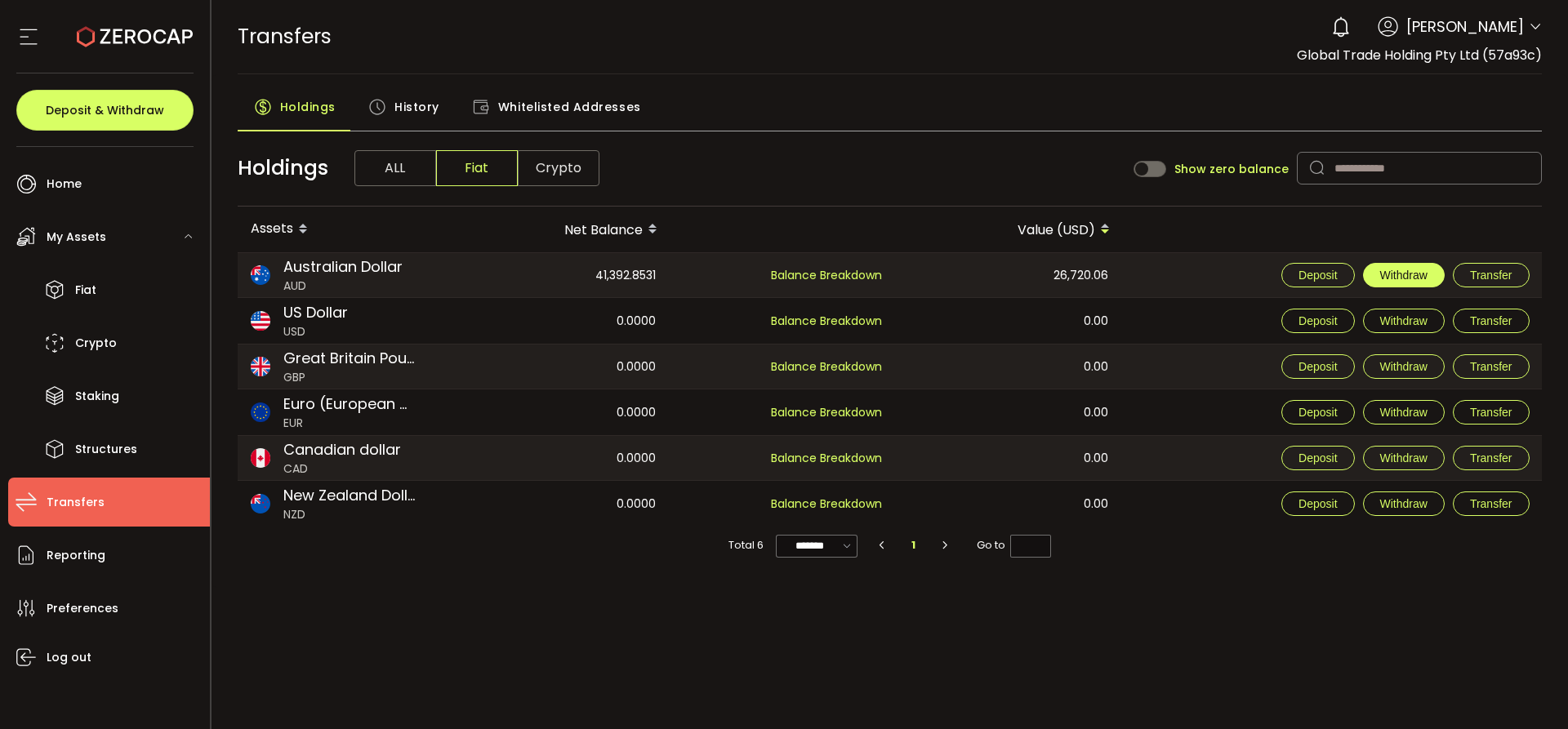
click at [1409, 271] on span "Withdraw" at bounding box center [1403, 275] width 47 height 13
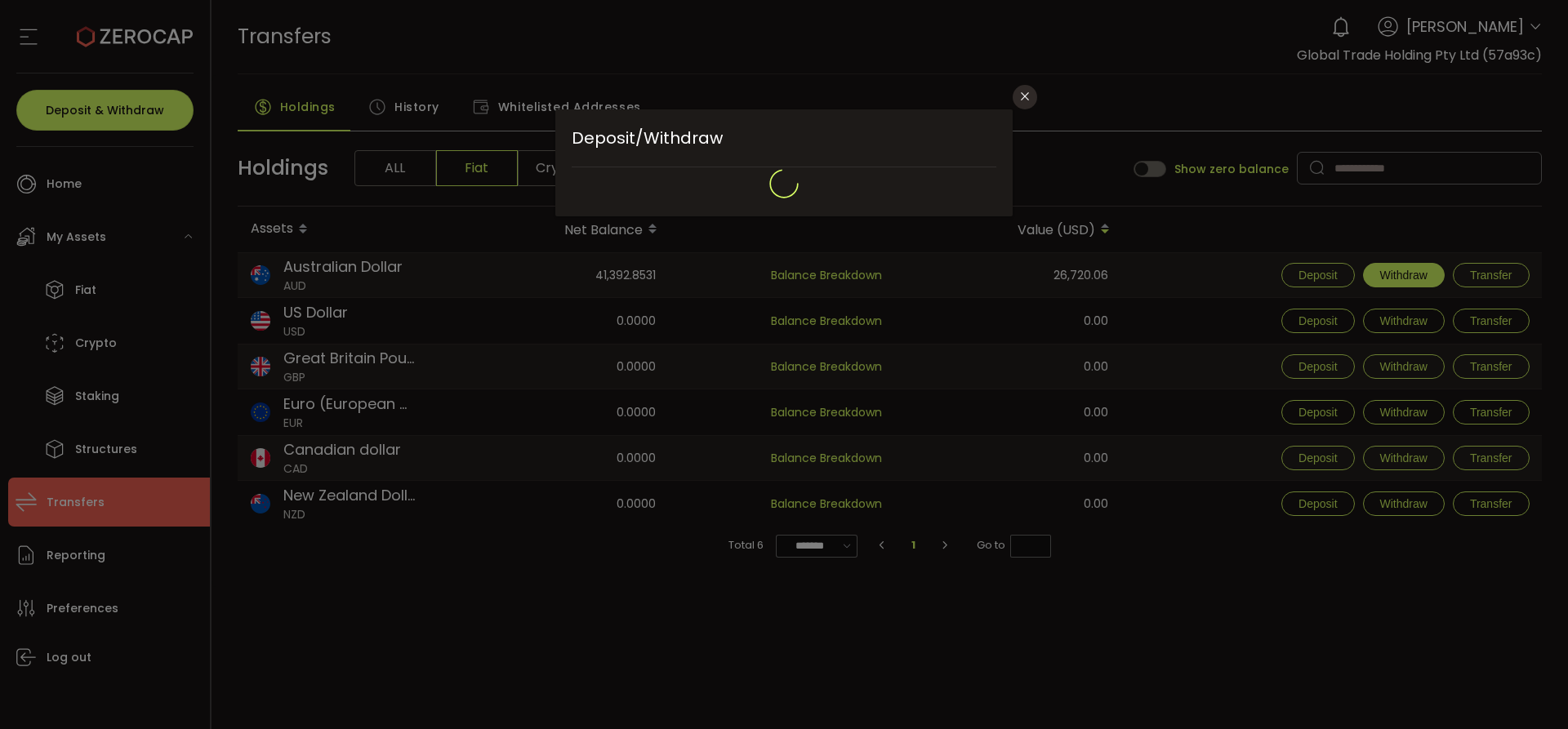
type input "**********"
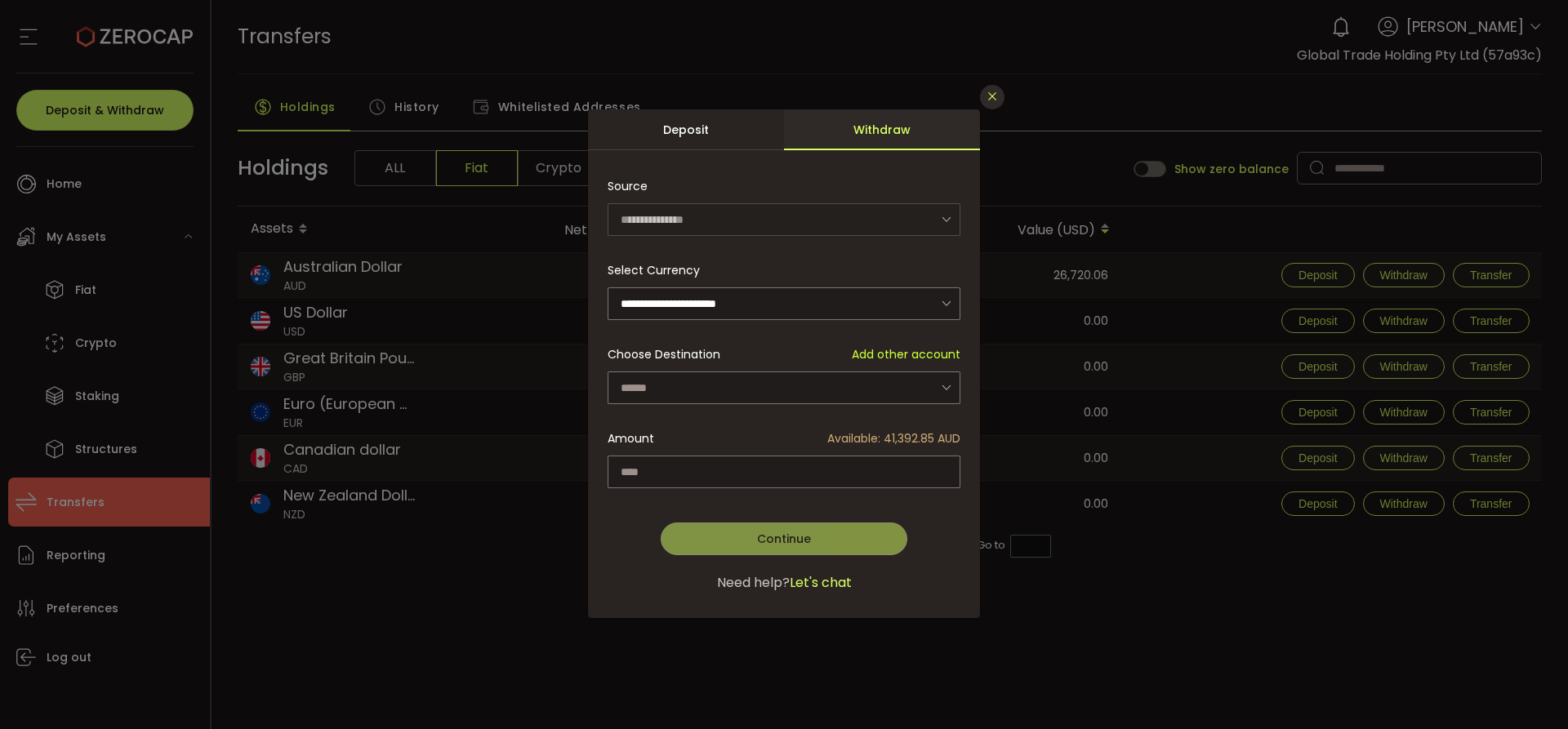
click at [989, 96] on icon "Close" at bounding box center [992, 97] width 13 height 13
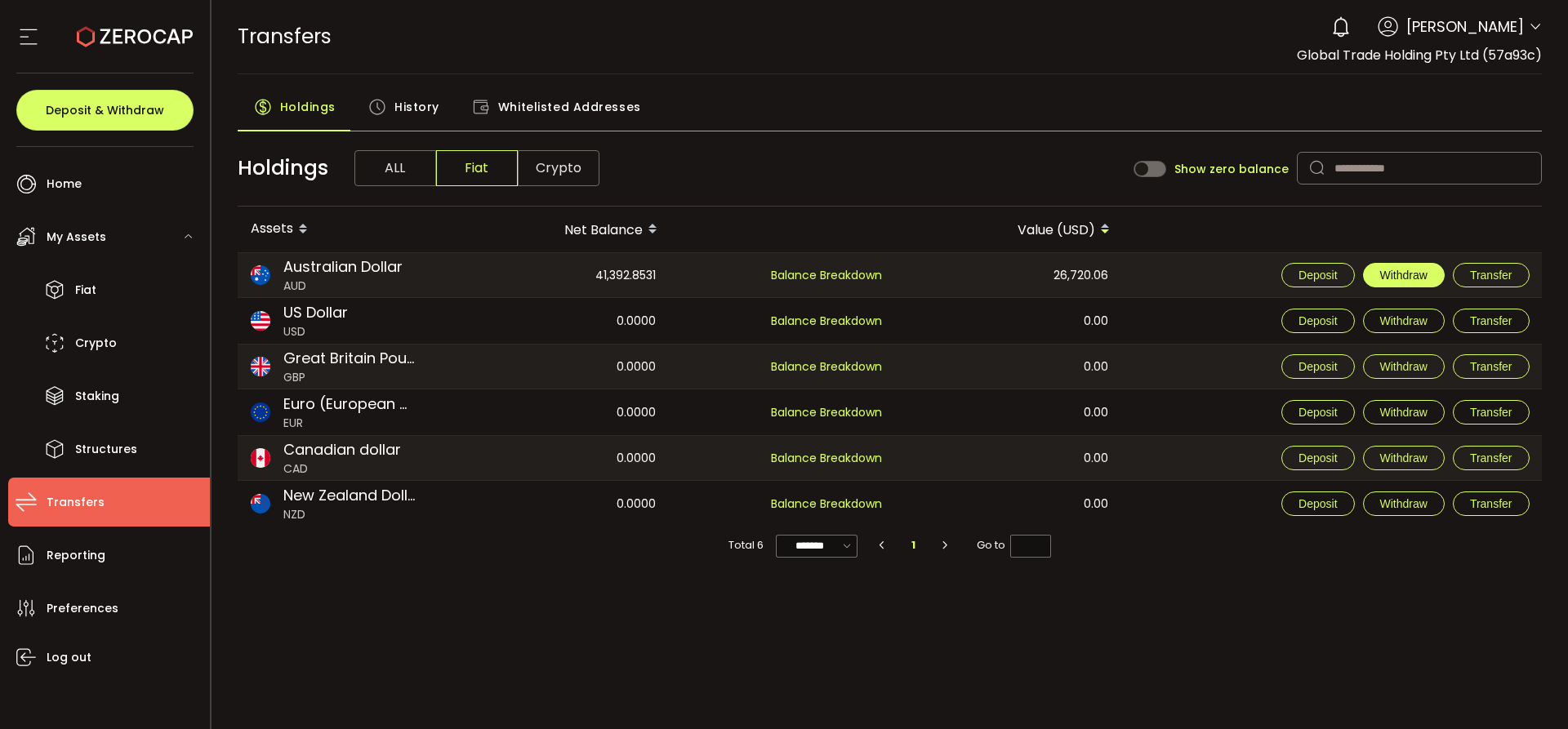
click at [1377, 273] on button "Withdraw" at bounding box center [1404, 275] width 82 height 25
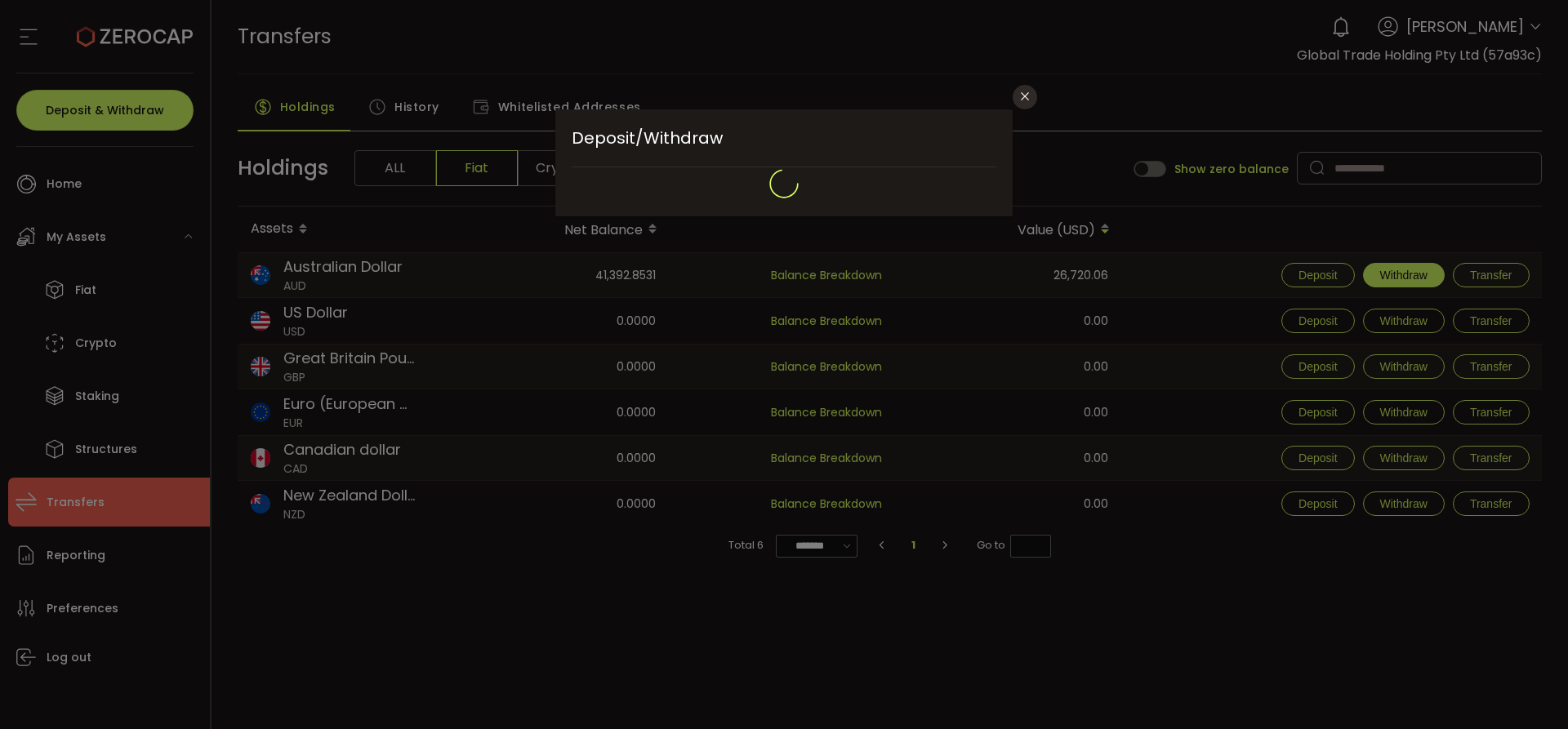
type input "**********"
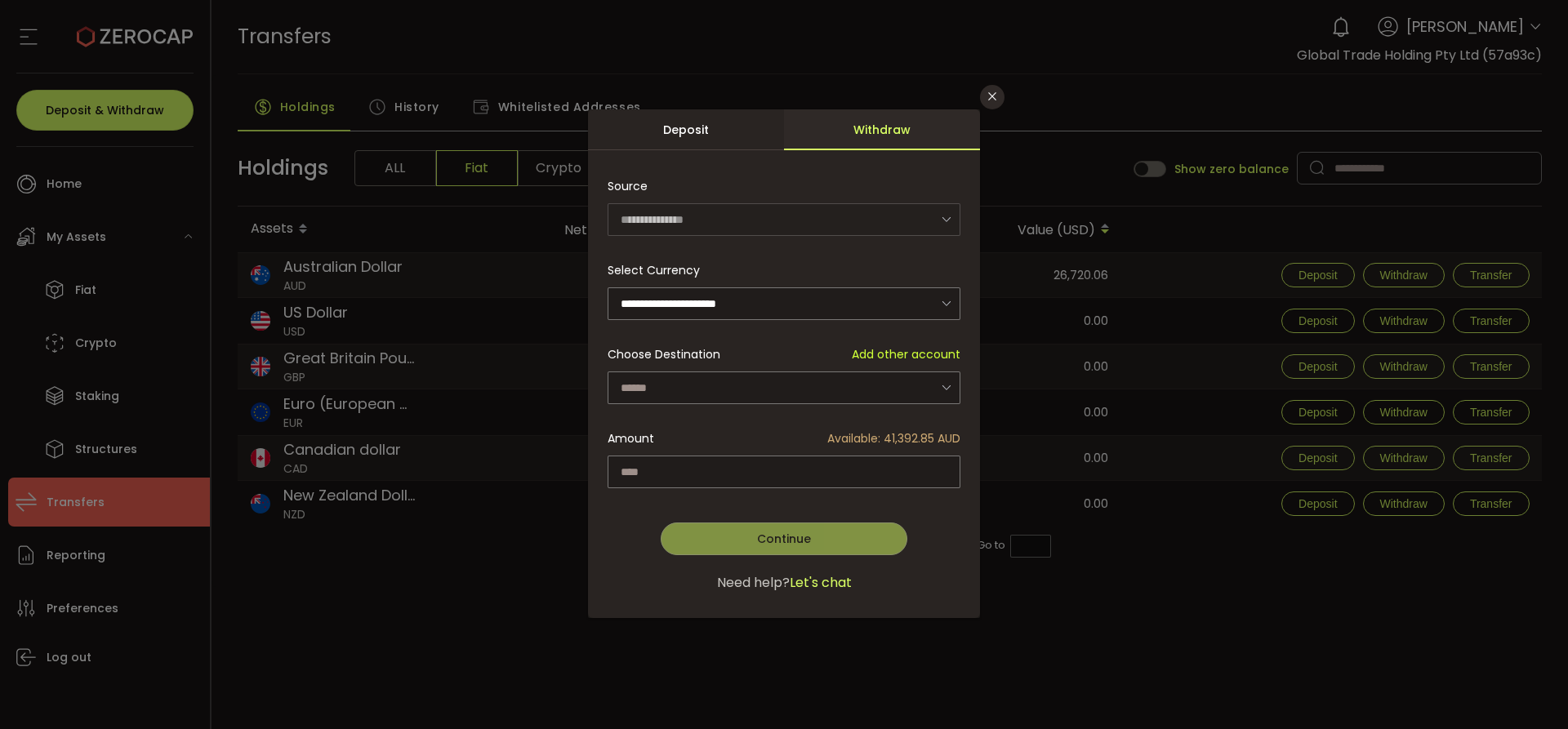
click at [717, 362] on div "Choose Destination Add other account Global Trade Holding Pty Ltd - GTradeMonoo…" at bounding box center [784, 371] width 353 height 67
click at [719, 383] on input "dialog" at bounding box center [784, 388] width 353 height 33
click at [707, 458] on span "Global Trade Holding Pty Ltd - GlobalTrade - 8340" at bounding box center [766, 457] width 284 height 16
type input "**********"
click at [699, 479] on input "dialog" at bounding box center [784, 472] width 353 height 33
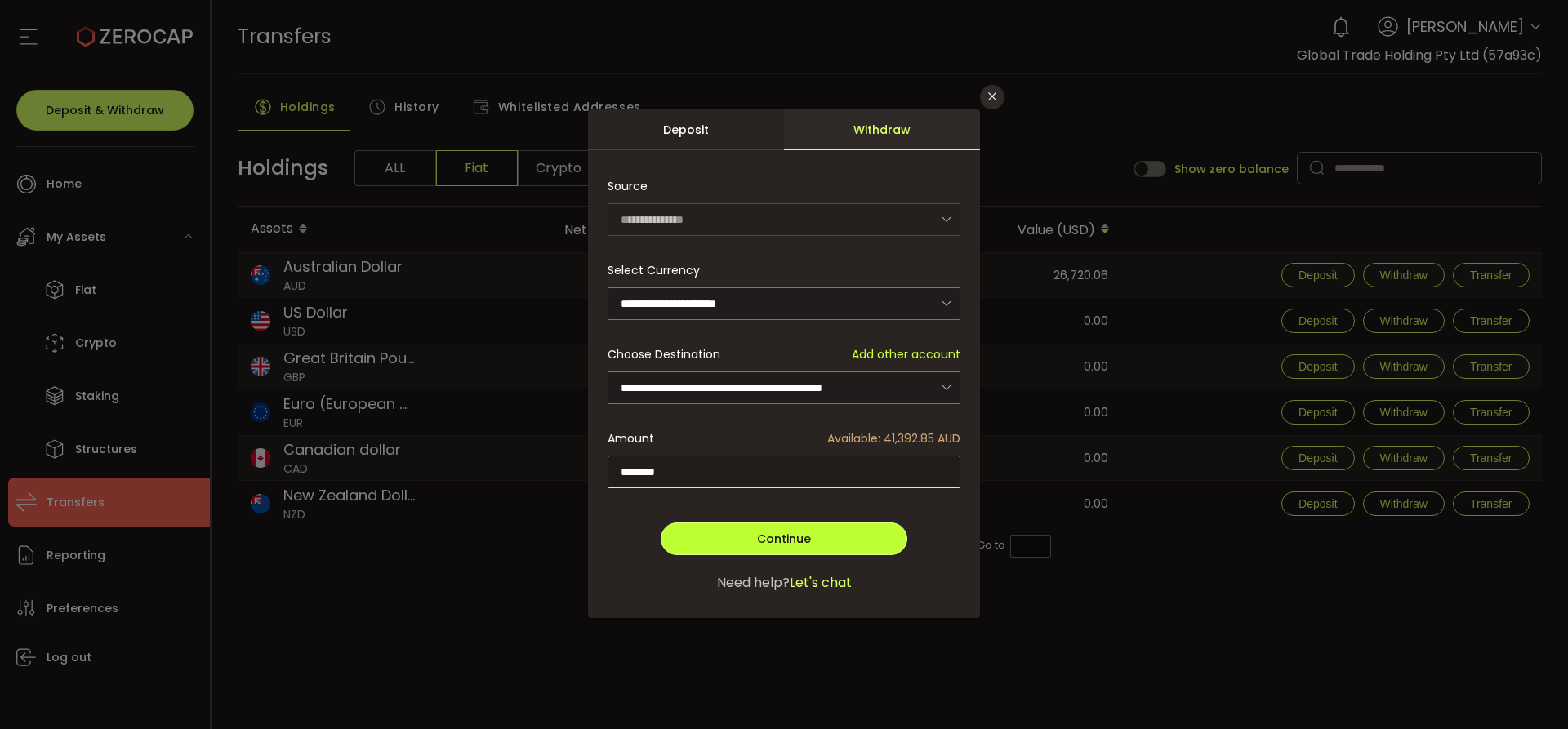
type input "********"
click at [790, 545] on button "Continue" at bounding box center [784, 539] width 247 height 33
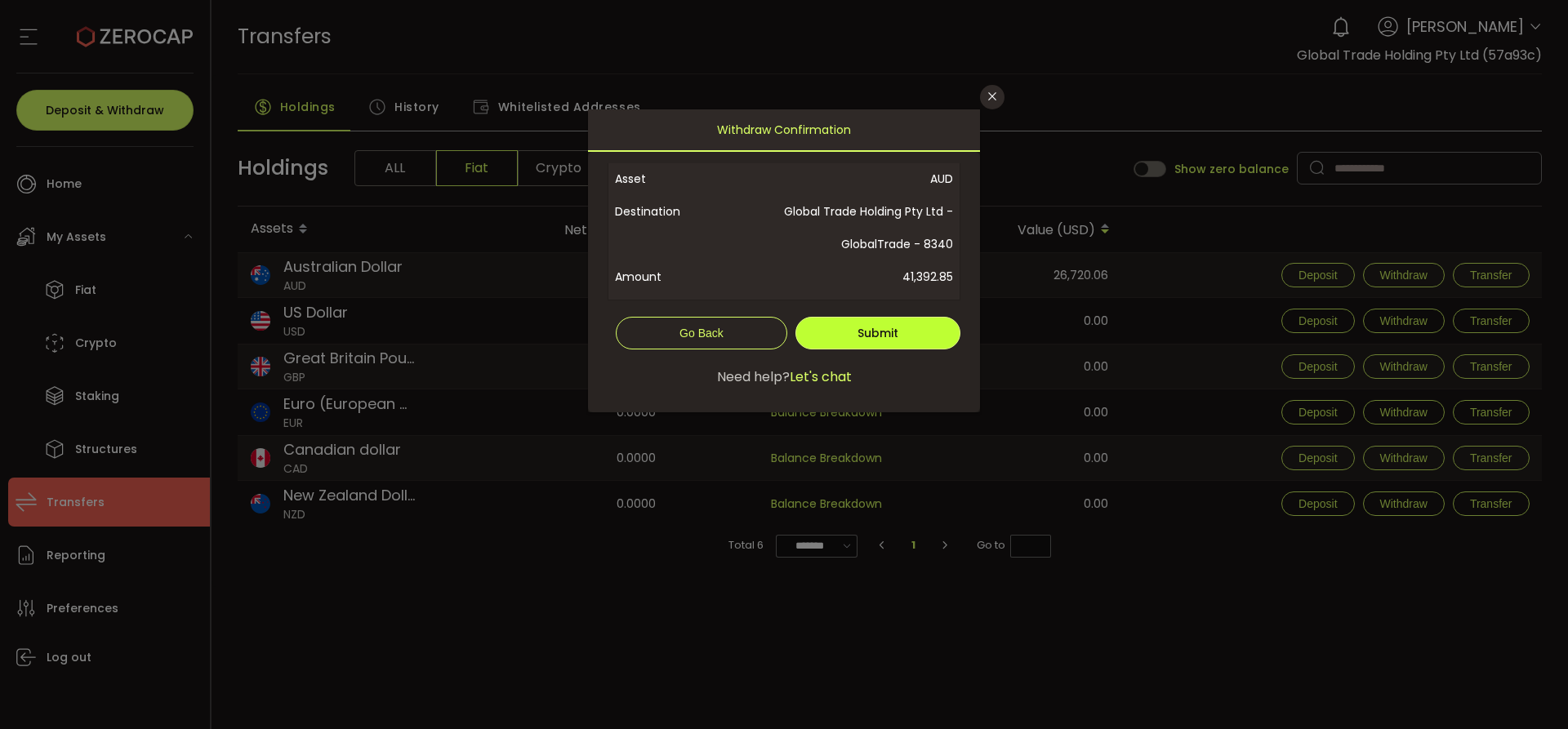
click at [857, 334] on span "Submit" at bounding box center [877, 334] width 41 height 16
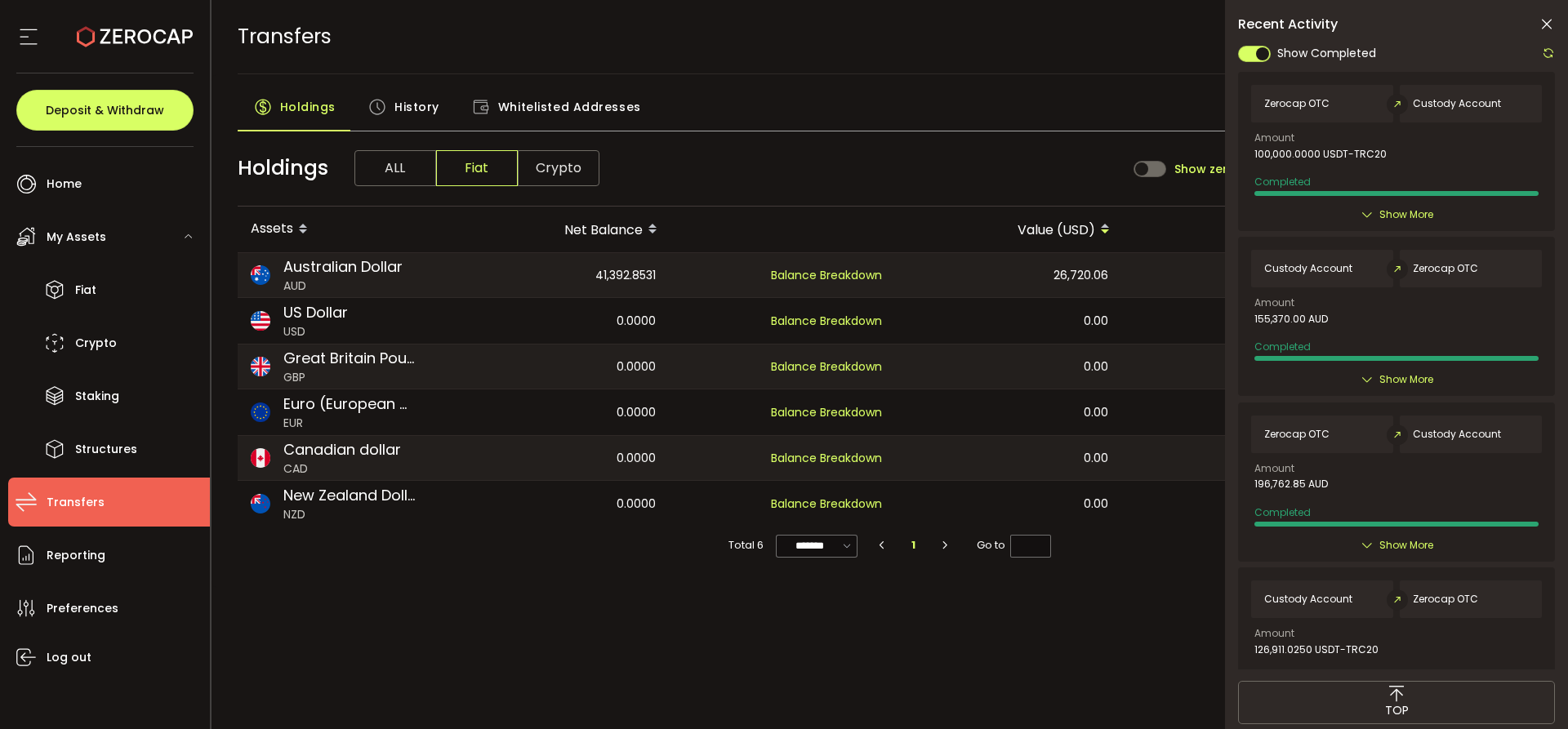
click at [1366, 216] on icon at bounding box center [1367, 215] width 13 height 13
click at [1356, 213] on div "Show More" at bounding box center [1396, 215] width 291 height 16
click at [1547, 51] on icon at bounding box center [1548, 53] width 13 height 13
click at [1548, 27] on icon at bounding box center [1546, 25] width 16 height 16
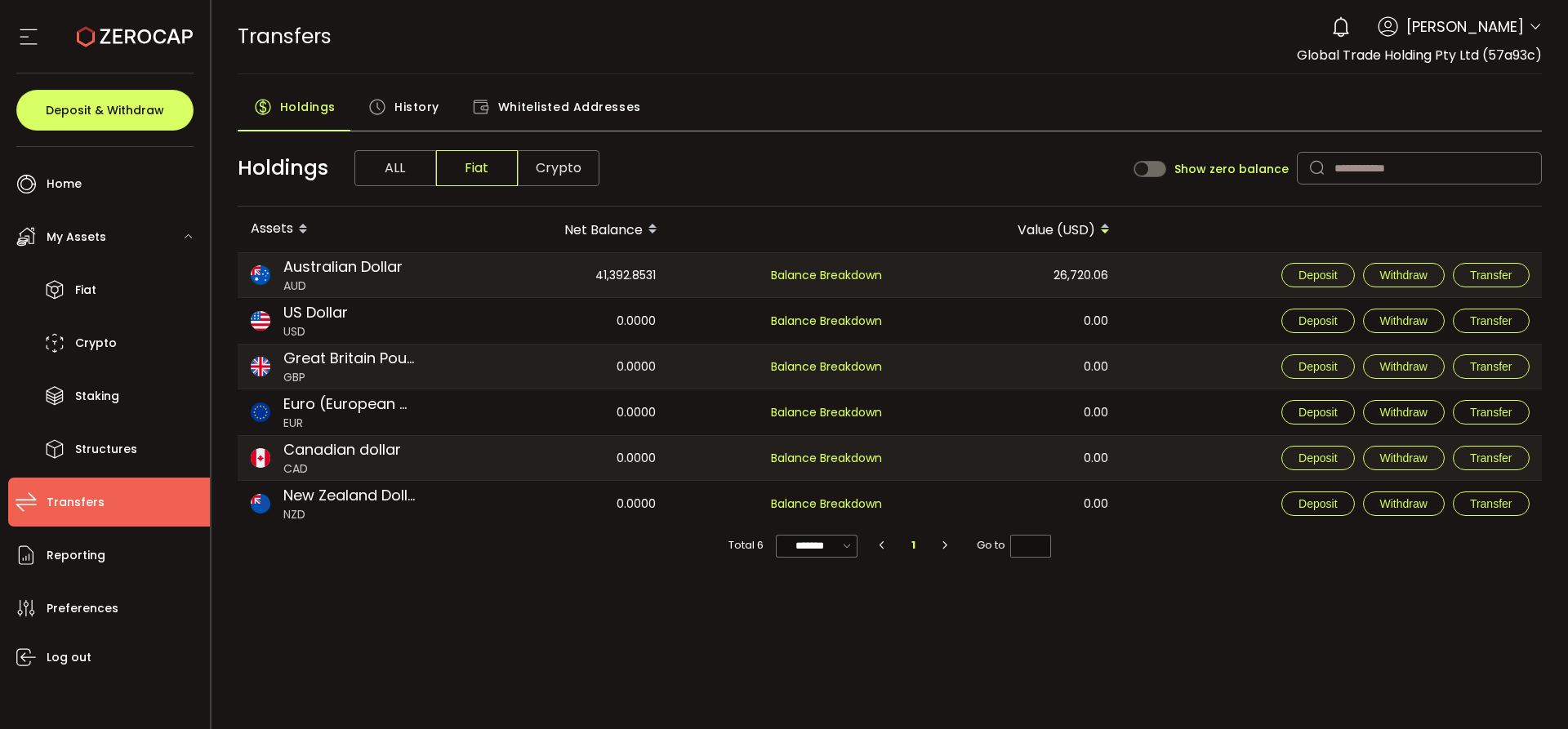
click at [943, 40] on div "TRANSFERS Buy Power $0.00 USD Transfers Transfers Your verification is pending …" at bounding box center [890, 36] width 1305 height 74
click at [416, 646] on div "PDF is being processed and will download to your computer TRANSFERS Buy Power $…" at bounding box center [889, 364] width 1357 height 729
click at [404, 110] on span "History" at bounding box center [416, 107] width 45 height 33
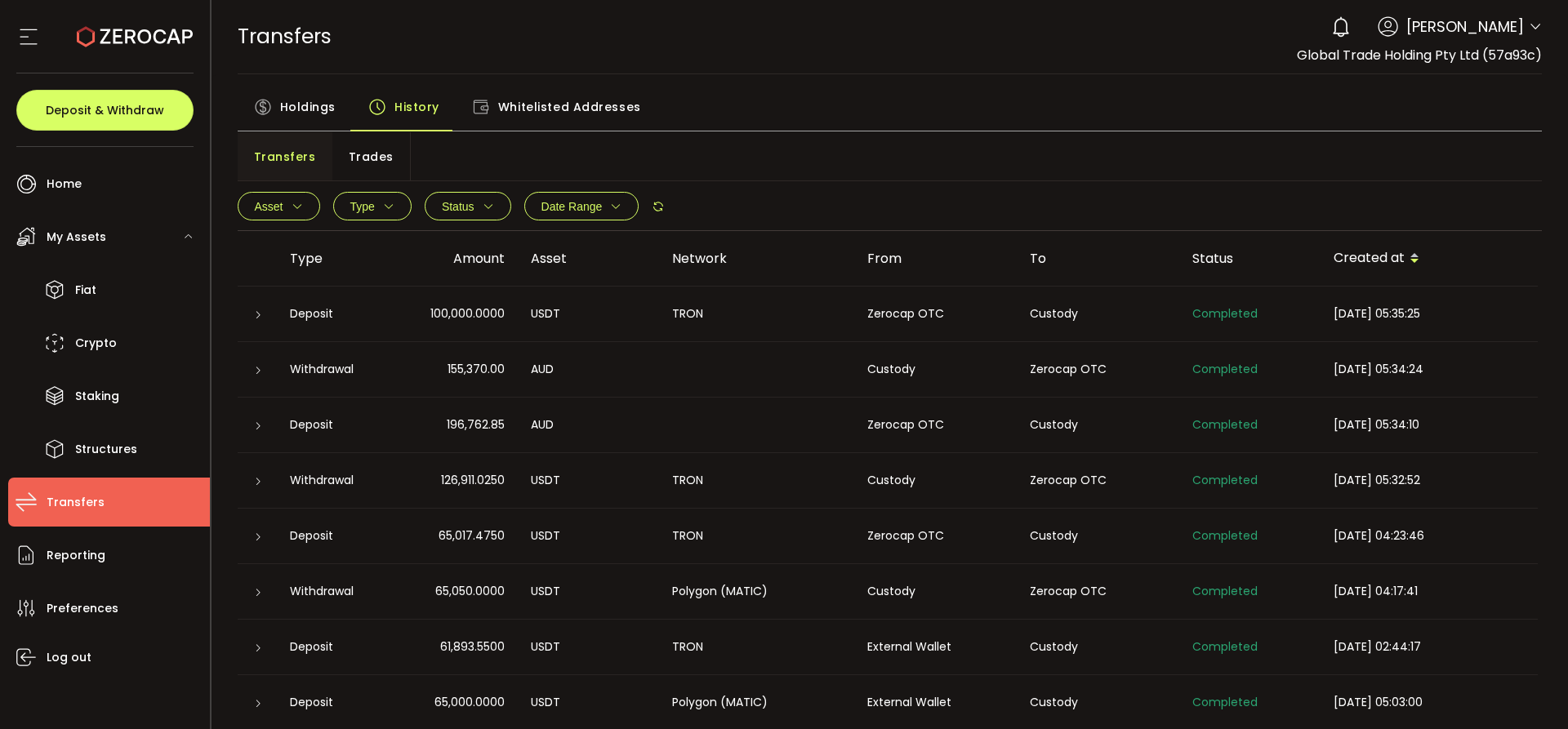
click at [260, 374] on icon at bounding box center [258, 370] width 10 height 10
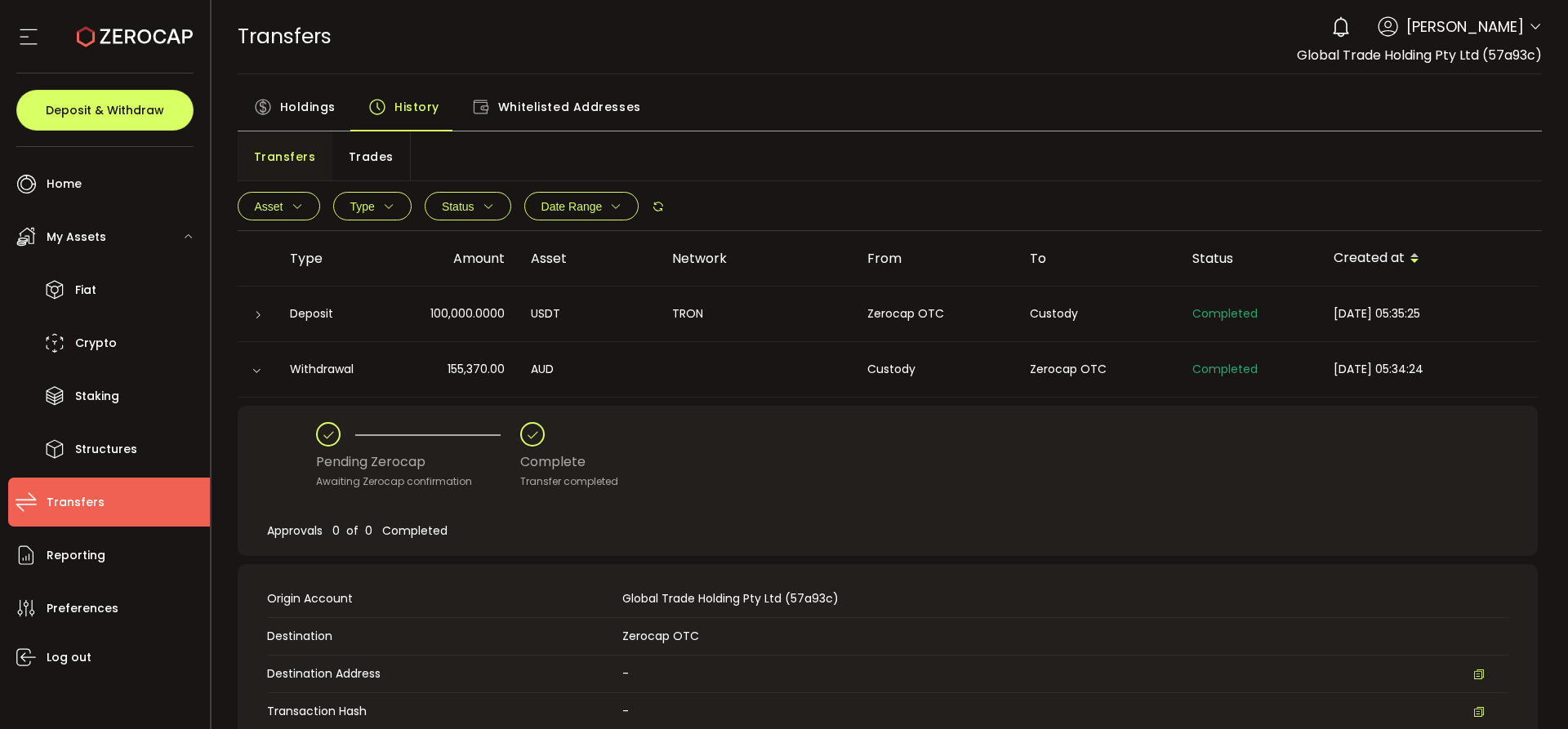
click at [260, 374] on icon at bounding box center [256, 370] width 10 height 10
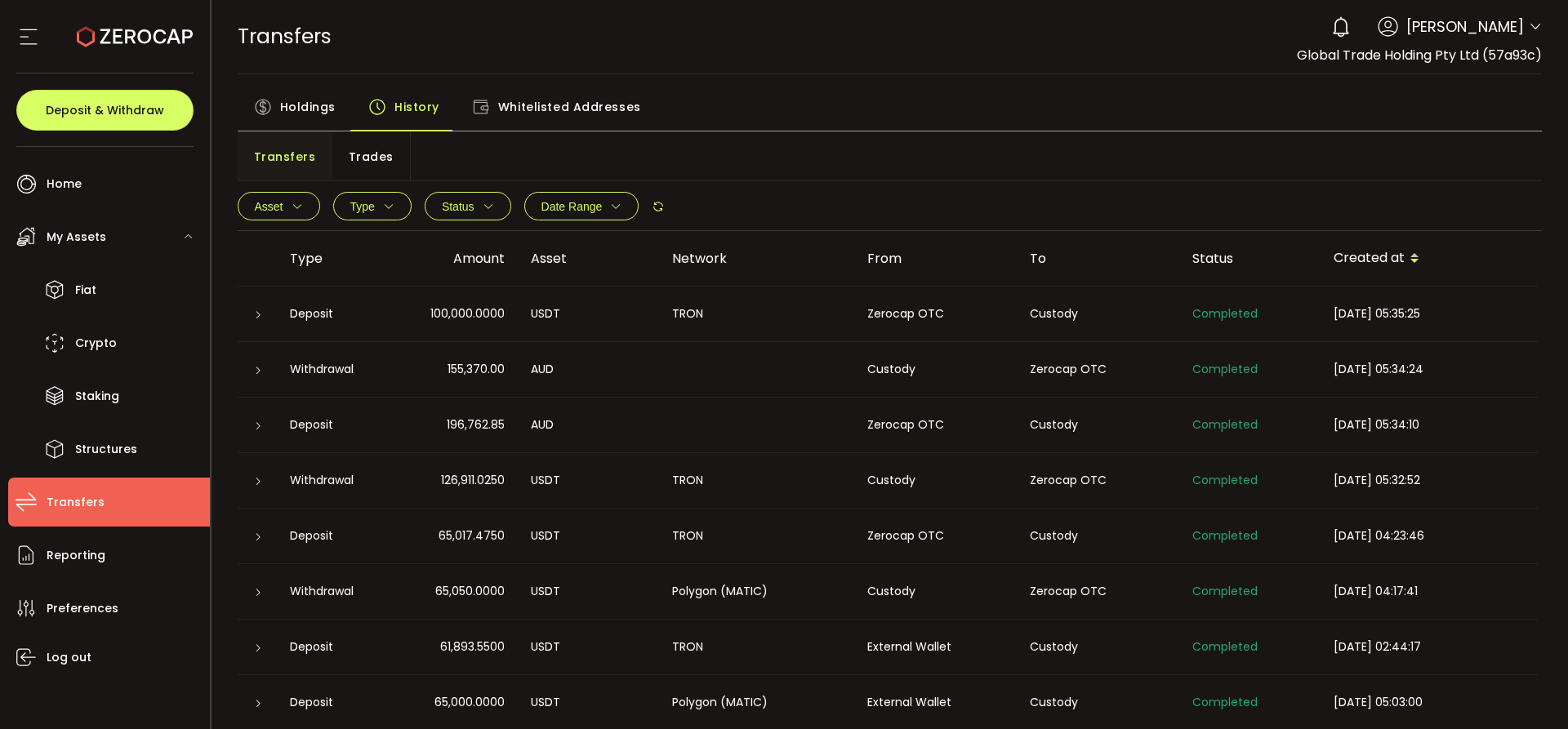
click at [702, 32] on div "TRANSFERS Buy Power $0.00 USD Transfers Transfers Your verification is pending …" at bounding box center [890, 36] width 1305 height 74
click at [898, 94] on div "Holdings History Whitelisted Addresses" at bounding box center [890, 110] width 1305 height 41
click at [300, 106] on span "Holdings" at bounding box center [307, 107] width 56 height 33
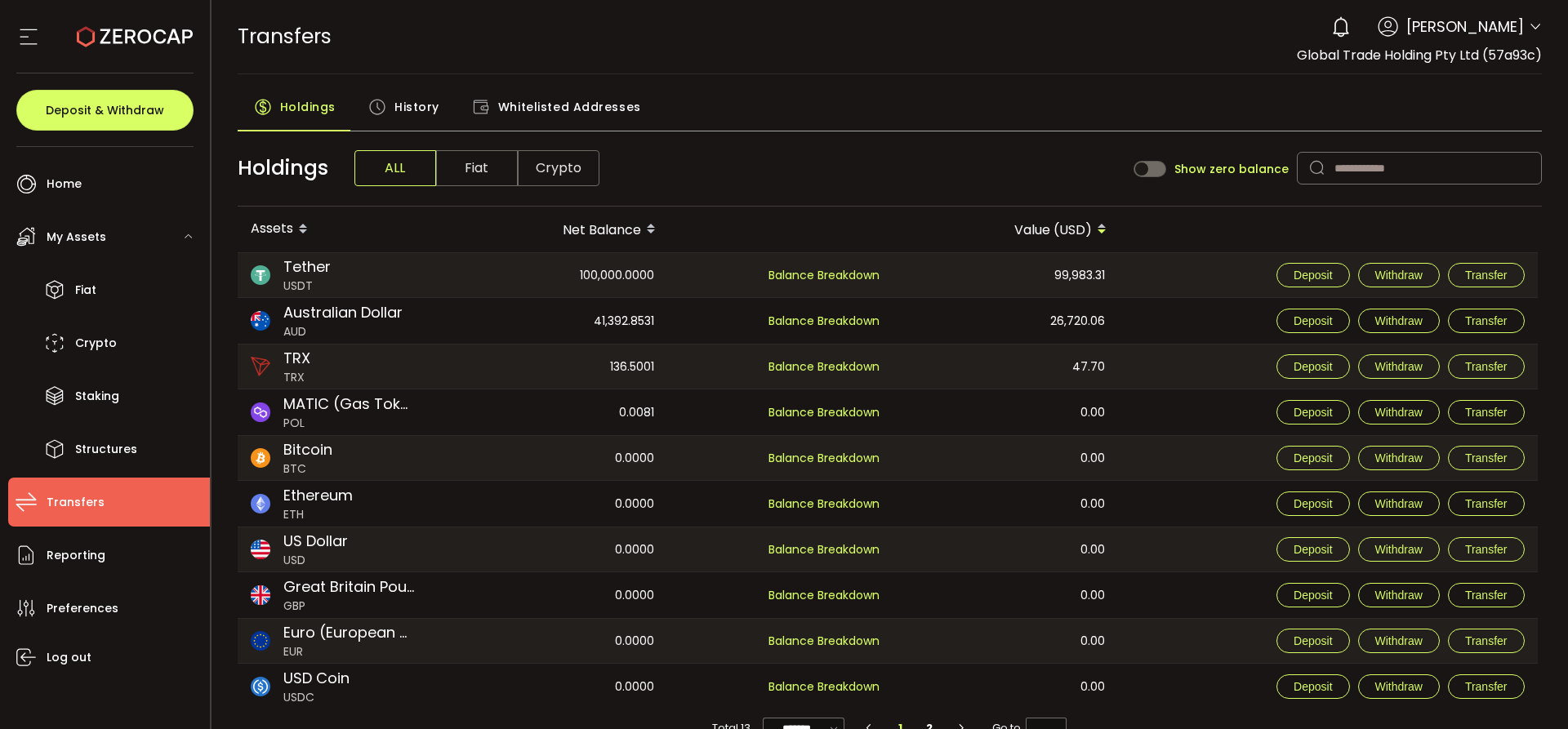
click at [807, 19] on div "TRANSFERS Buy Power $0.00 USD Transfers Transfers Your verification is pending …" at bounding box center [890, 36] width 1305 height 74
click at [845, 68] on div "TRANSFERS Buy Power $0.00 USD Transfers Transfers Your verification is pending …" at bounding box center [890, 36] width 1305 height 74
click at [391, 102] on div "History" at bounding box center [404, 110] width 104 height 41
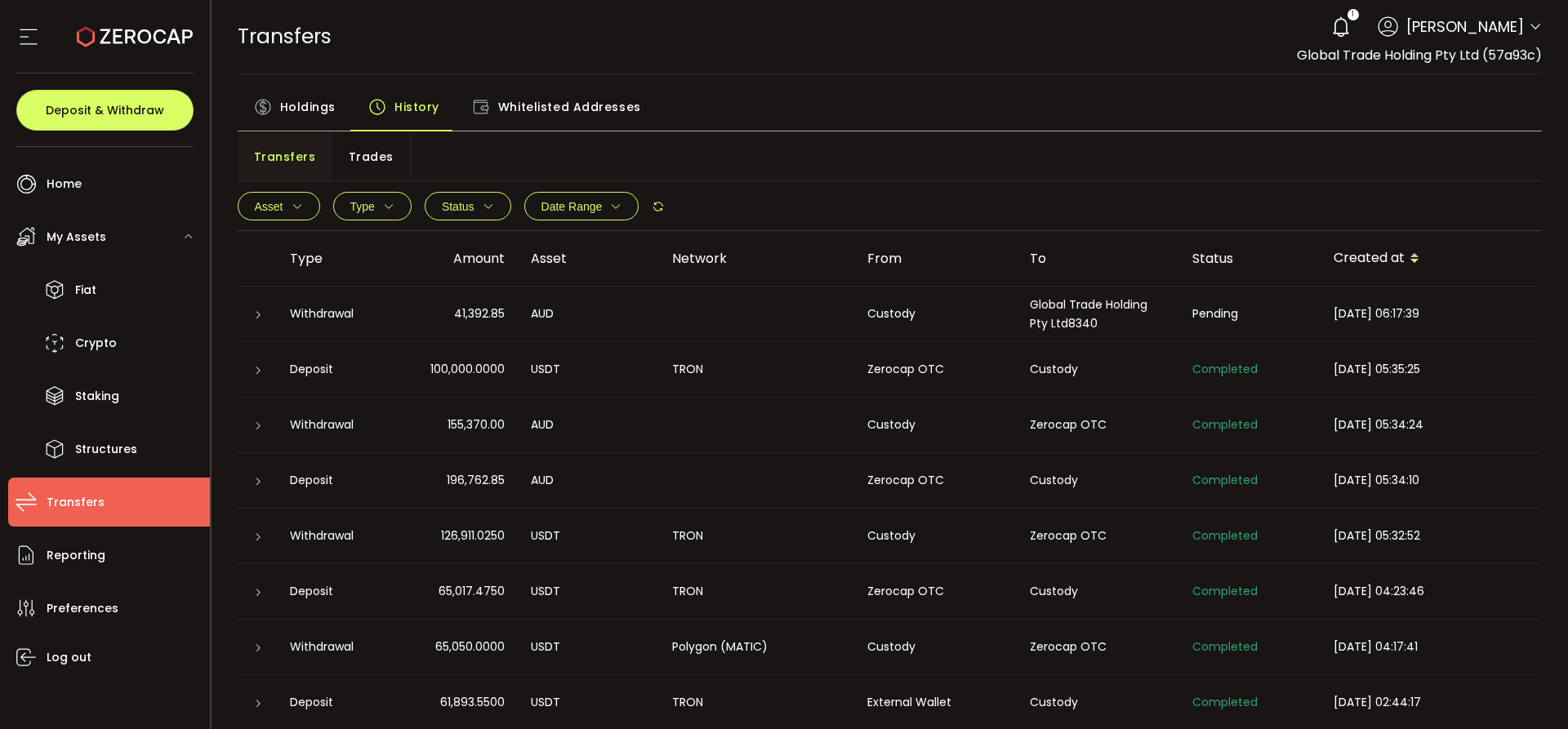
click at [255, 318] on icon at bounding box center [258, 315] width 10 height 10
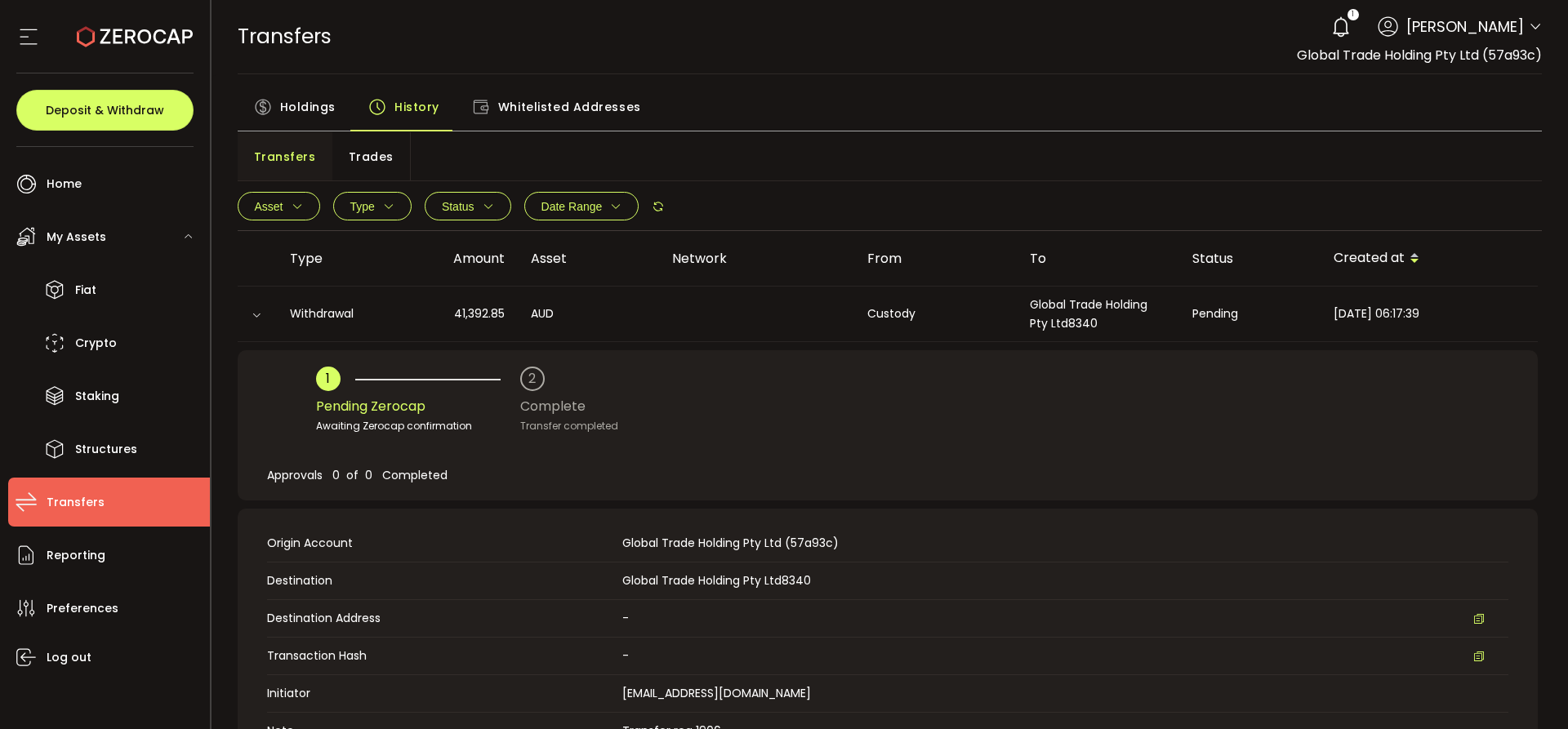
click at [255, 318] on icon at bounding box center [256, 315] width 10 height 10
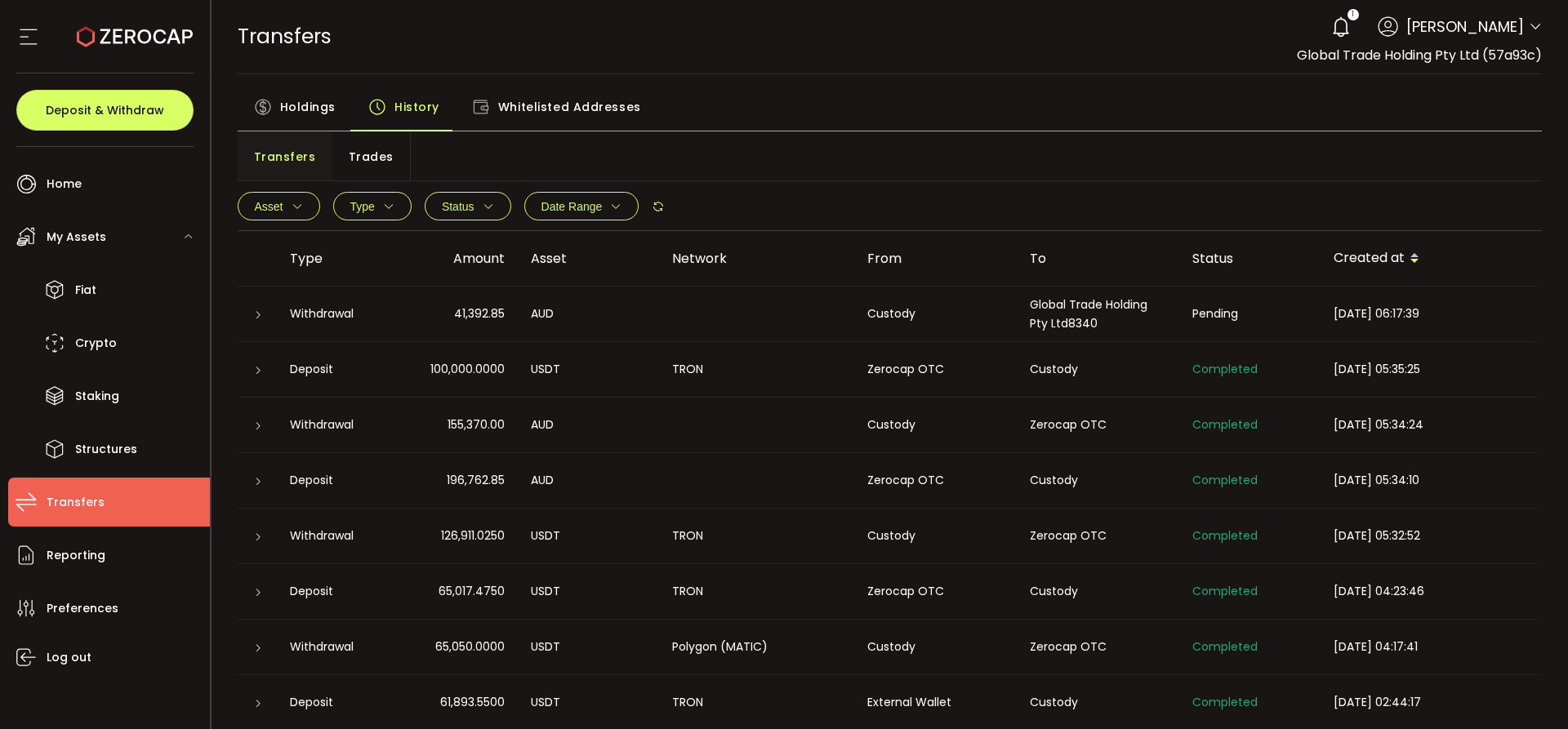
click at [342, 202] on button "Type" at bounding box center [373, 206] width 78 height 28
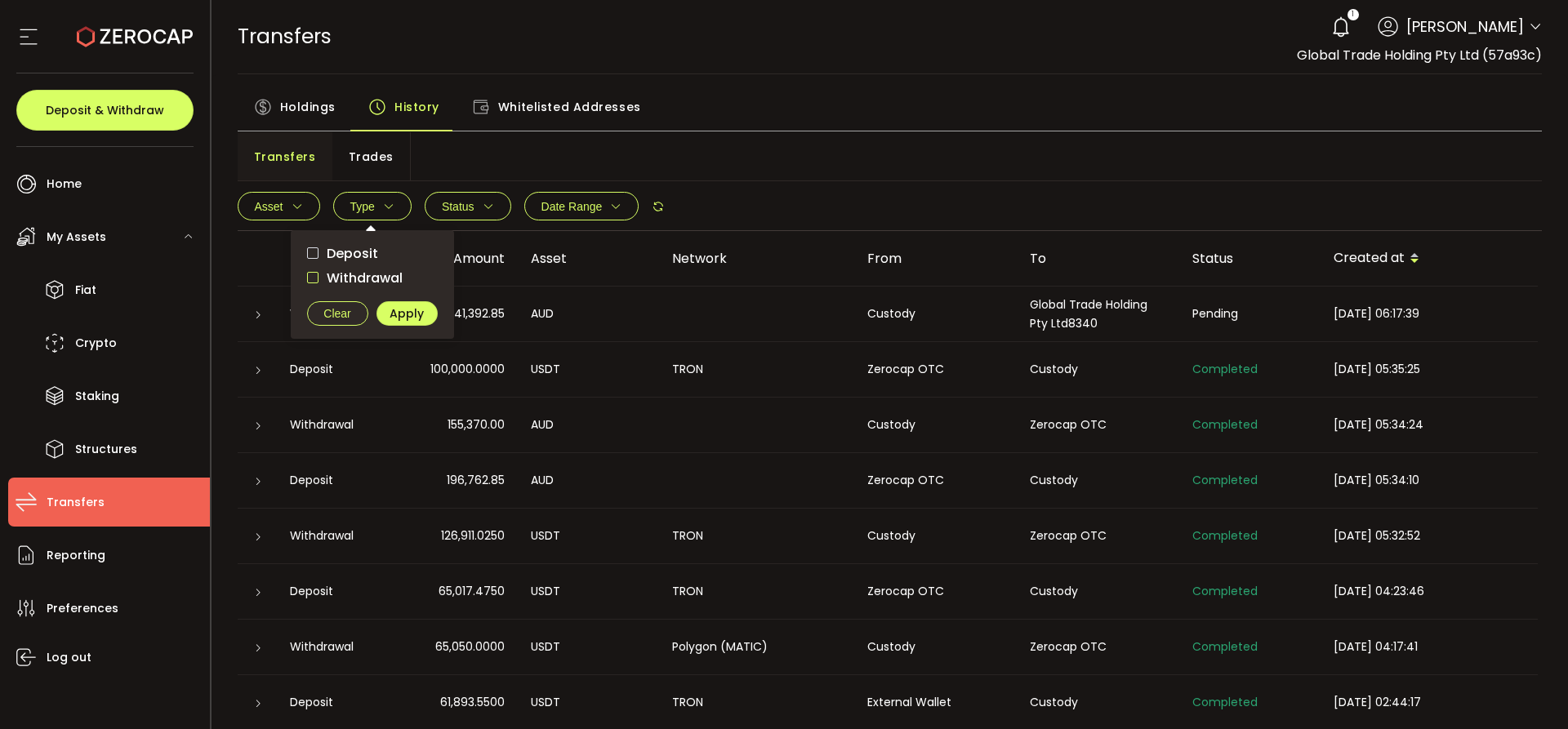
click at [311, 279] on span "checkbox-group" at bounding box center [313, 277] width 12 height 12
click at [420, 311] on span "Apply" at bounding box center [406, 313] width 35 height 12
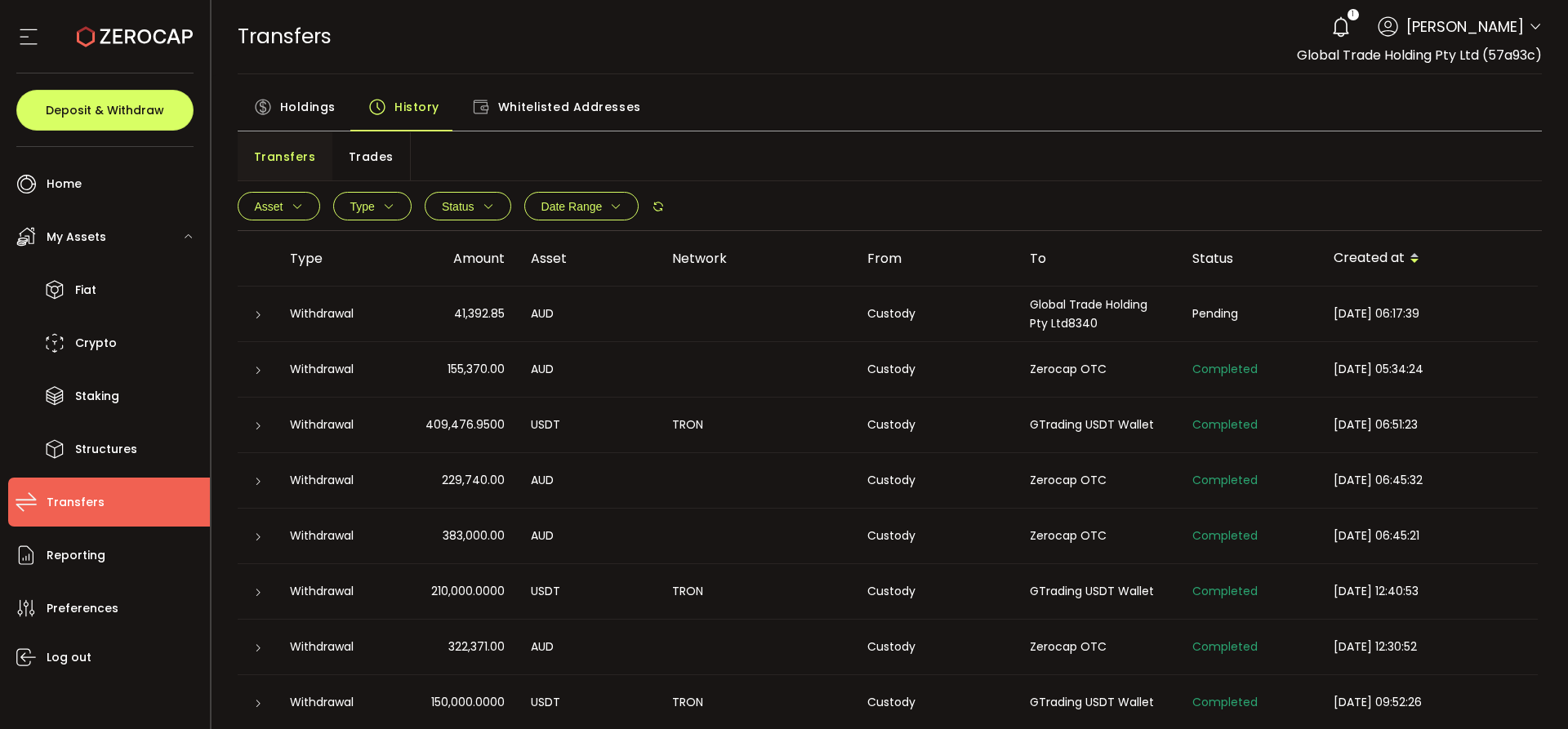
click at [263, 200] on span "Asset" at bounding box center [269, 207] width 28 height 13
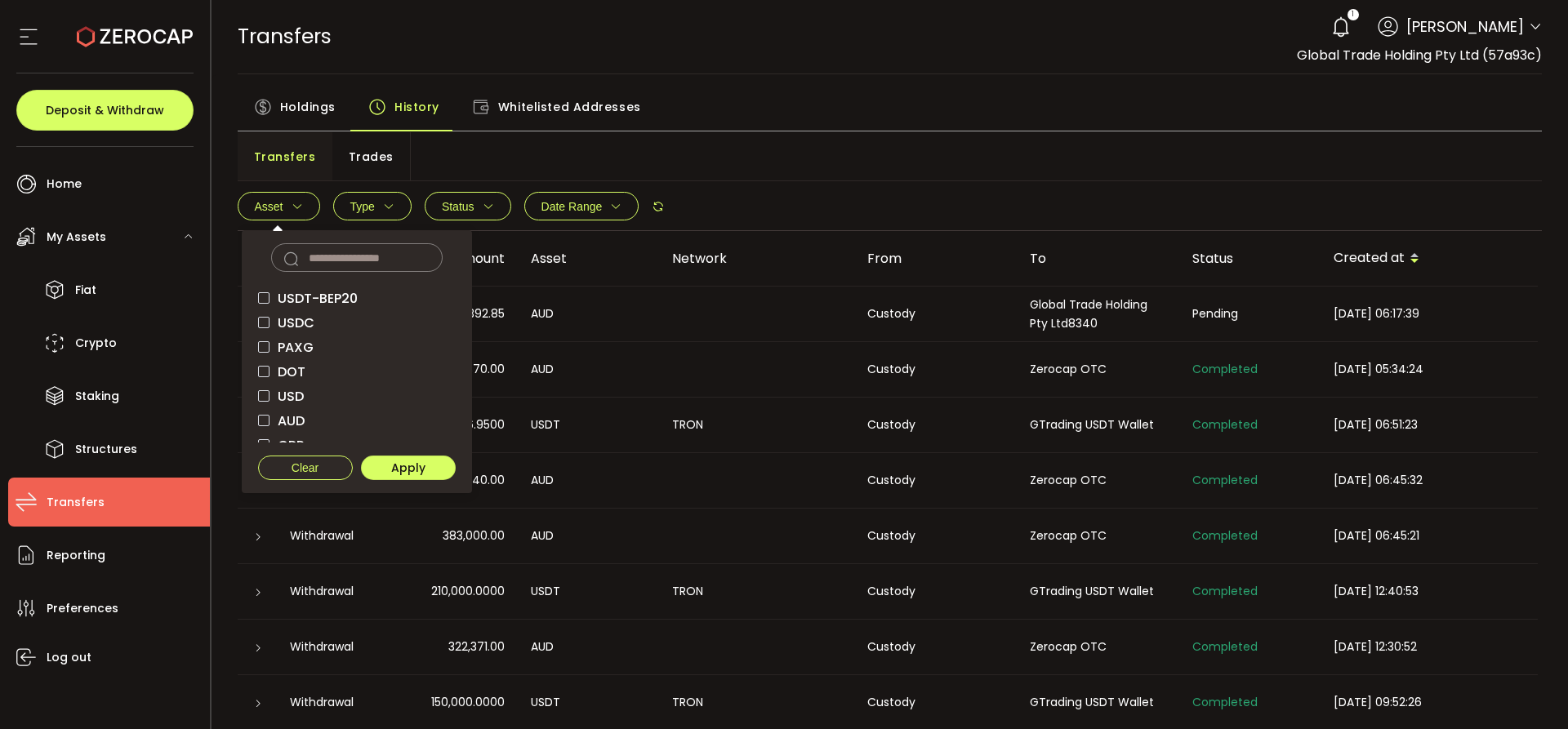
scroll to position [182, 0]
click at [263, 331] on span "checkbox-group" at bounding box center [263, 334] width 12 height 12
click at [377, 469] on button "Apply" at bounding box center [408, 467] width 95 height 25
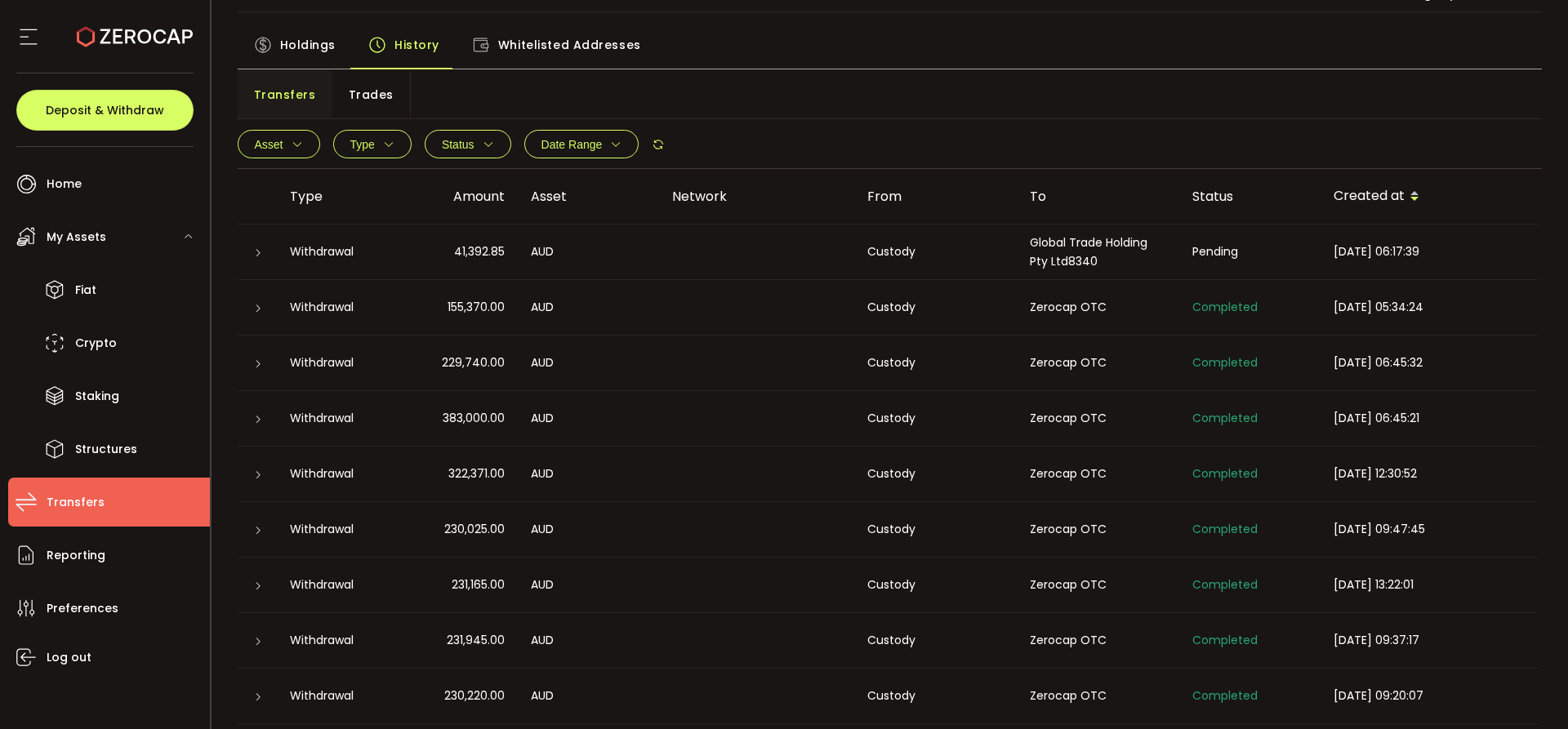
scroll to position [0, 0]
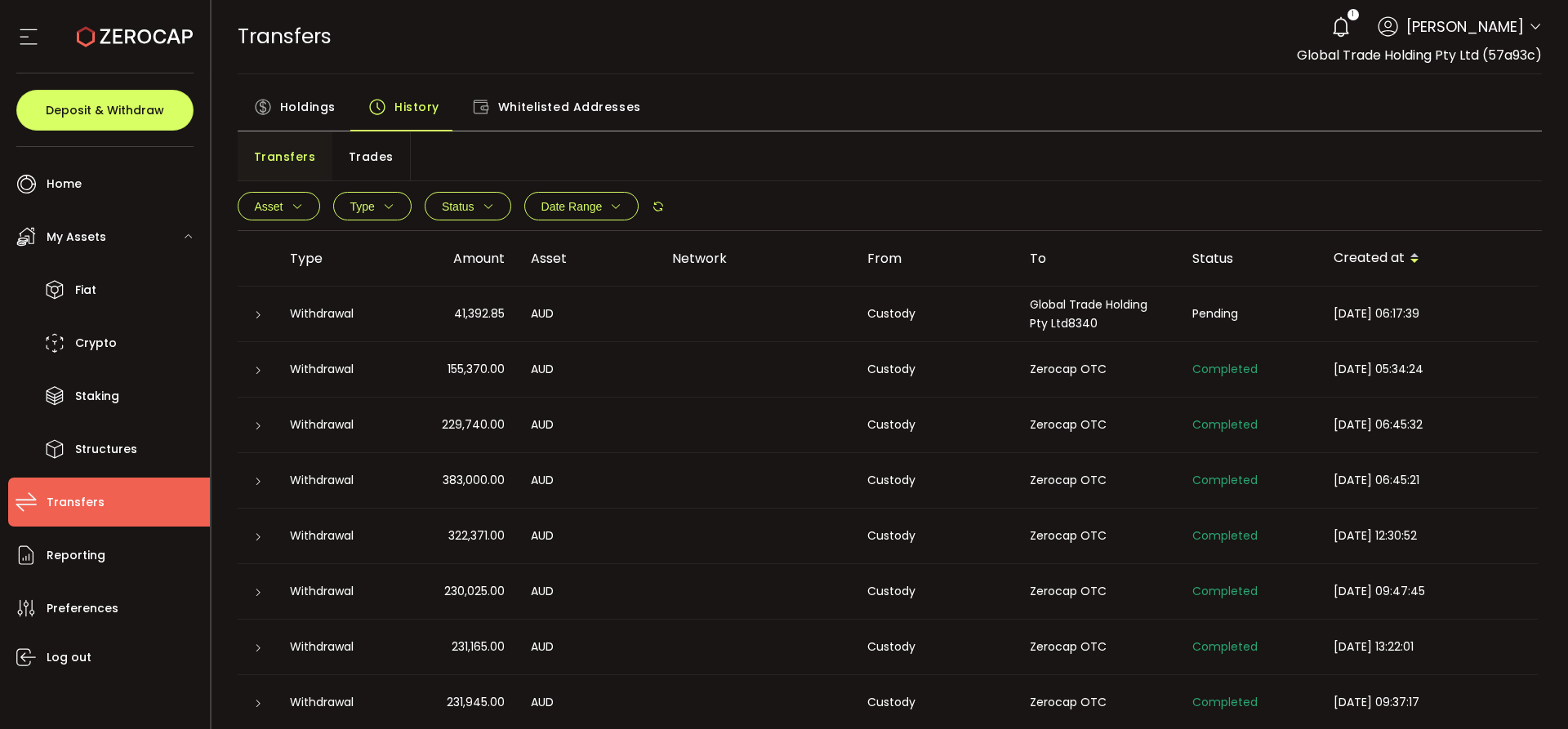
click at [384, 210] on icon "button" at bounding box center [388, 206] width 12 height 12
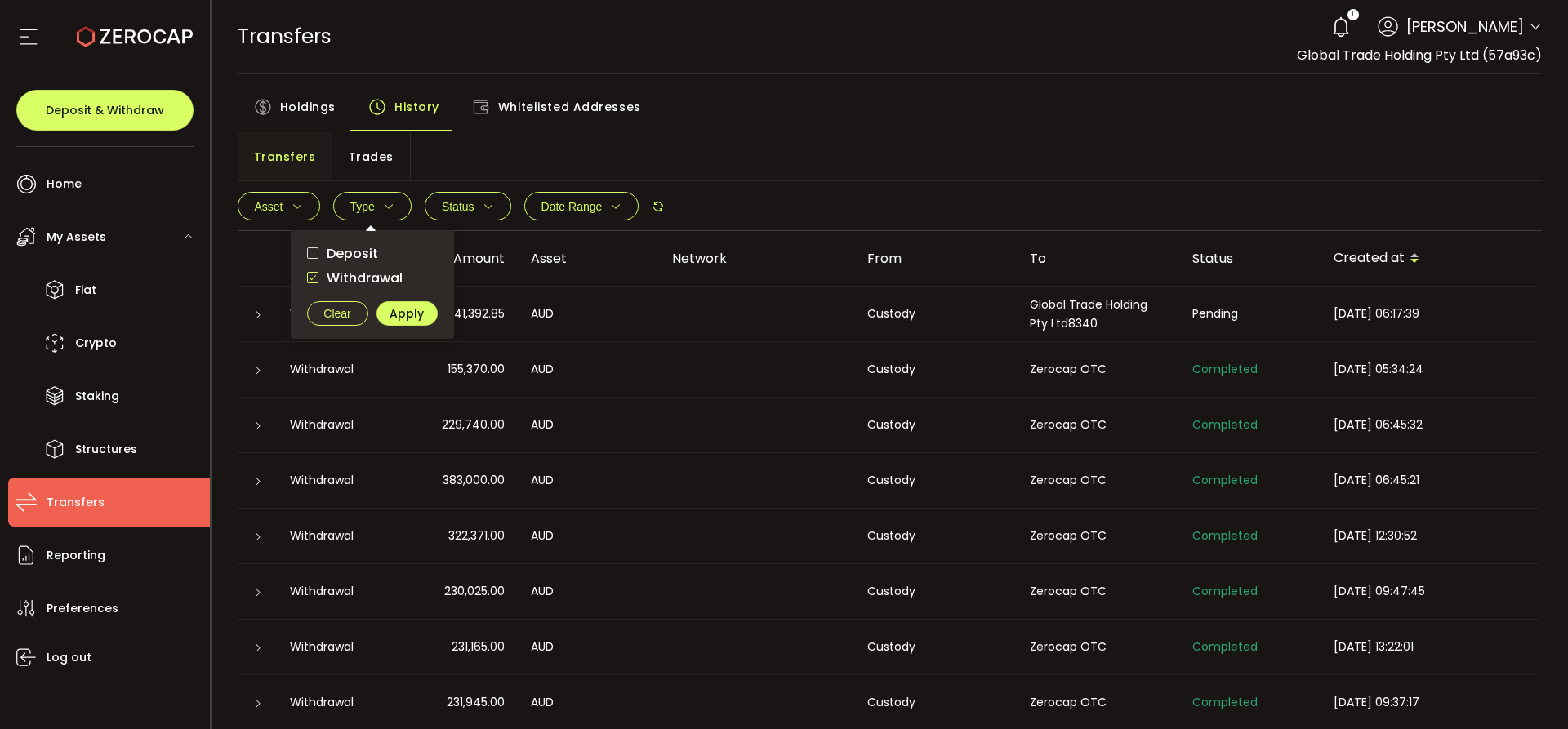
click at [611, 125] on div "Whitelisted Addresses" at bounding box center [556, 110] width 201 height 41
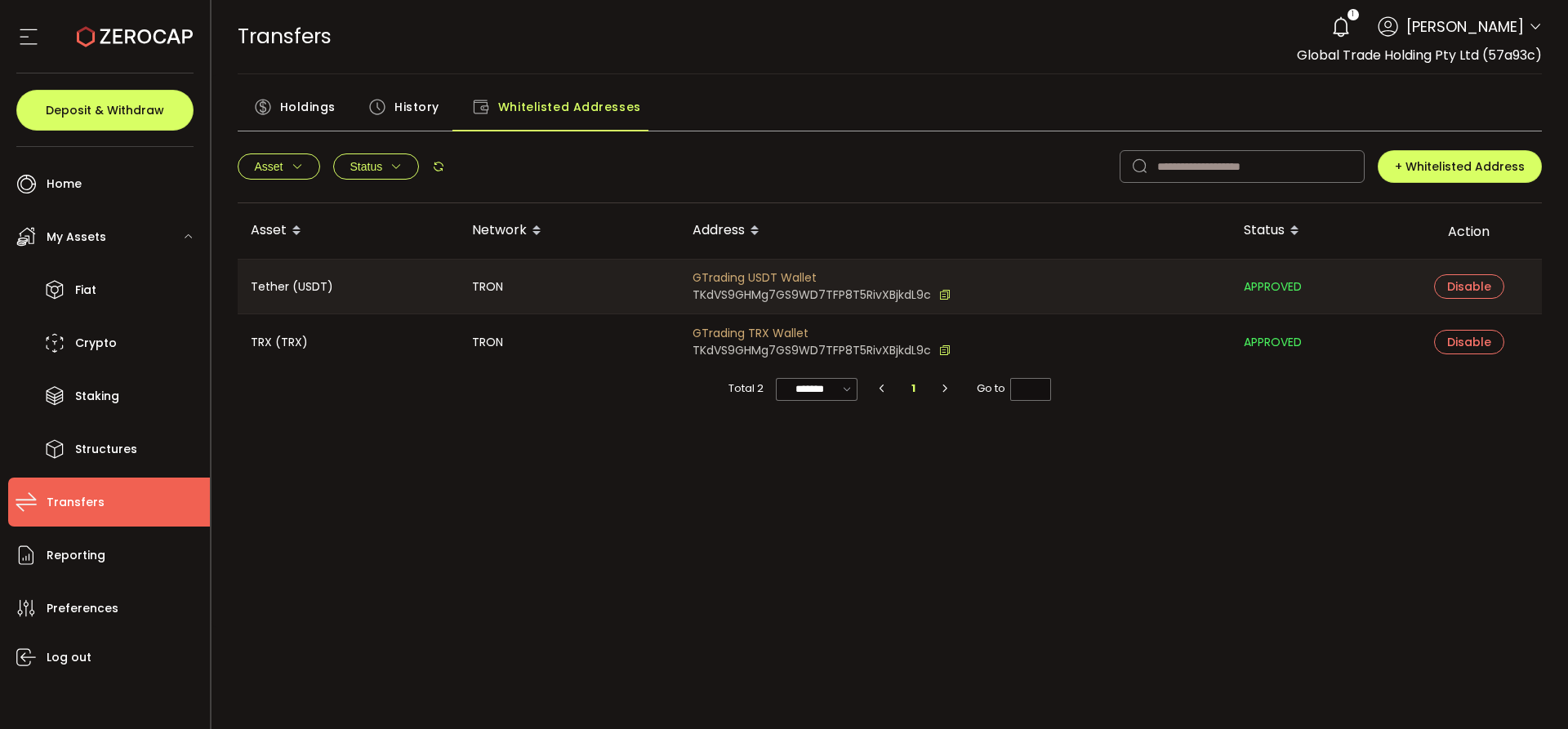
click at [385, 163] on span "Status" at bounding box center [375, 167] width 52 height 13
click at [313, 214] on span "checkbox-group" at bounding box center [316, 212] width 12 height 12
click at [415, 279] on span "Apply" at bounding box center [411, 273] width 35 height 16
click at [284, 151] on div "Asset TRX USDT-TRC20 Clear Apply Status APPROVED PENDING Clear Apply + Whitelis…" at bounding box center [890, 167] width 1305 height 73
click at [647, 160] on div "Asset TRX USDT-TRC20 Clear Apply Status APPROVED PENDING Clear Apply + Whitelis…" at bounding box center [890, 167] width 1305 height 73
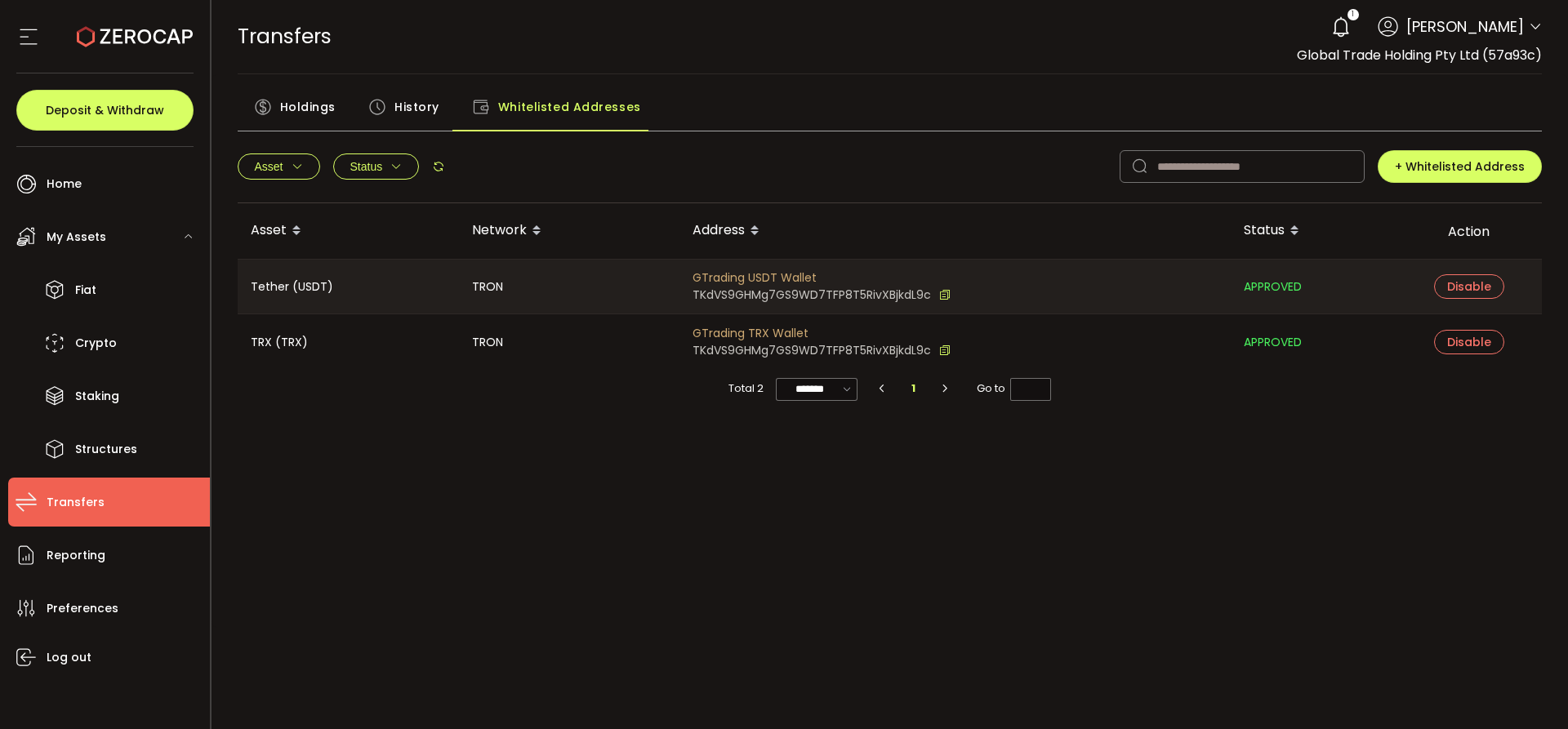
click at [398, 114] on span "History" at bounding box center [416, 107] width 45 height 33
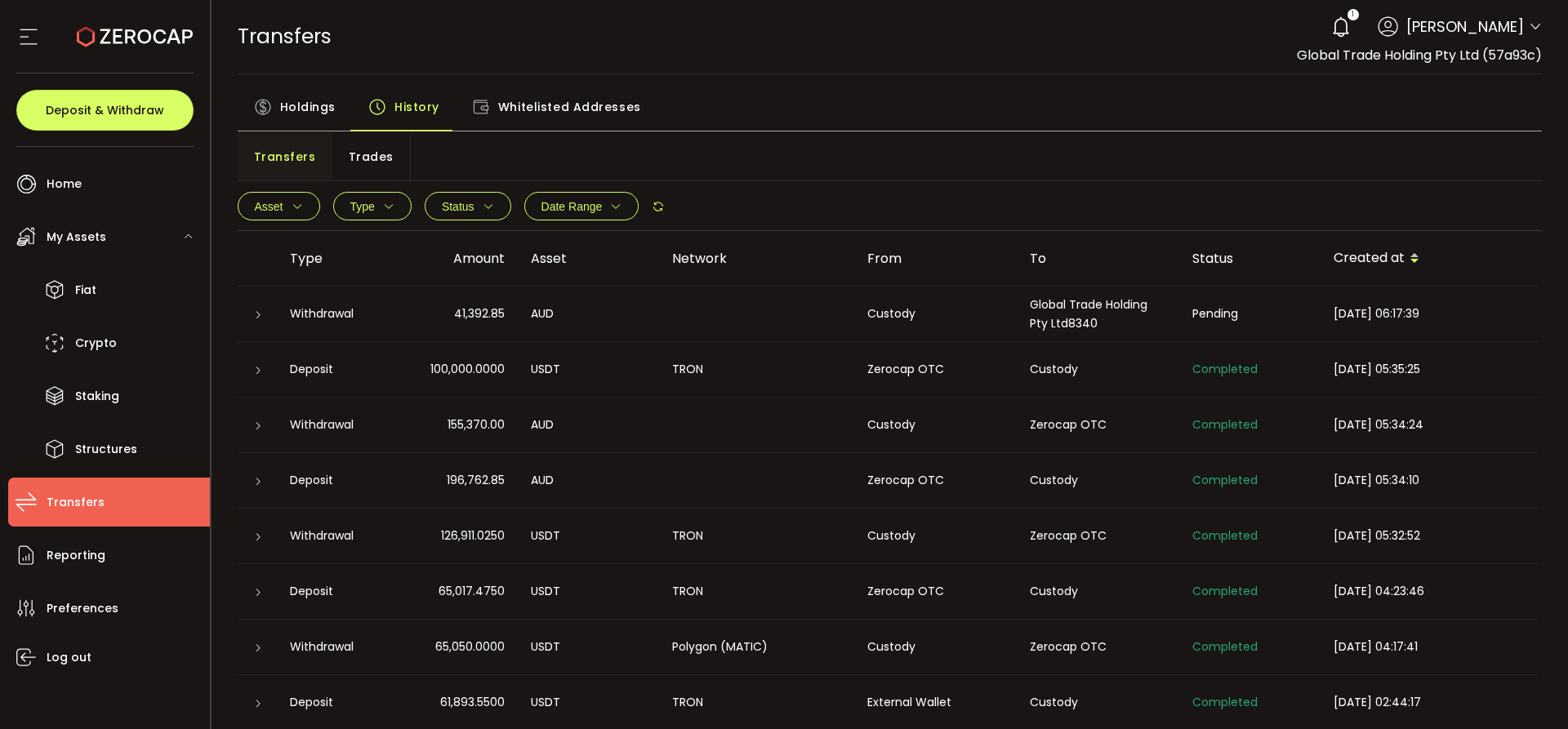
click at [290, 196] on button "Asset" at bounding box center [279, 206] width 83 height 28
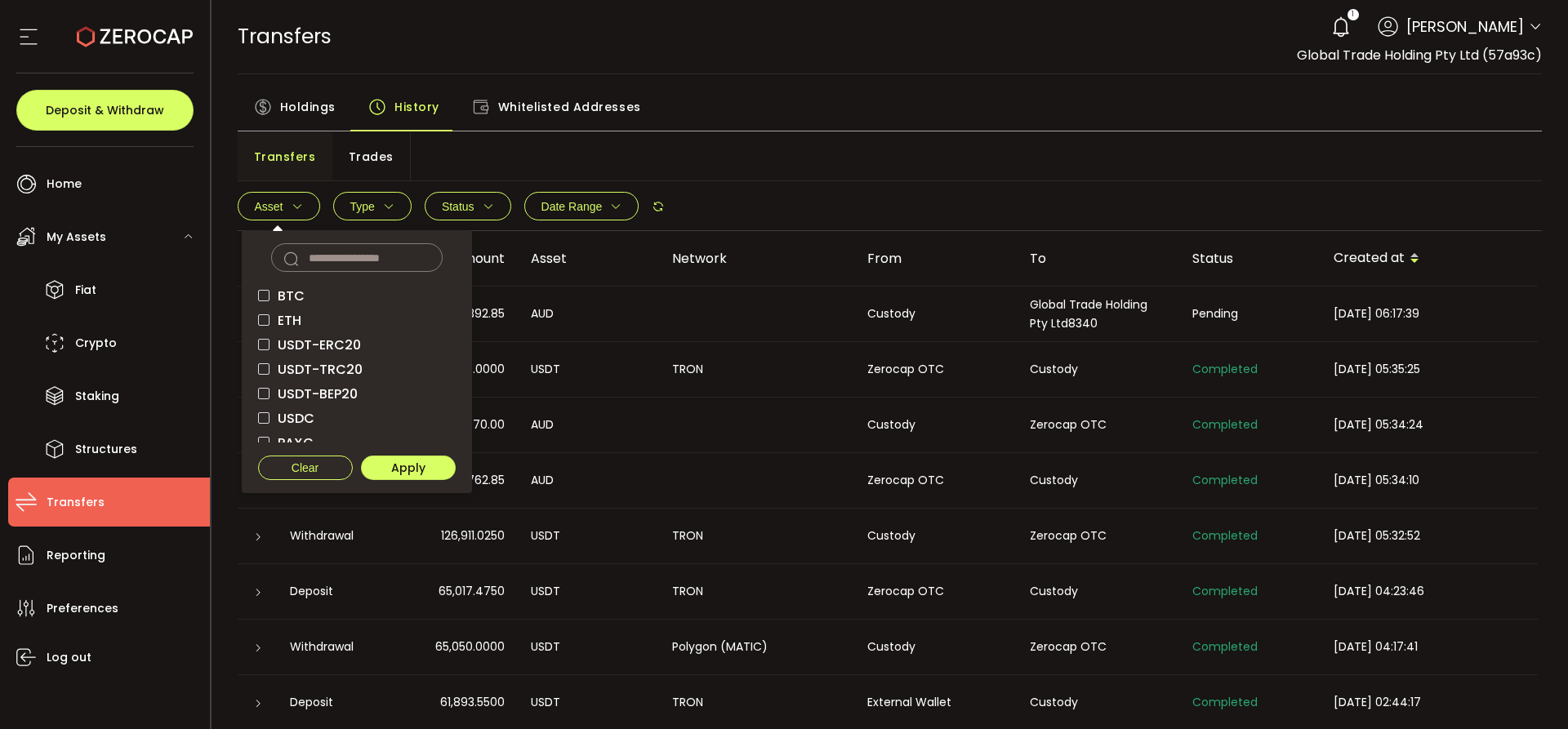
scroll to position [182, 0]
click at [260, 334] on span "checkbox-group" at bounding box center [263, 334] width 12 height 12
click at [402, 462] on span "Apply" at bounding box center [408, 467] width 35 height 12
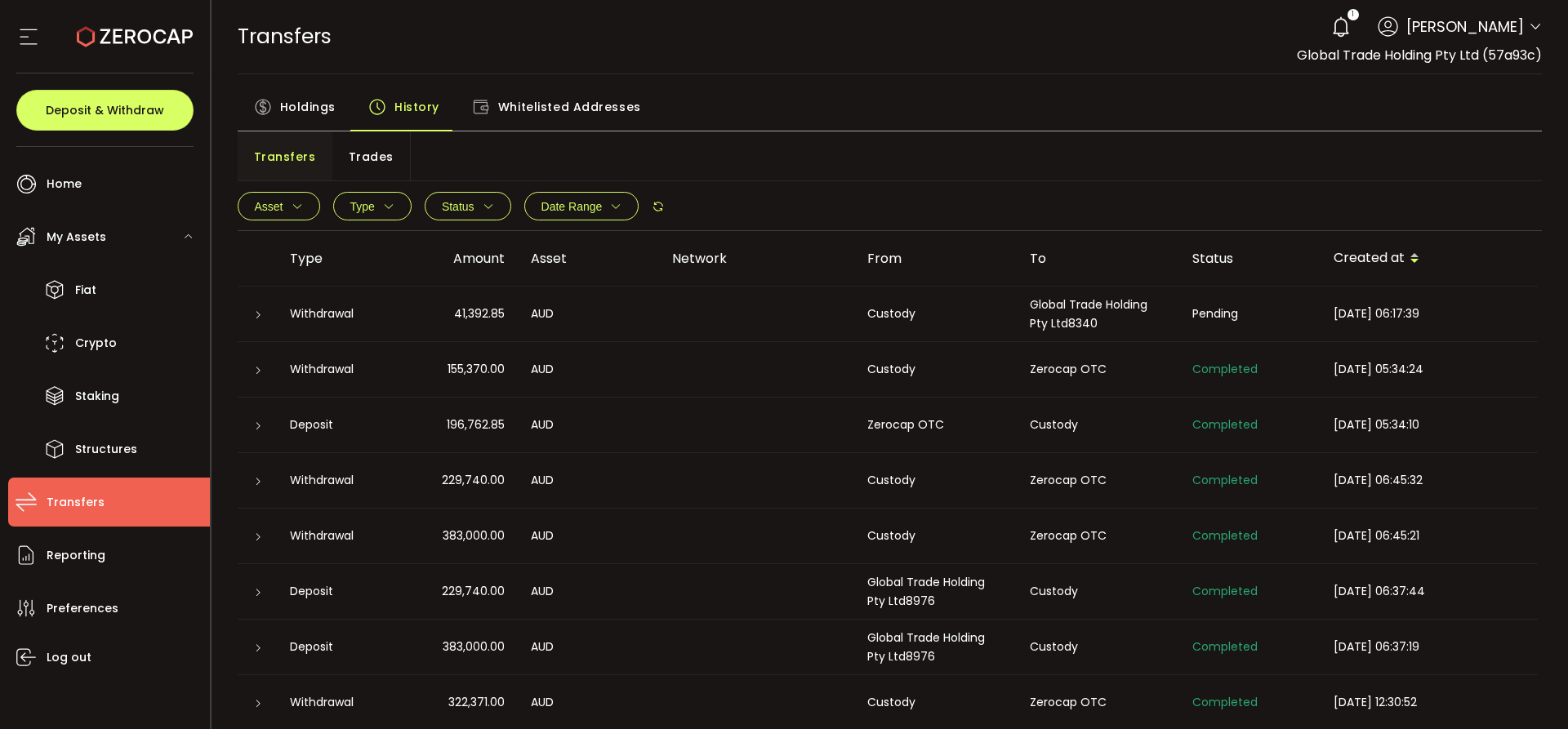
click at [365, 200] on span "Type" at bounding box center [362, 207] width 25 height 13
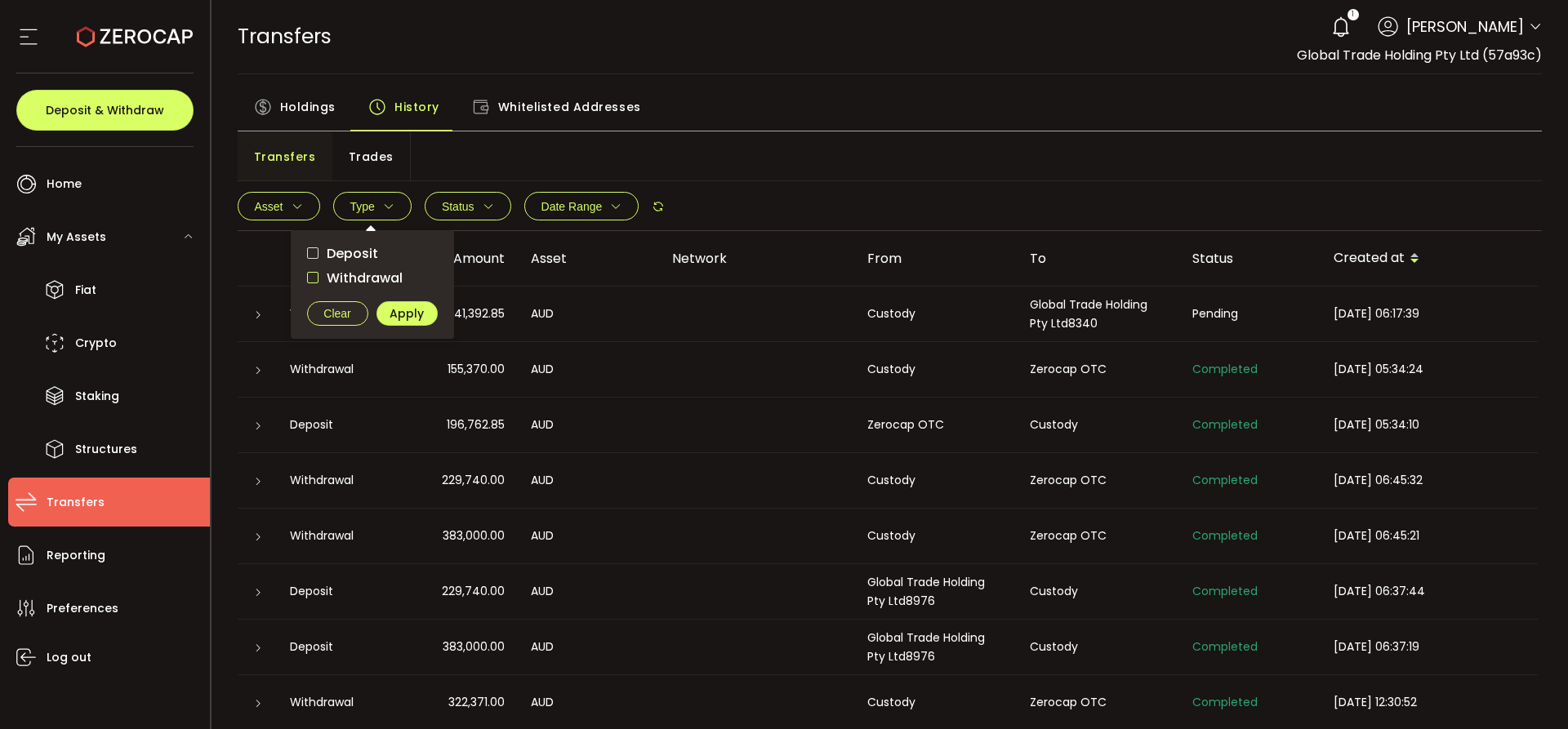
click at [310, 282] on span "checkbox-group" at bounding box center [313, 277] width 12 height 12
click at [413, 311] on span "Apply" at bounding box center [406, 313] width 35 height 12
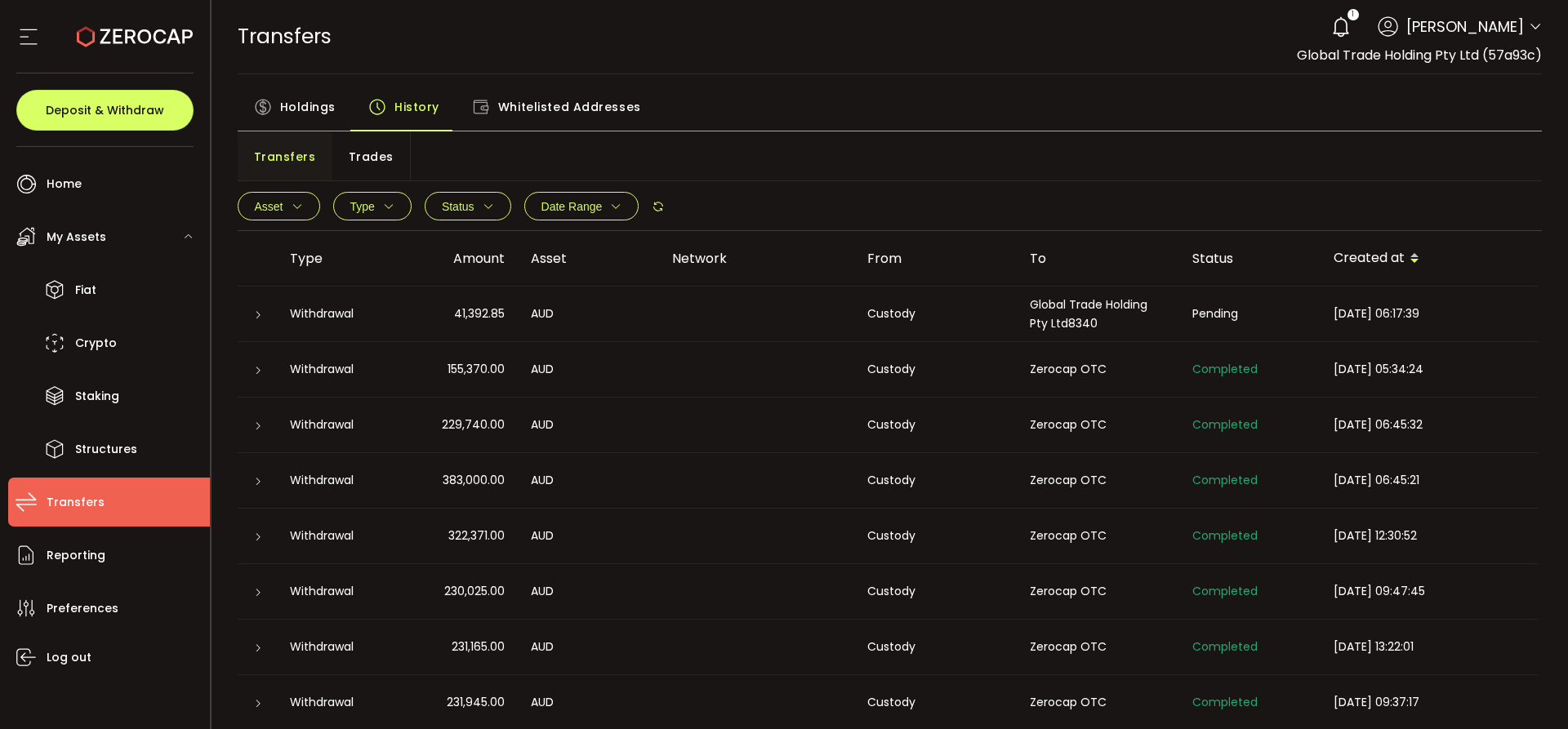
click at [487, 206] on icon "button" at bounding box center [488, 206] width 12 height 12
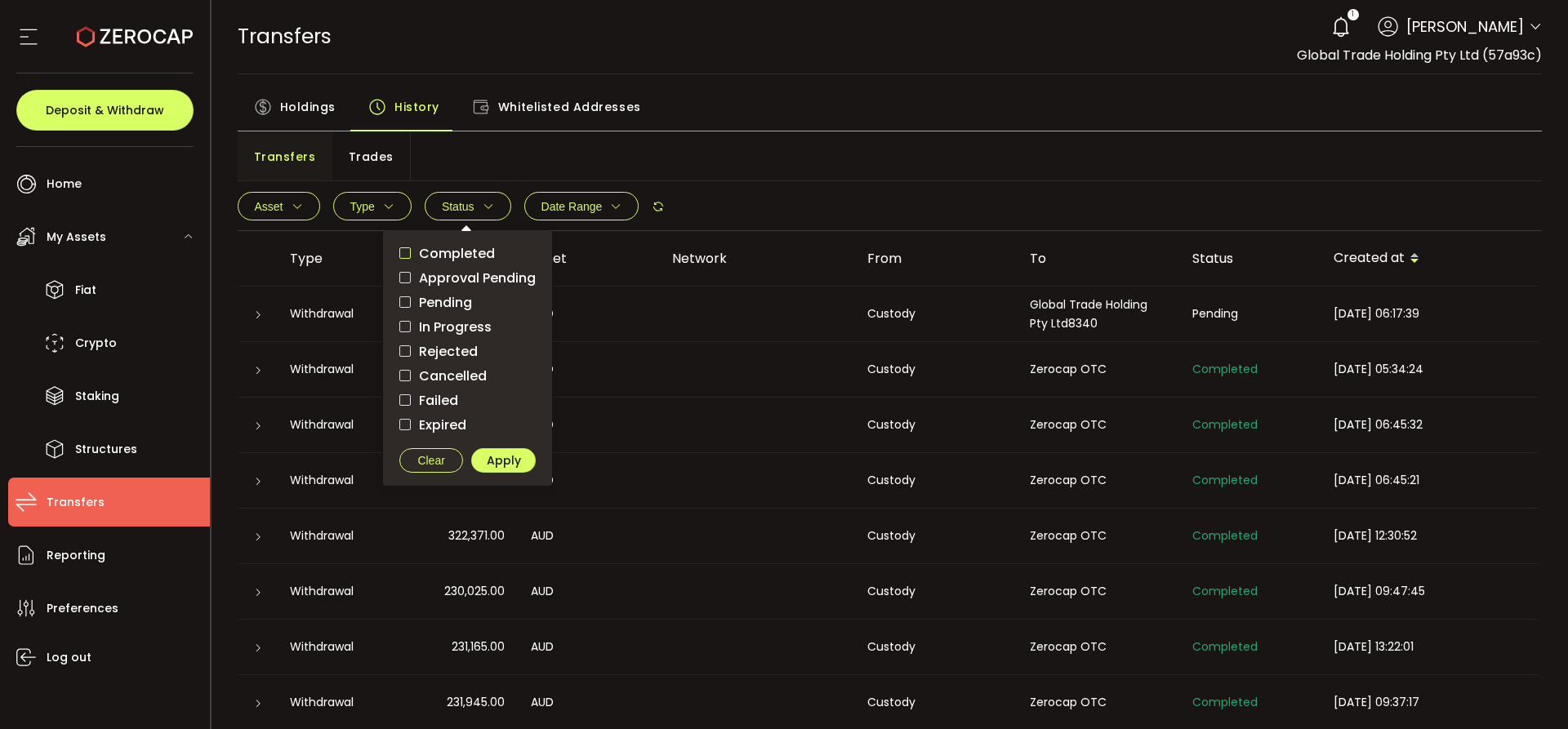
click at [406, 257] on span "checkbox-group" at bounding box center [405, 253] width 12 height 12
click at [508, 467] on span "Apply" at bounding box center [504, 460] width 35 height 12
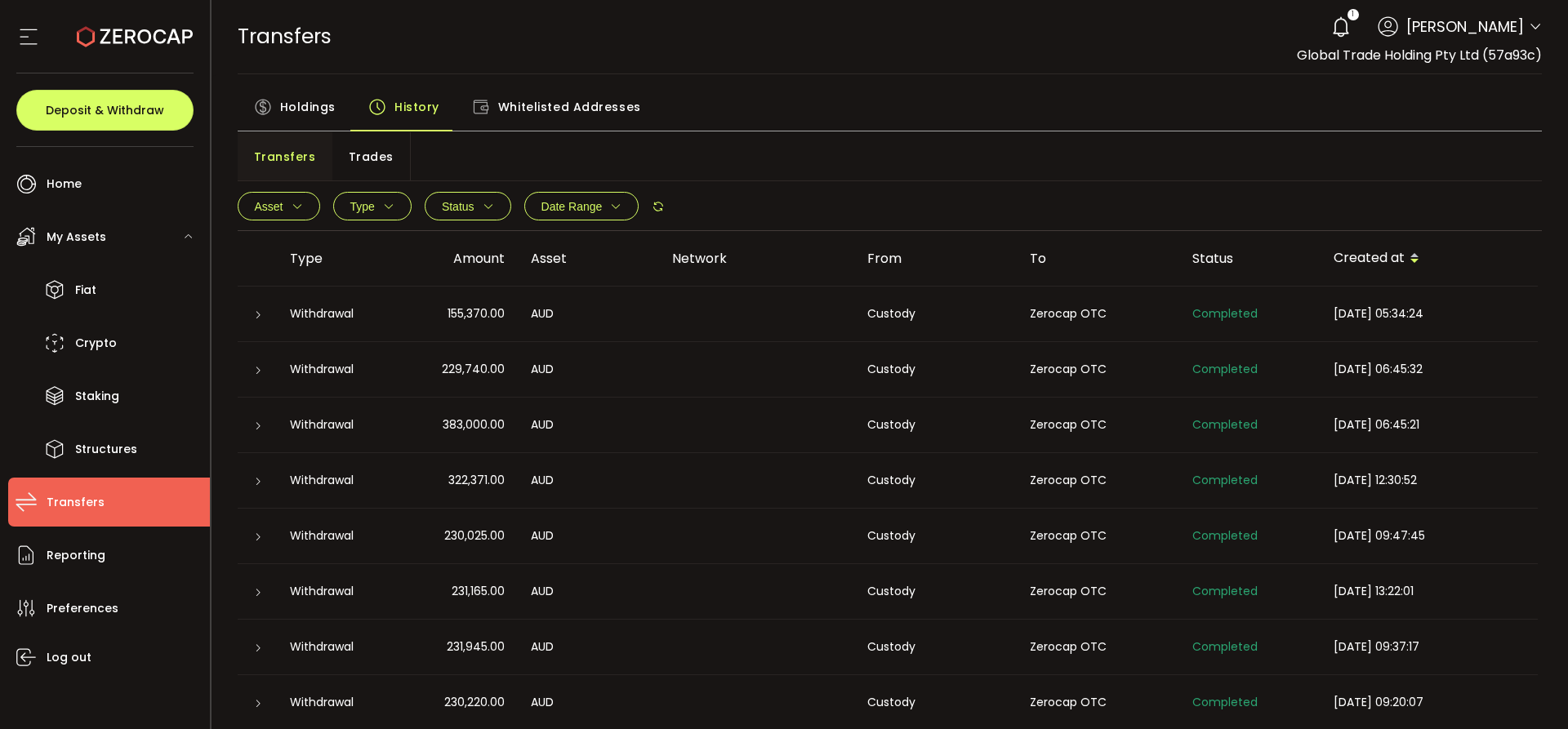
scroll to position [168, 0]
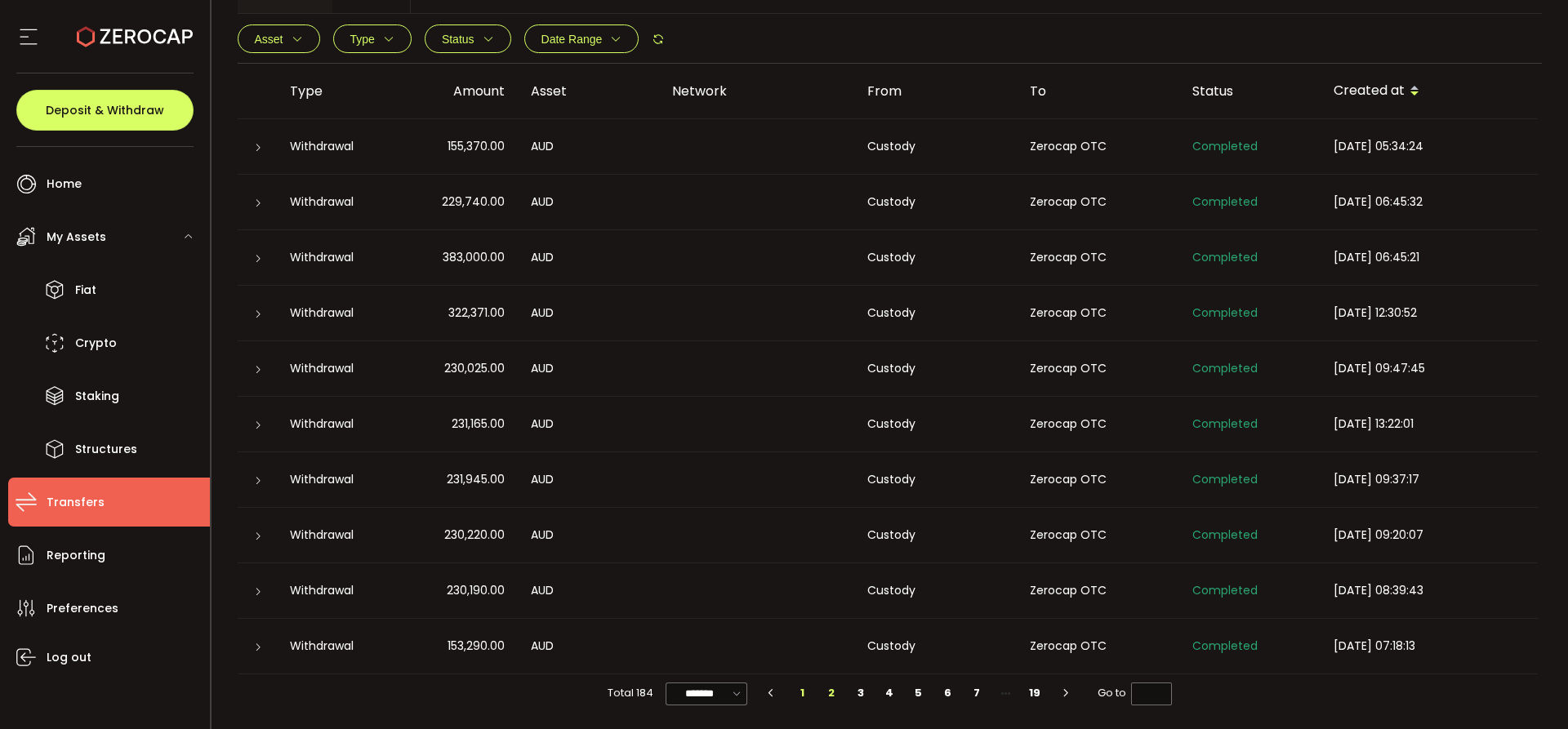
click at [823, 695] on li "2" at bounding box center [832, 693] width 29 height 23
click at [856, 693] on li "3" at bounding box center [860, 693] width 29 height 23
click at [880, 684] on li "4" at bounding box center [890, 693] width 29 height 23
click at [907, 691] on li "5" at bounding box center [918, 693] width 29 height 23
click at [949, 692] on li "6" at bounding box center [948, 693] width 29 height 23
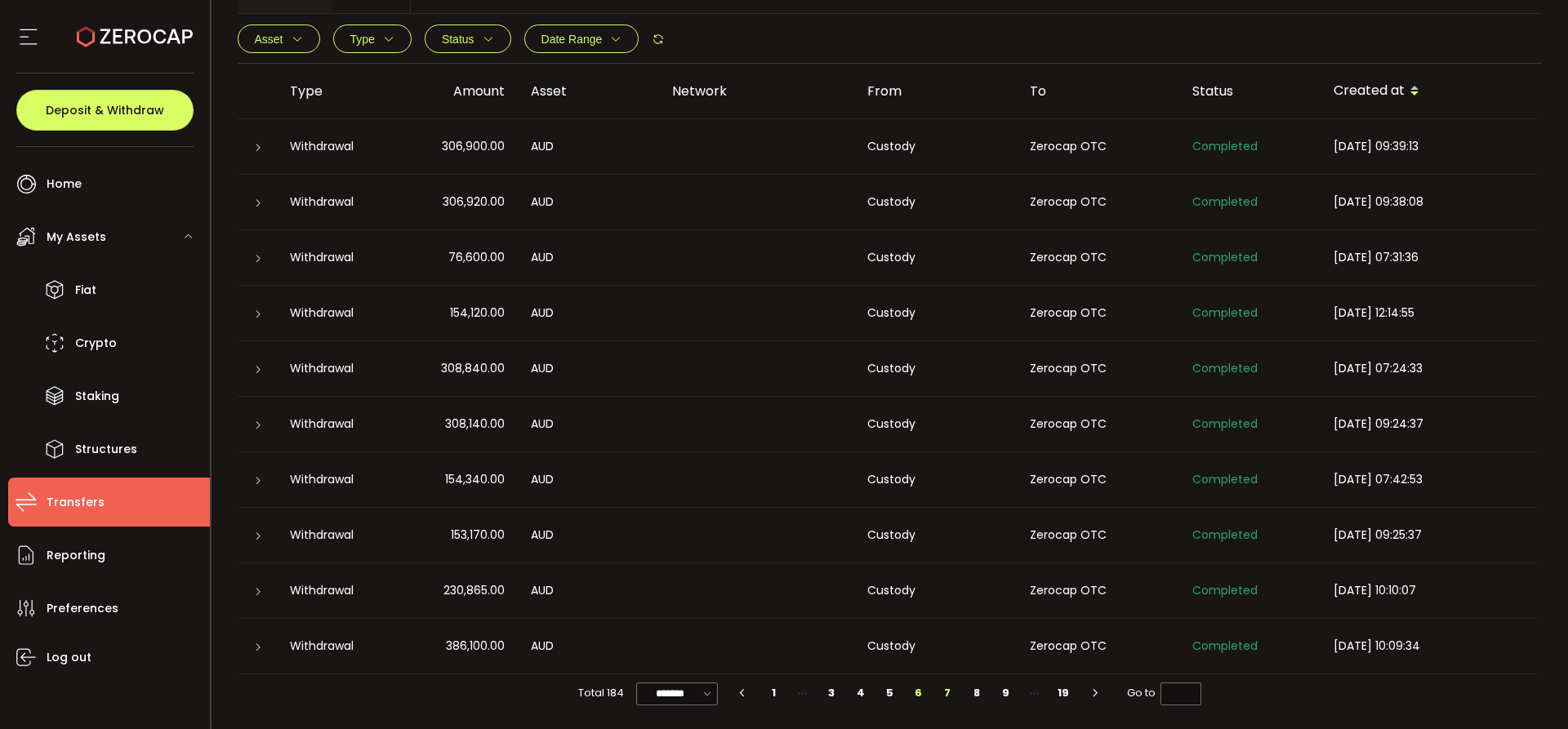
click at [944, 695] on li "7" at bounding box center [948, 693] width 29 height 23
click at [947, 688] on li "8" at bounding box center [948, 693] width 29 height 23
click at [946, 689] on li "9" at bounding box center [948, 693] width 29 height 23
click at [947, 688] on li "10" at bounding box center [948, 693] width 29 height 23
click at [1059, 695] on li "19" at bounding box center [1064, 693] width 29 height 23
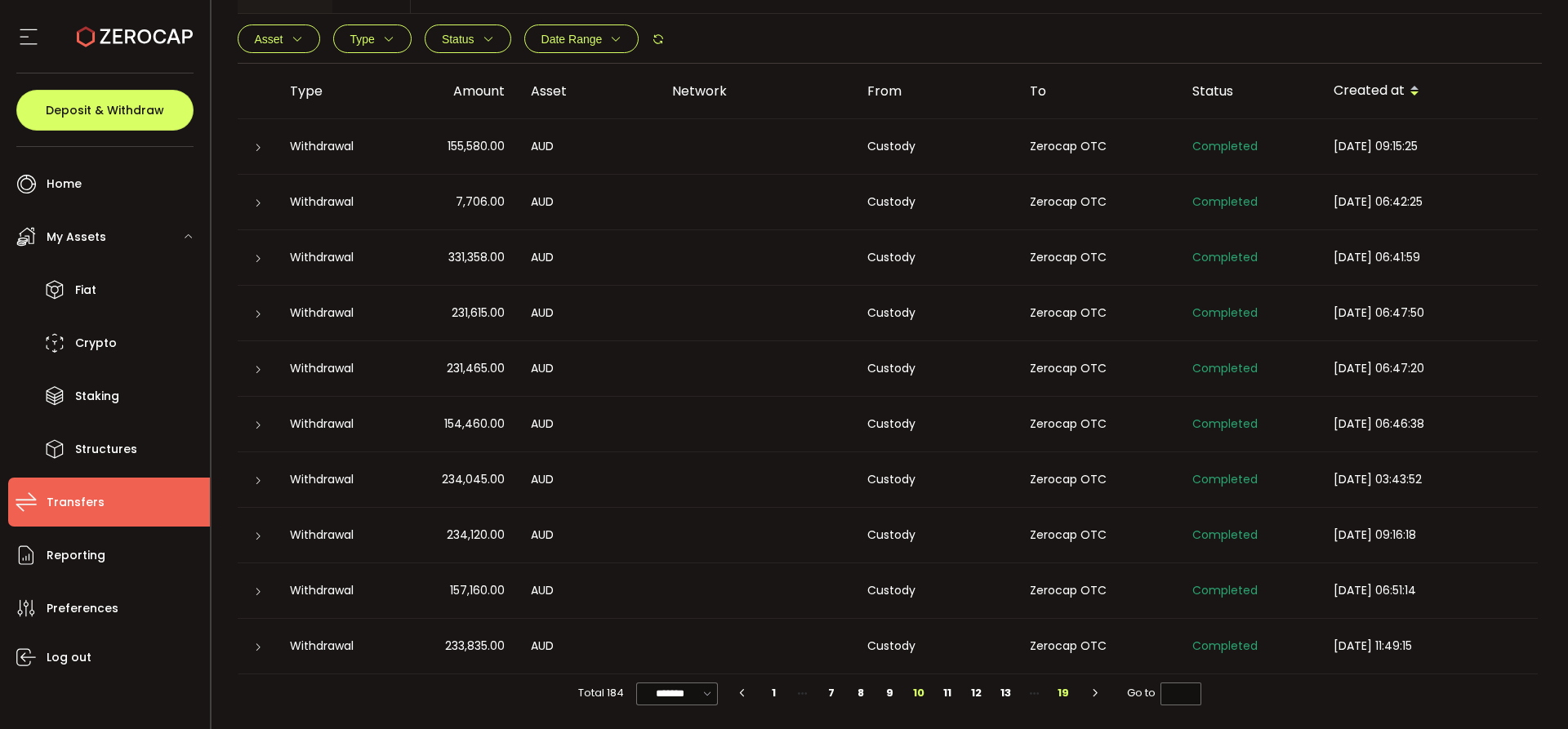
scroll to position [0, 0]
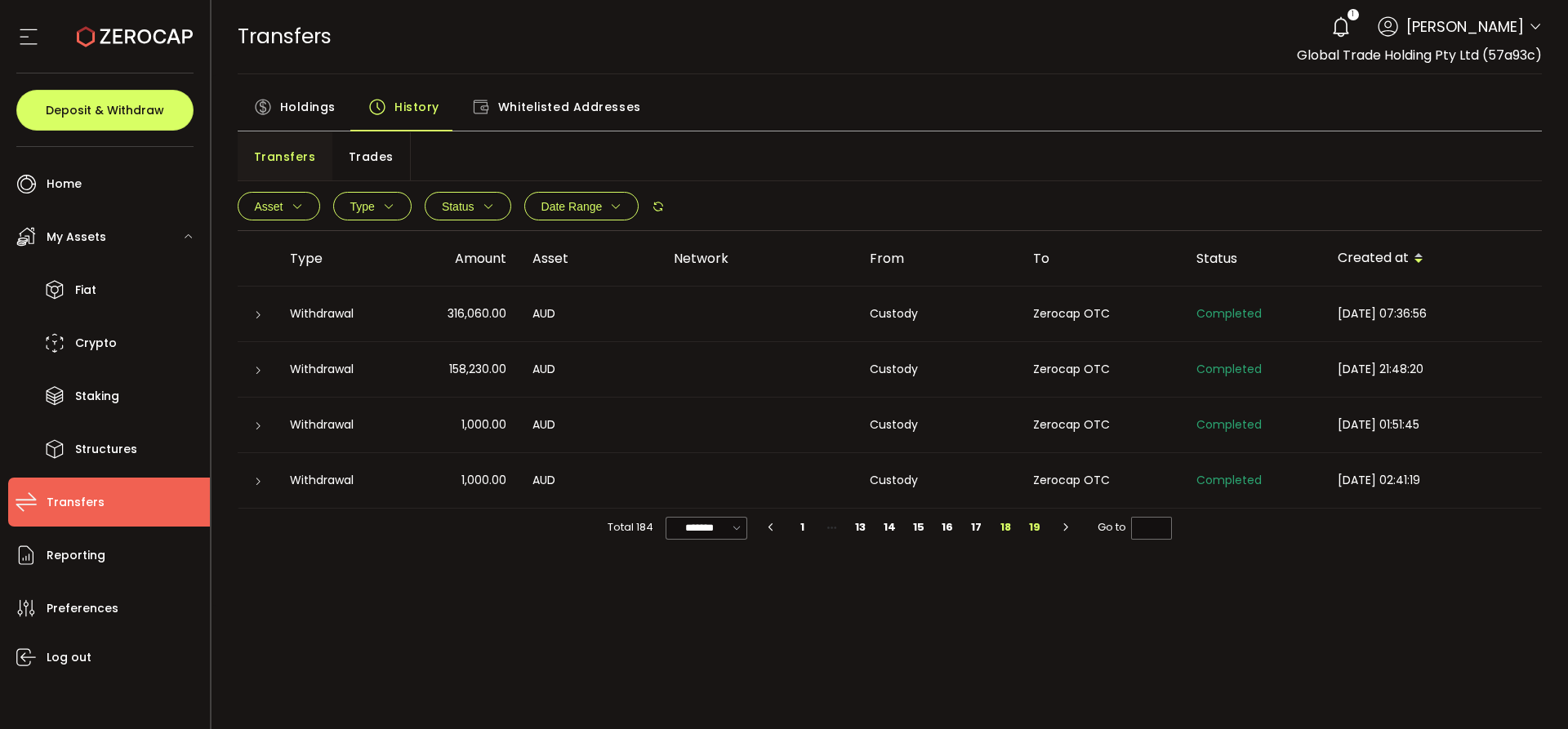
click at [1003, 523] on li "18" at bounding box center [1006, 527] width 29 height 23
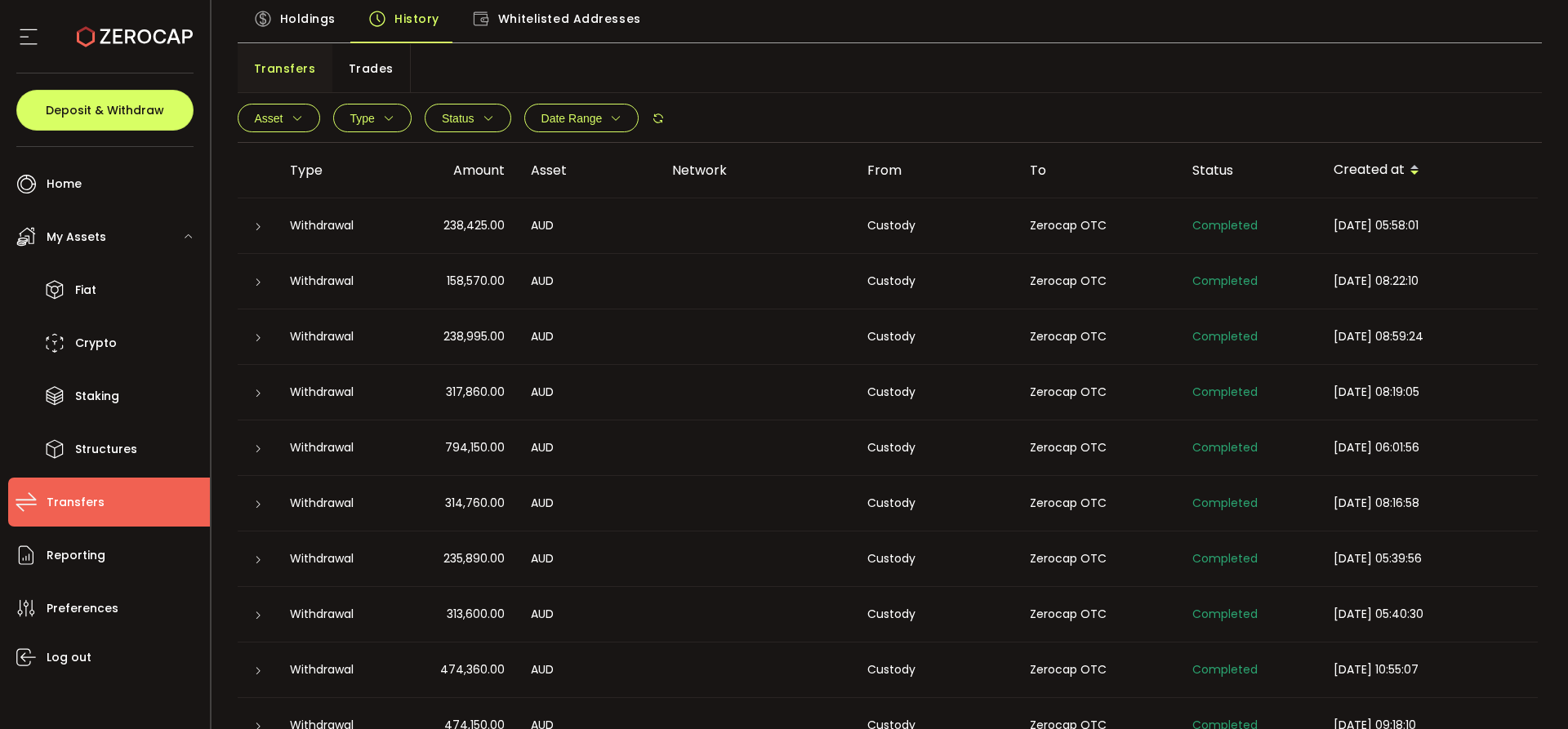
scroll to position [168, 0]
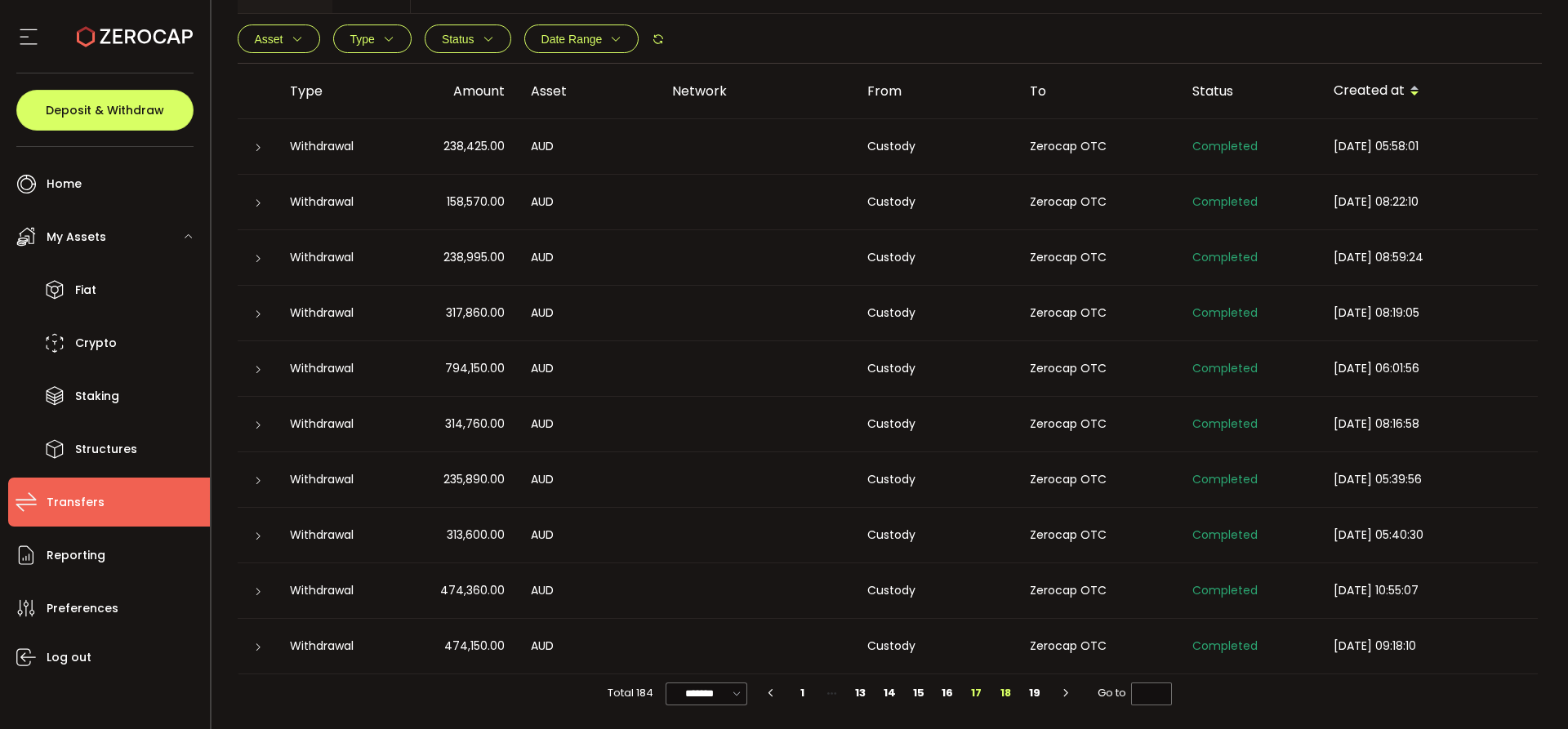
click at [979, 690] on li "17" at bounding box center [977, 693] width 29 height 23
click at [948, 692] on li "16" at bounding box center [948, 693] width 29 height 23
click at [913, 694] on li "15" at bounding box center [918, 693] width 29 height 23
click at [892, 687] on li "14" at bounding box center [890, 693] width 29 height 23
click at [882, 689] on li "13" at bounding box center [890, 693] width 29 height 23
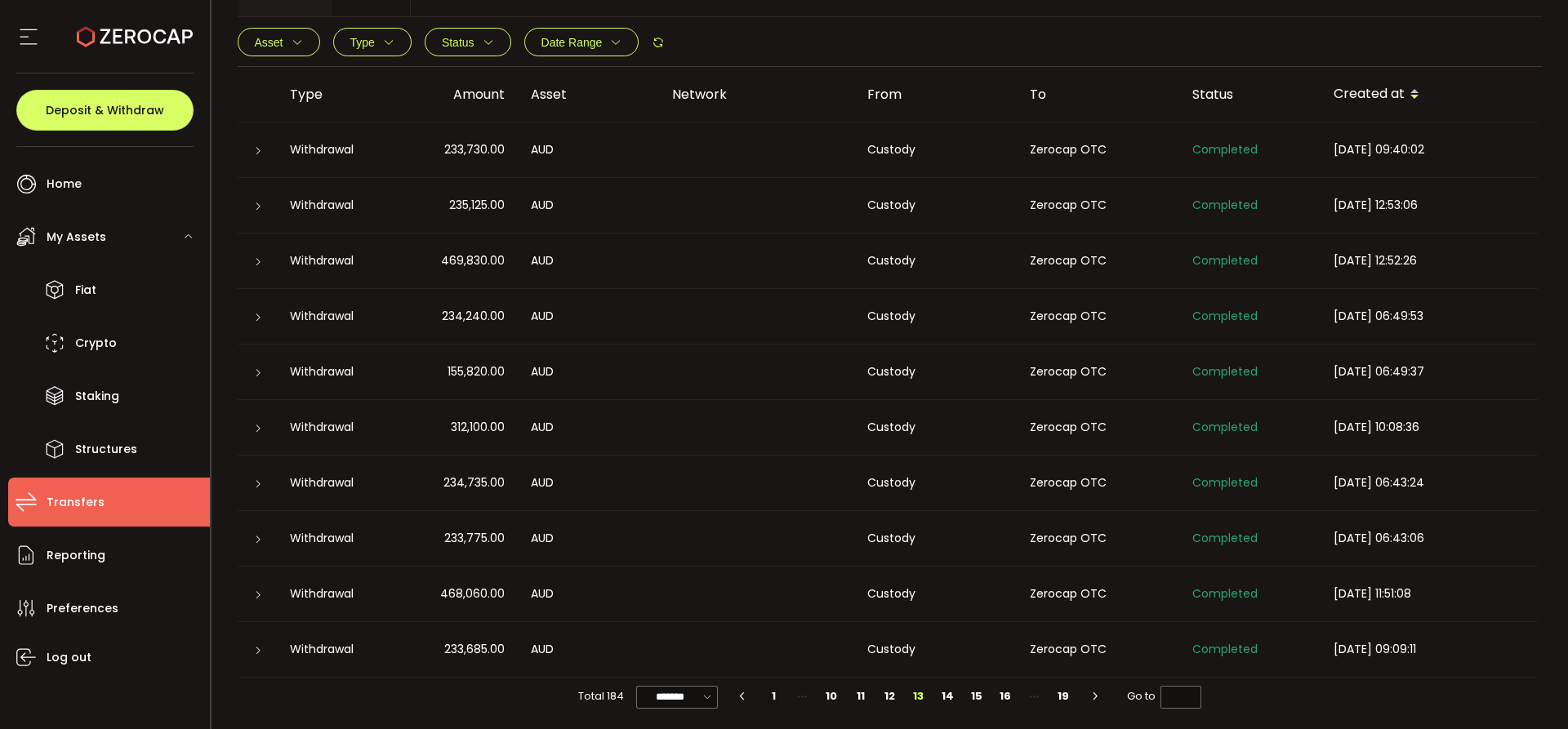
scroll to position [0, 0]
click at [882, 688] on li "12" at bounding box center [890, 693] width 29 height 23
click at [891, 693] on li "11" at bounding box center [890, 693] width 29 height 23
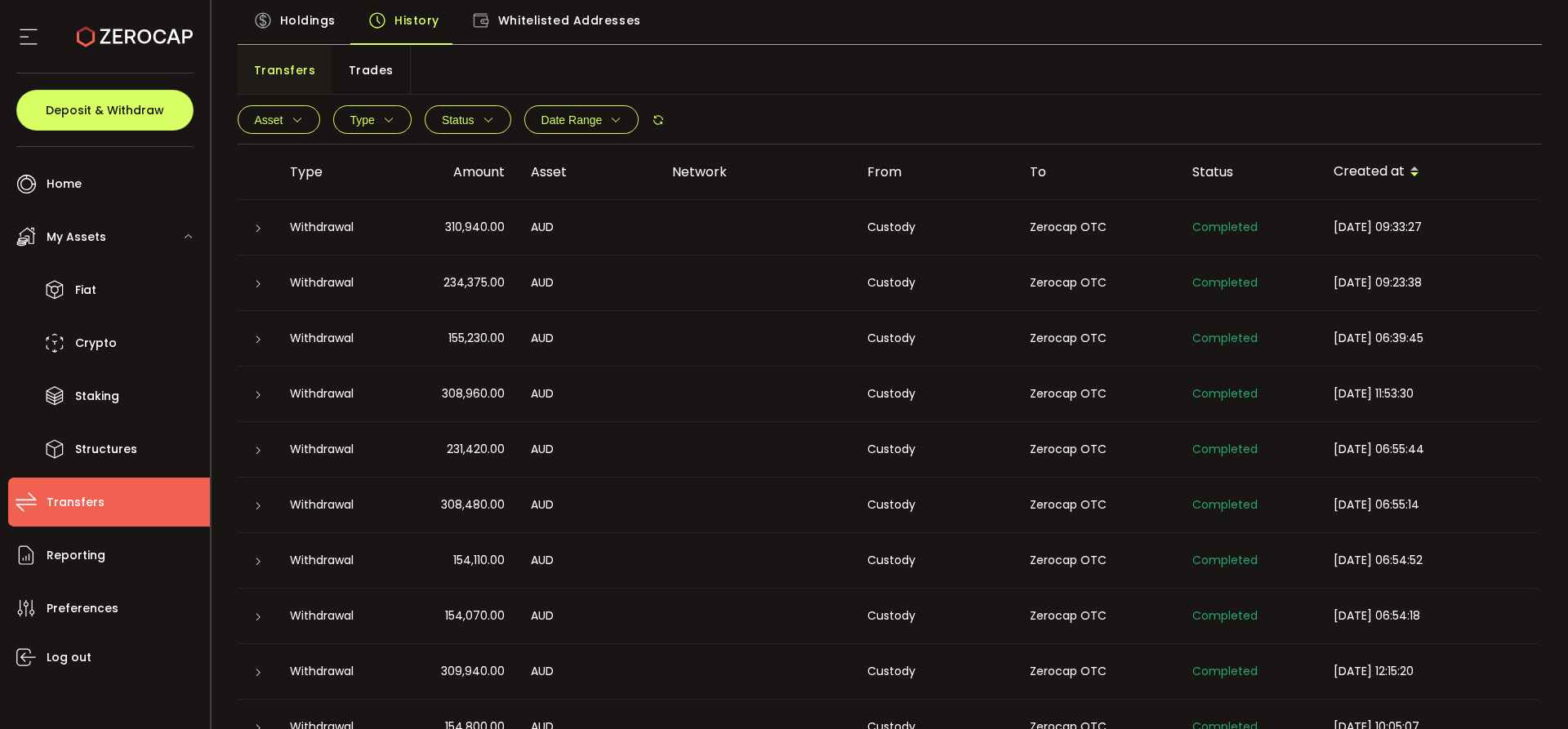
scroll to position [168, 0]
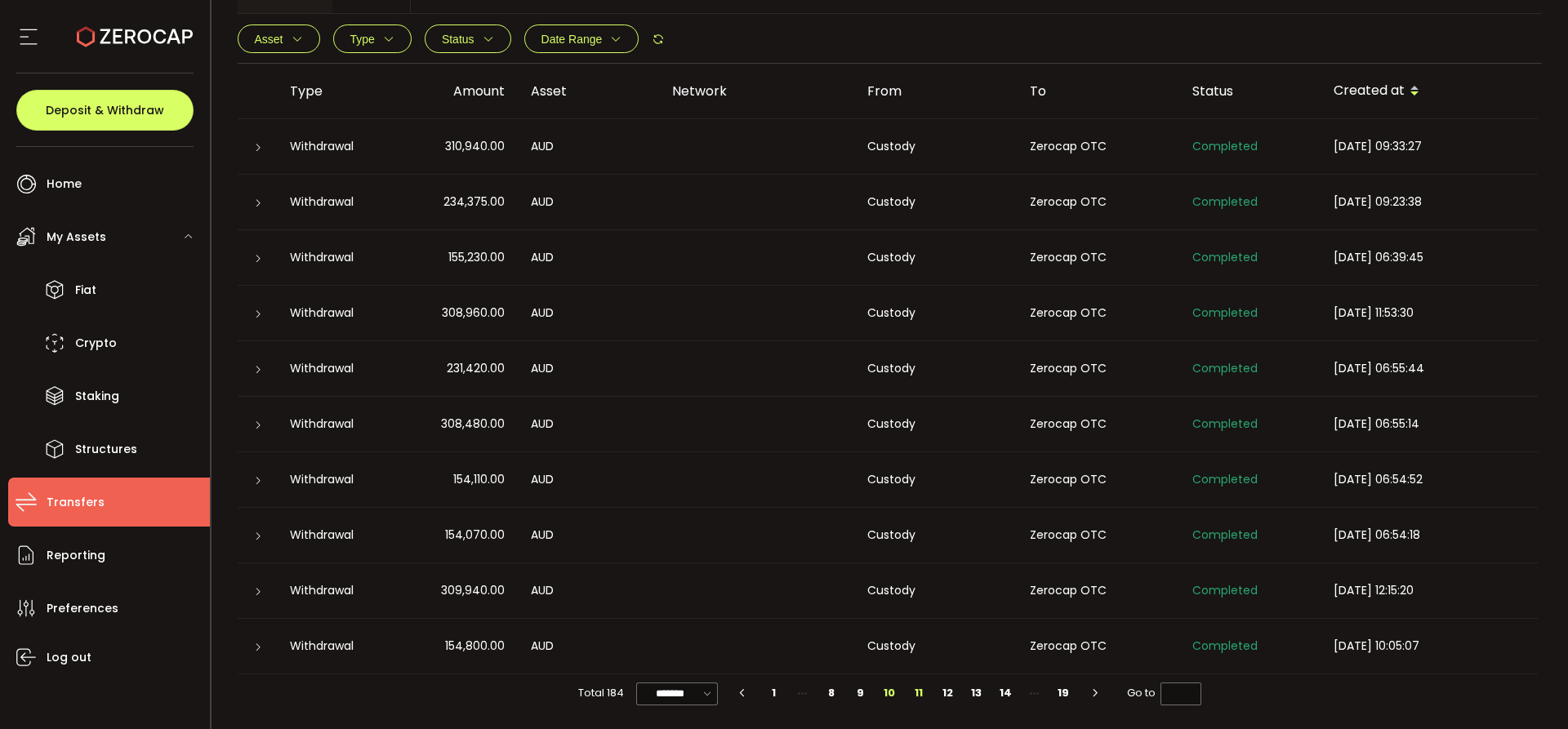
click at [883, 688] on li "10" at bounding box center [890, 693] width 29 height 23
click at [889, 691] on li "9" at bounding box center [890, 693] width 29 height 23
click at [878, 693] on li "8" at bounding box center [890, 693] width 29 height 23
click at [950, 696] on li "9" at bounding box center [948, 693] width 29 height 23
click at [861, 693] on li "7" at bounding box center [860, 693] width 29 height 23
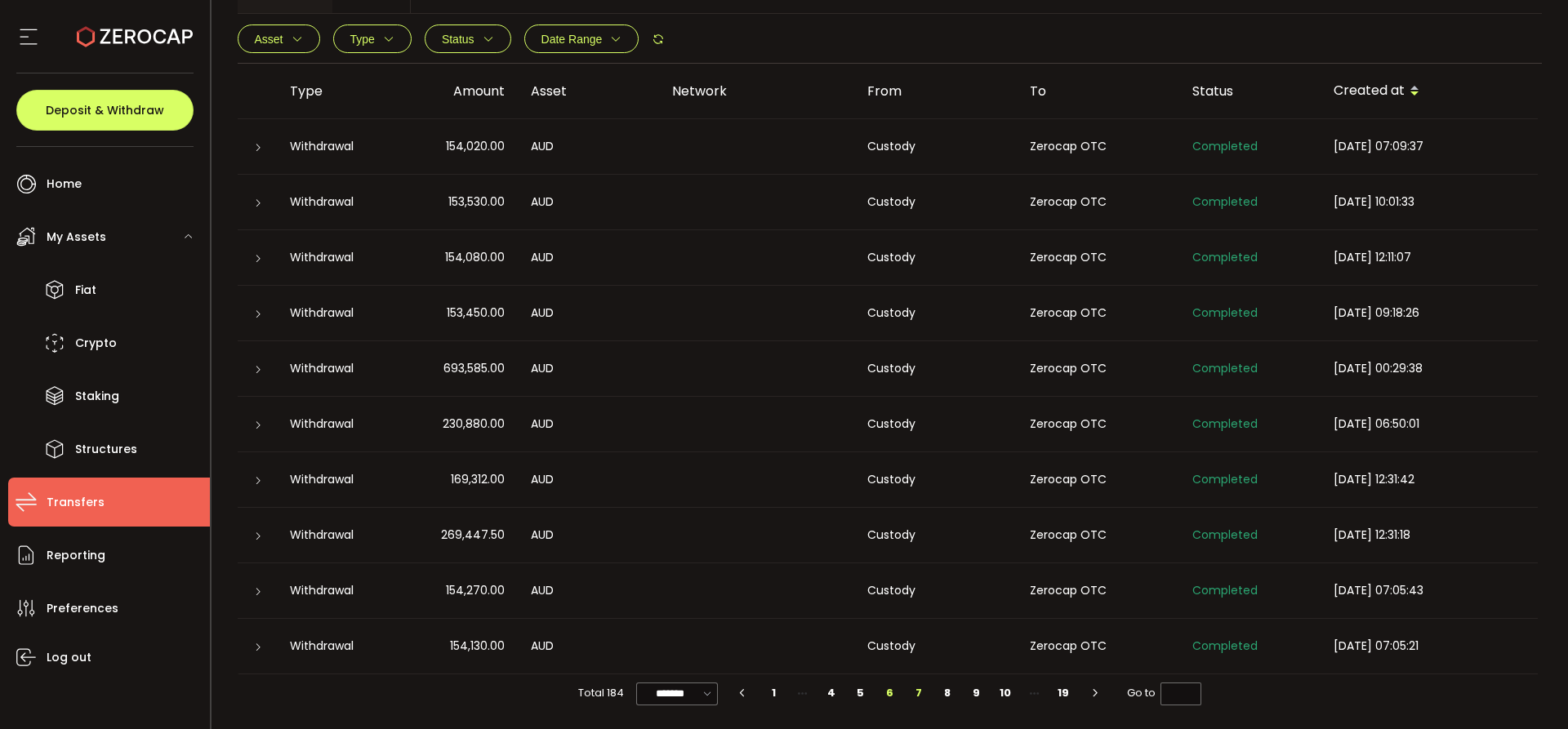
click at [878, 690] on li "6" at bounding box center [890, 693] width 29 height 23
click at [878, 690] on li "5" at bounding box center [890, 693] width 29 height 23
click at [882, 689] on li "4" at bounding box center [890, 693] width 29 height 23
click at [861, 693] on li "3" at bounding box center [860, 693] width 29 height 23
click at [802, 697] on li "1" at bounding box center [803, 693] width 29 height 23
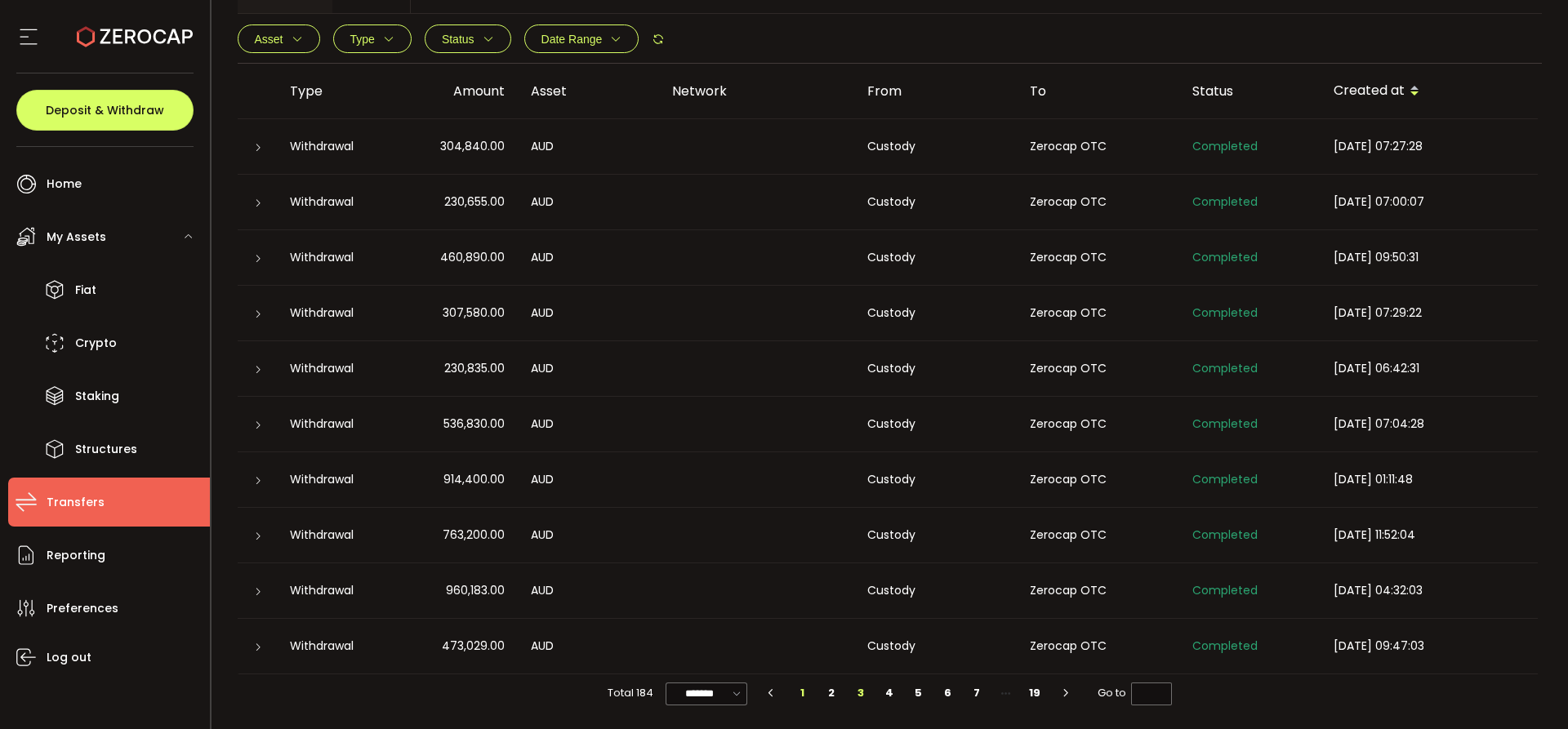
type input "*"
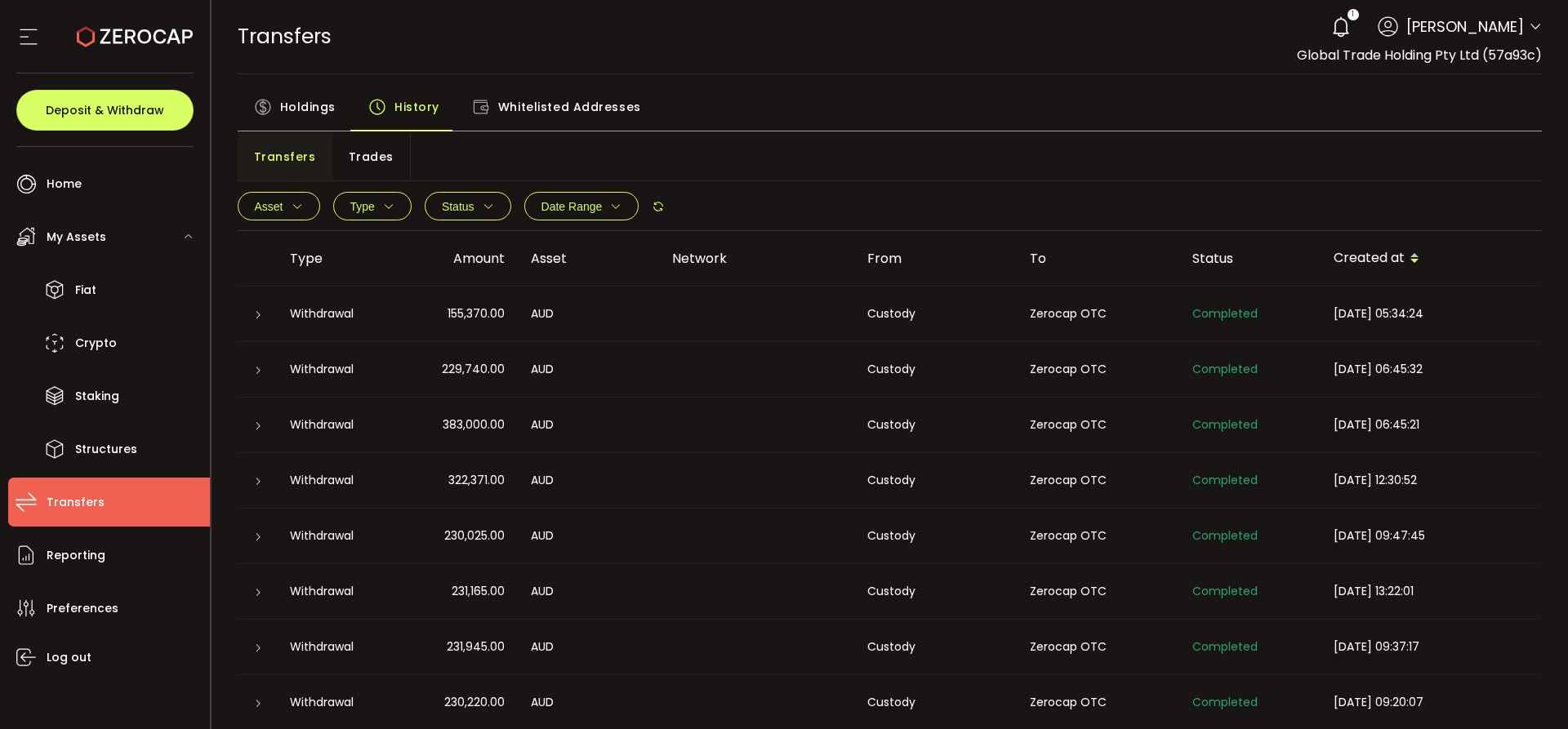
click at [444, 209] on span "Status" at bounding box center [458, 207] width 33 height 13
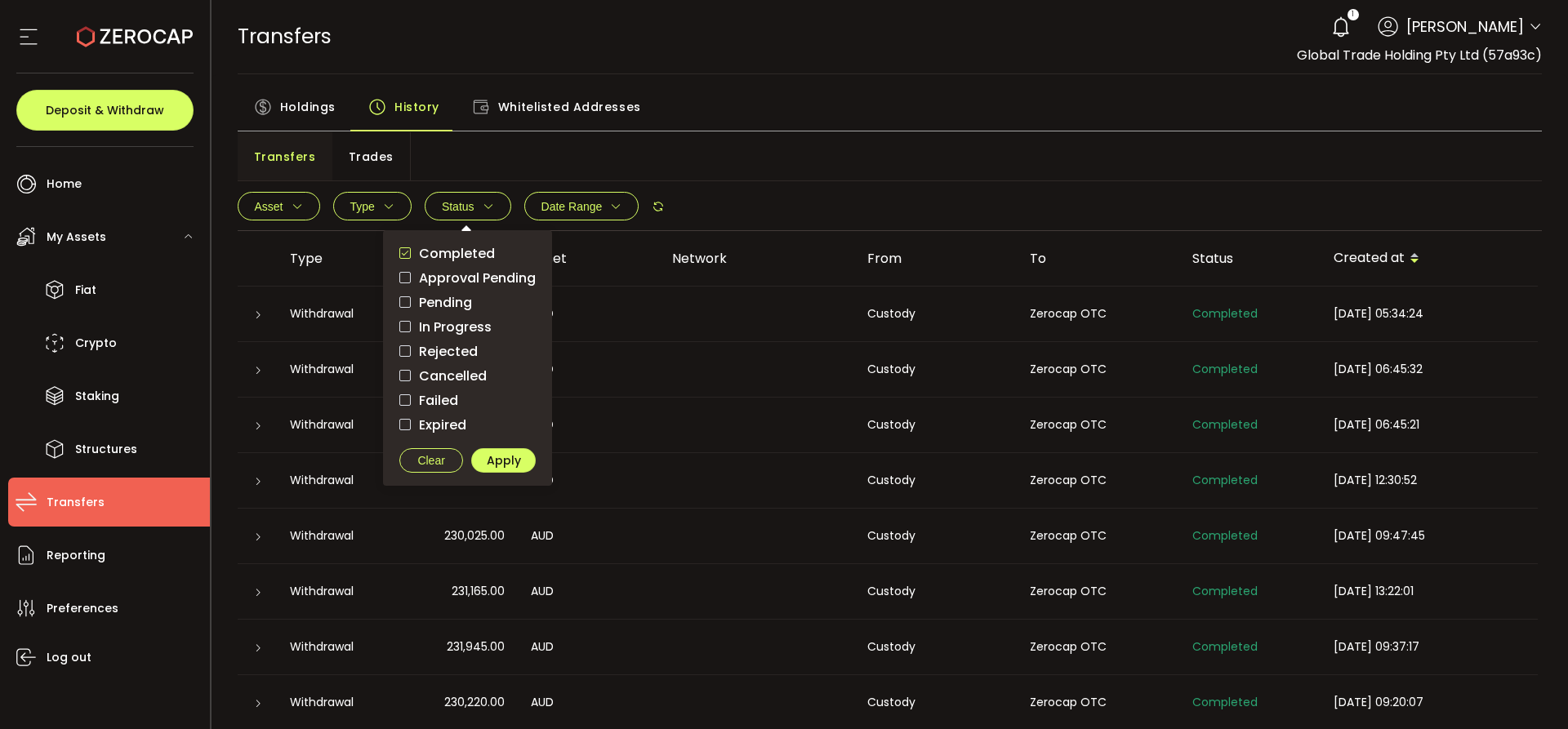
click at [401, 258] on span "checkbox-group" at bounding box center [405, 253] width 12 height 12
click at [408, 280] on span "checkbox-group" at bounding box center [405, 277] width 12 height 12
click at [505, 455] on span "Apply" at bounding box center [504, 460] width 35 height 12
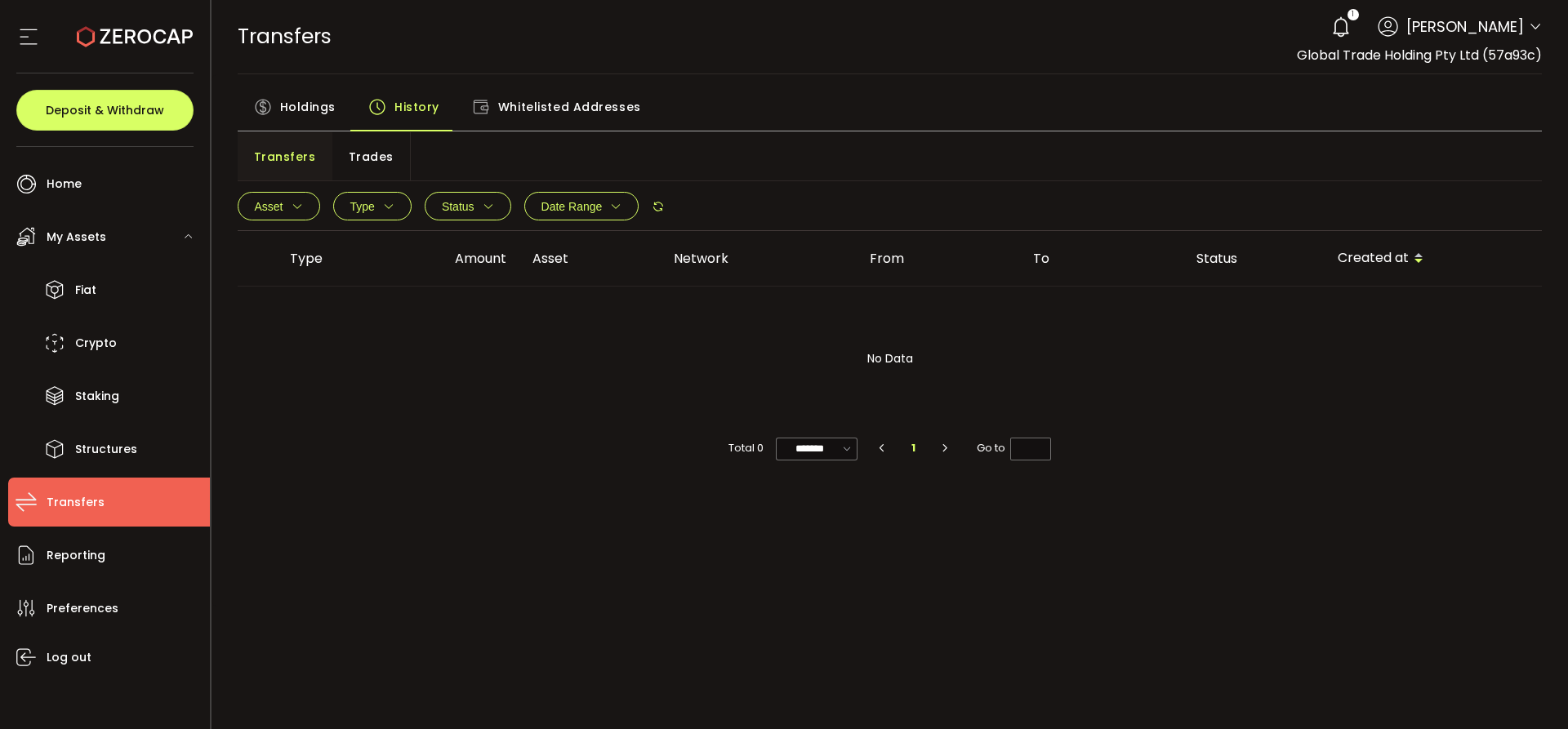
click at [292, 206] on icon "button" at bounding box center [297, 206] width 12 height 12
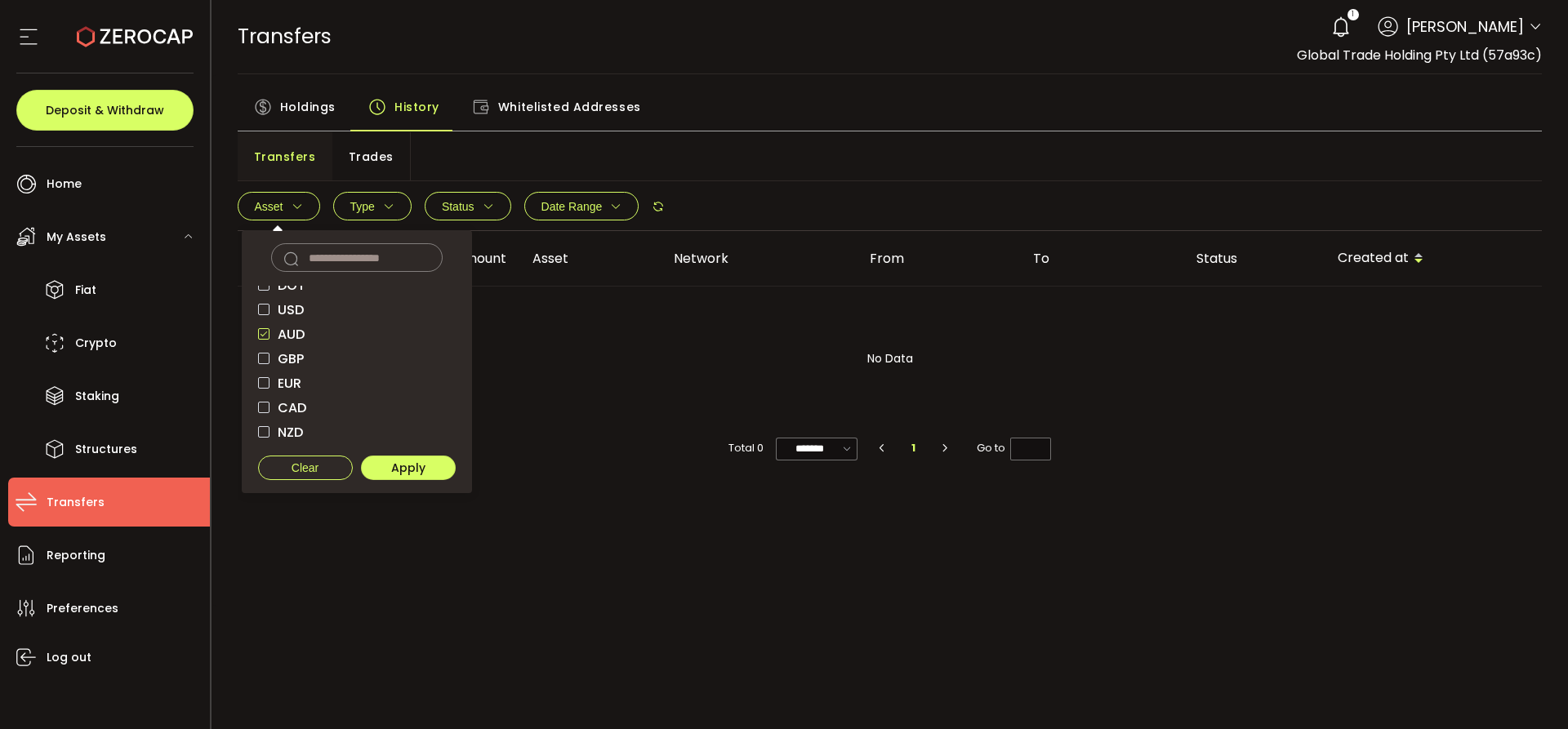
click at [805, 152] on div "Transfers Trades" at bounding box center [890, 157] width 1305 height 49
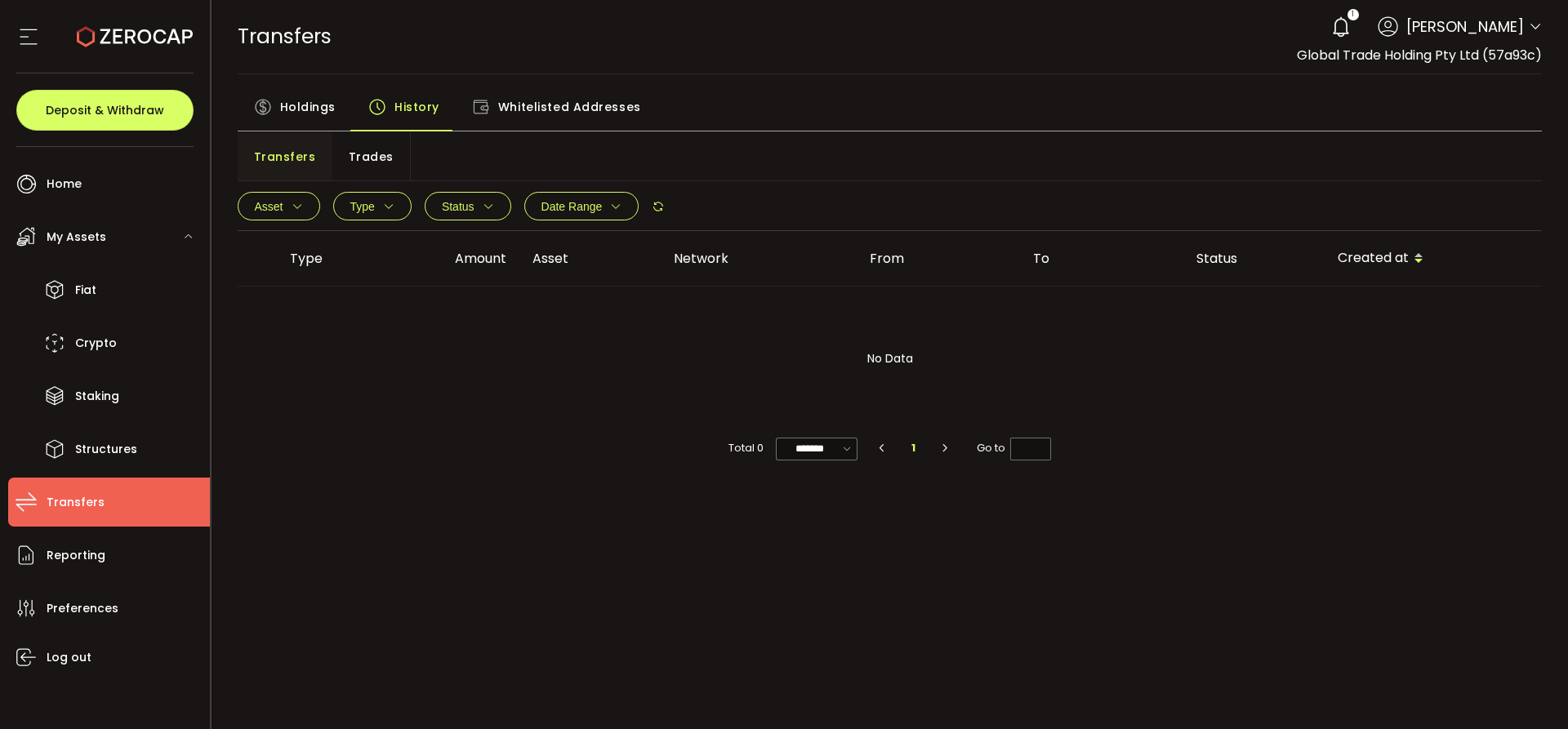
click at [547, 244] on th "Asset" at bounding box center [589, 259] width 141 height 56
click at [578, 210] on span "Date Range" at bounding box center [571, 207] width 61 height 13
click at [499, 203] on button "Status" at bounding box center [467, 206] width 87 height 28
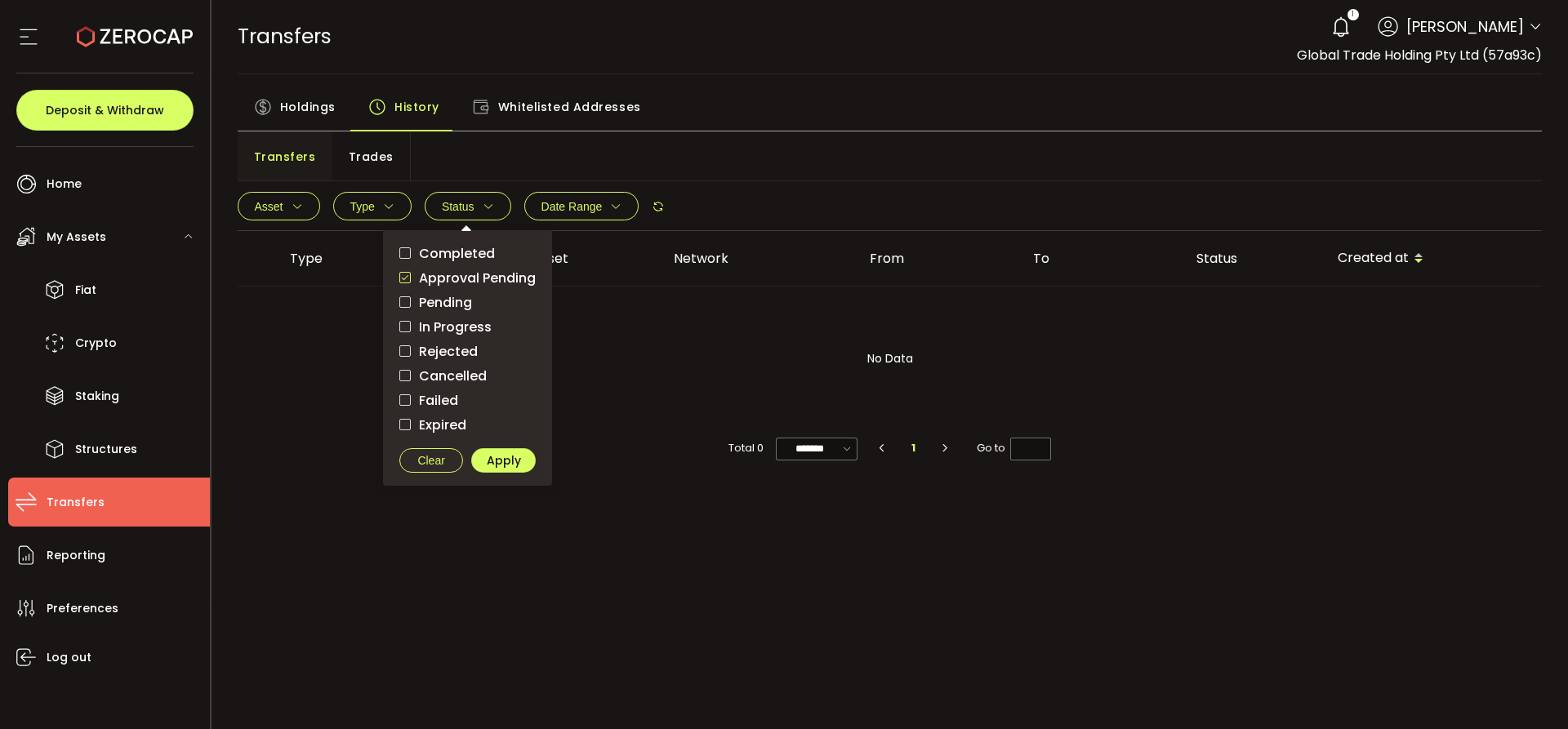
click at [417, 459] on button "Clear" at bounding box center [431, 460] width 65 height 25
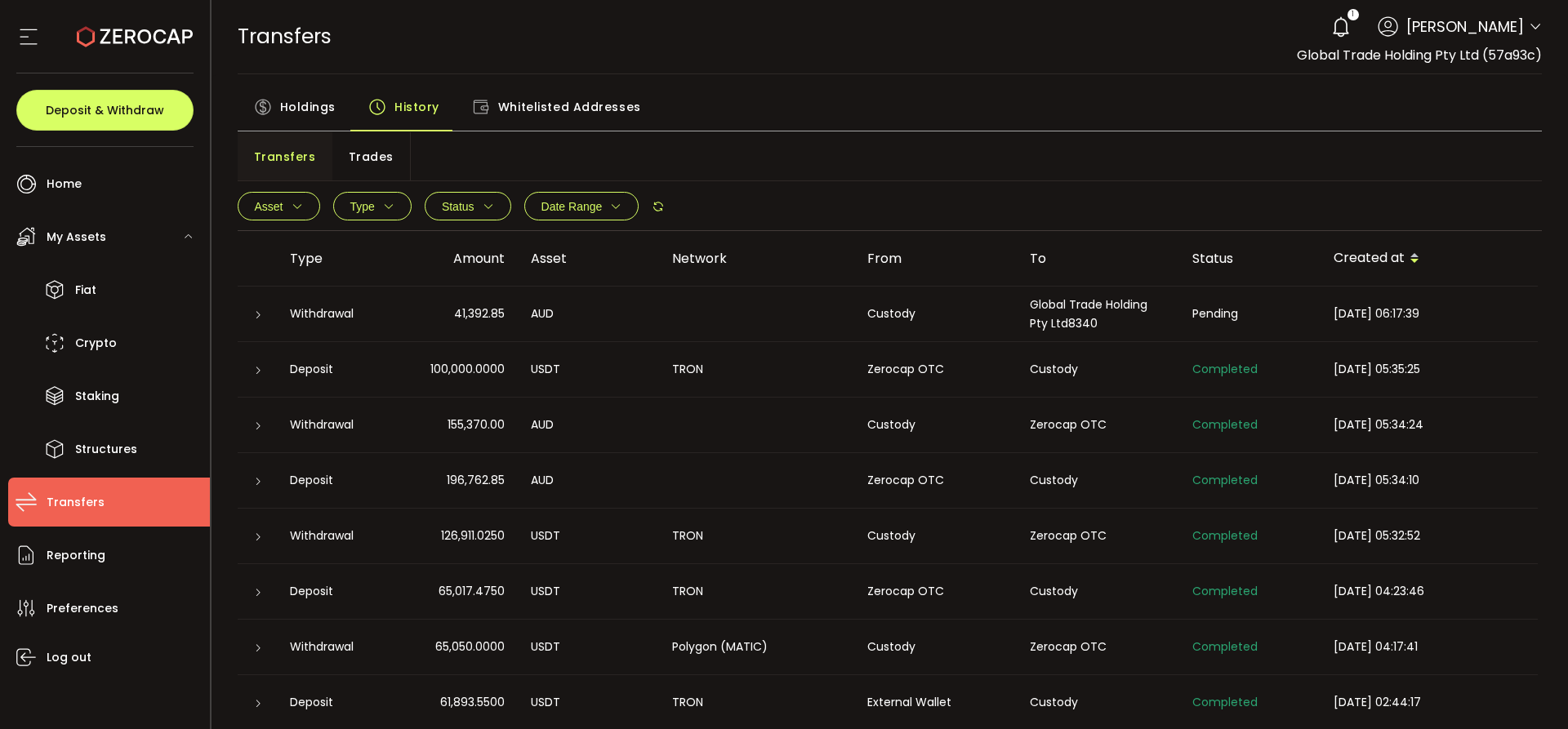
click at [374, 213] on button "Type" at bounding box center [373, 206] width 78 height 28
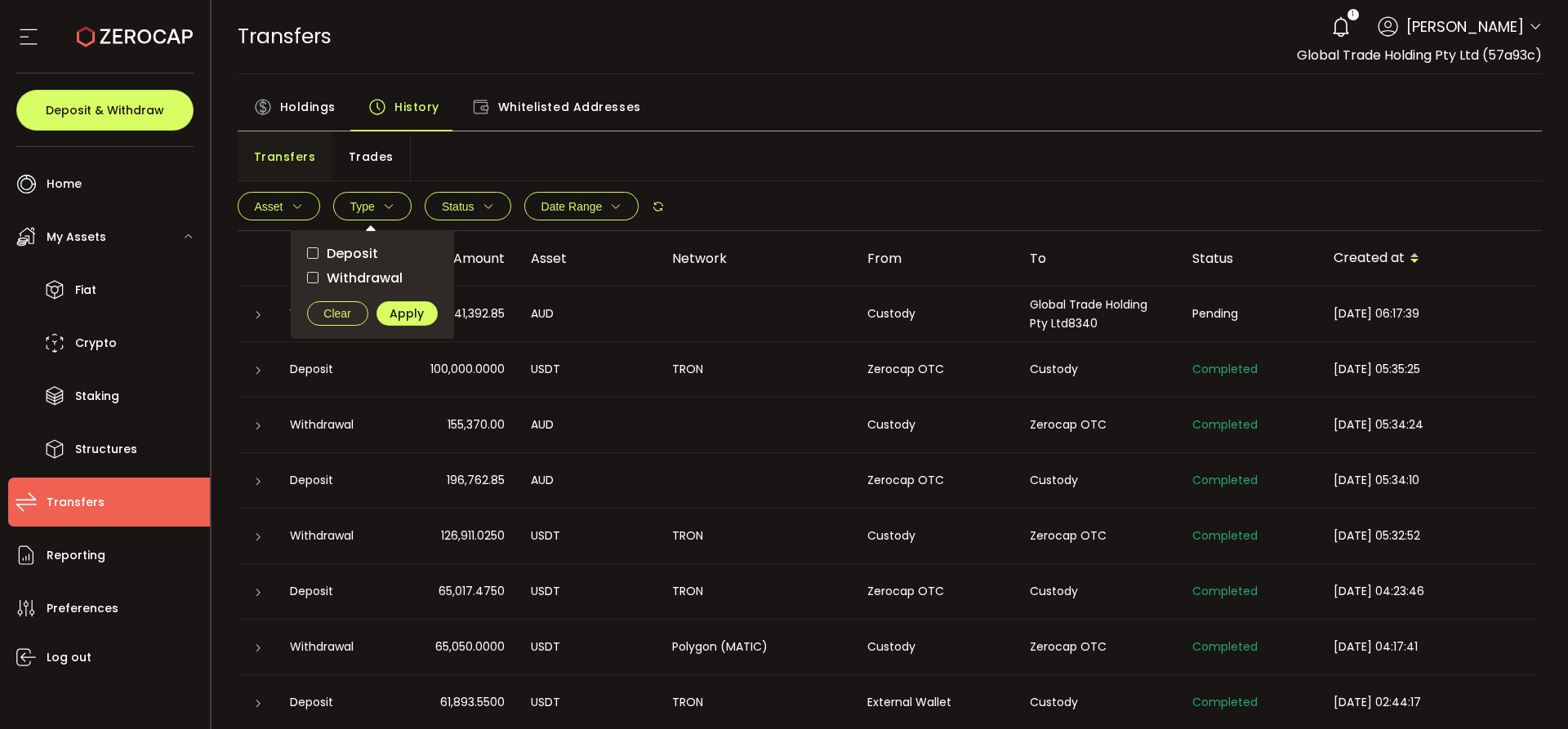
click at [344, 317] on span "Clear" at bounding box center [337, 313] width 27 height 12
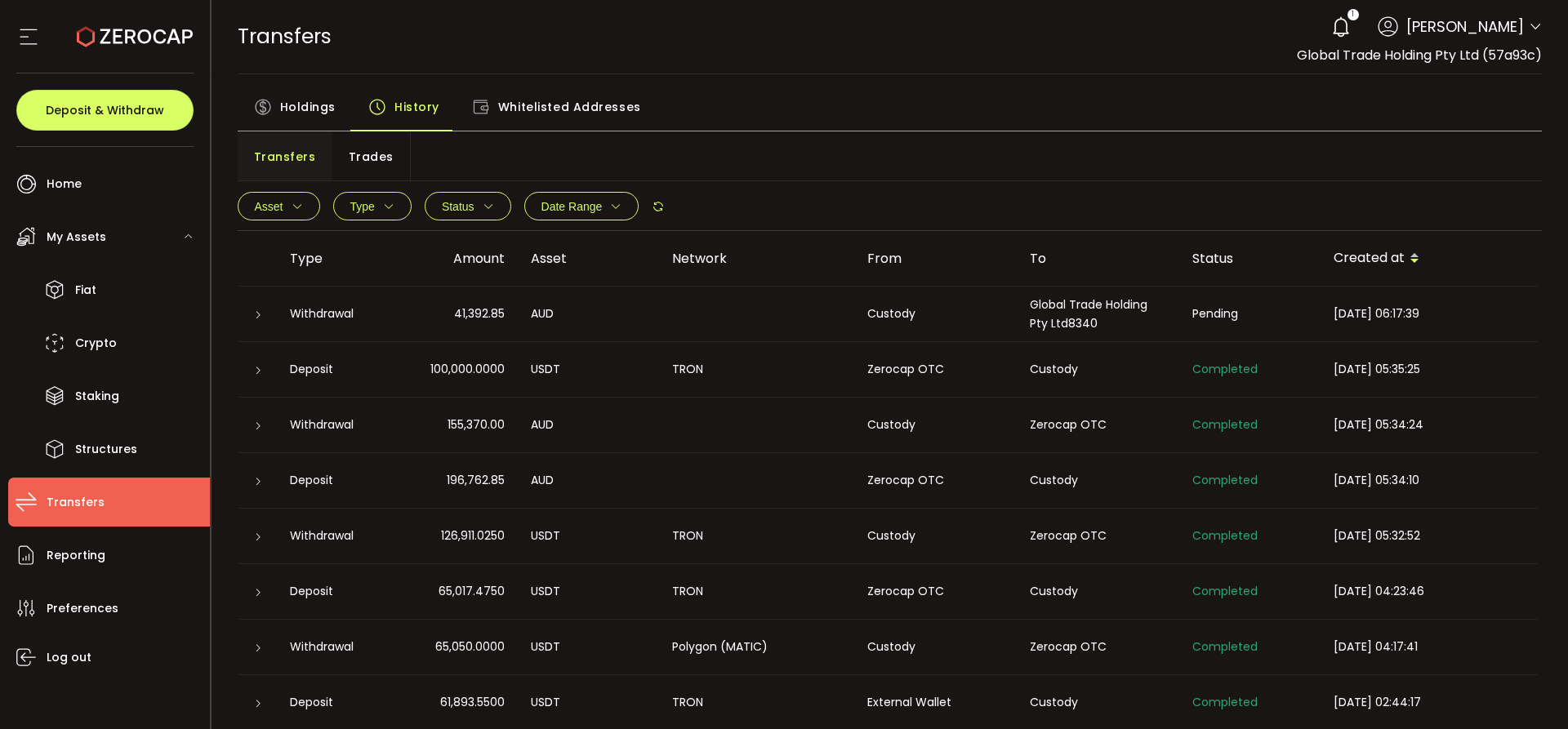
click at [283, 210] on span "Asset" at bounding box center [279, 206] width 48 height 12
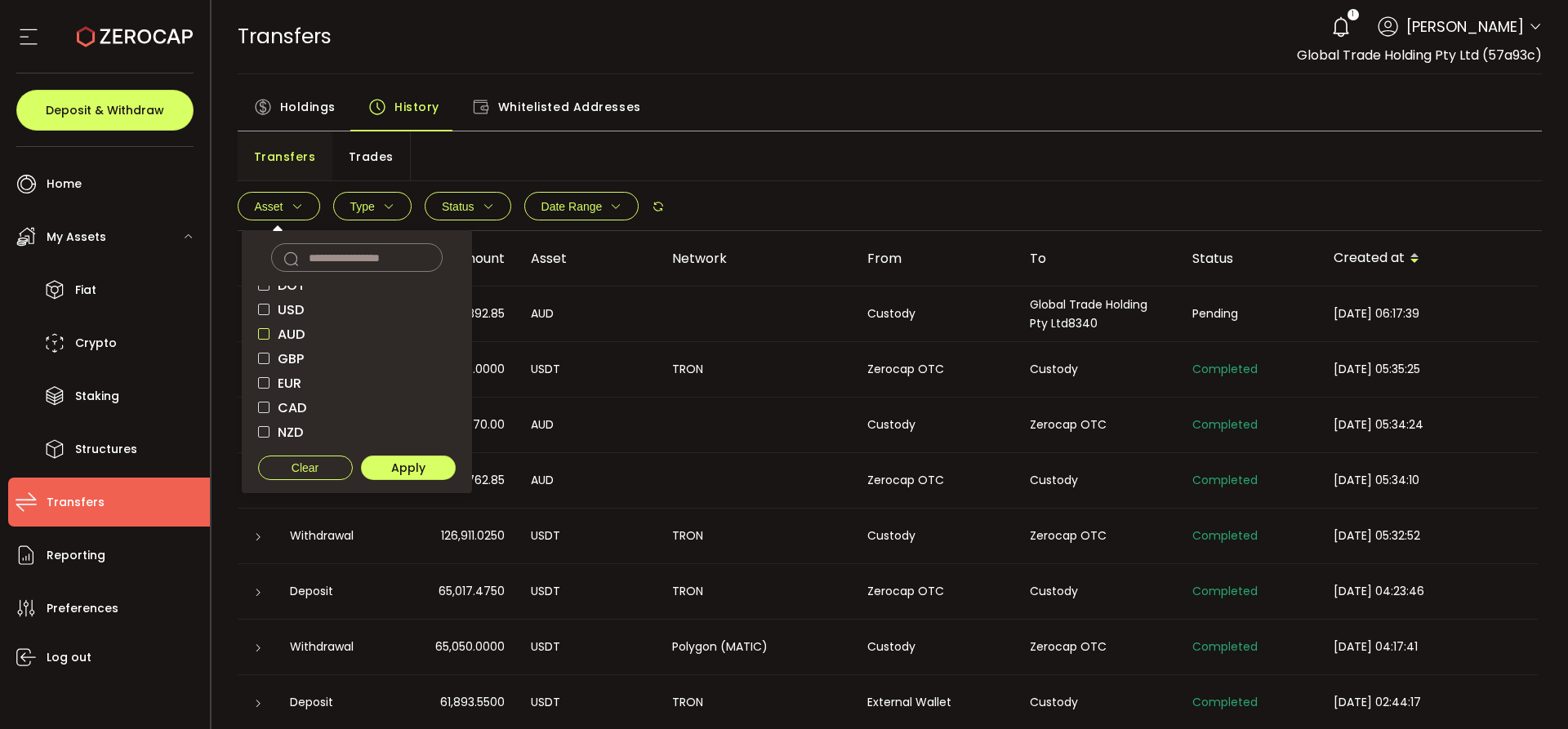
click at [265, 337] on span "checkbox-group" at bounding box center [263, 334] width 12 height 12
click at [413, 465] on span "Apply" at bounding box center [408, 467] width 35 height 12
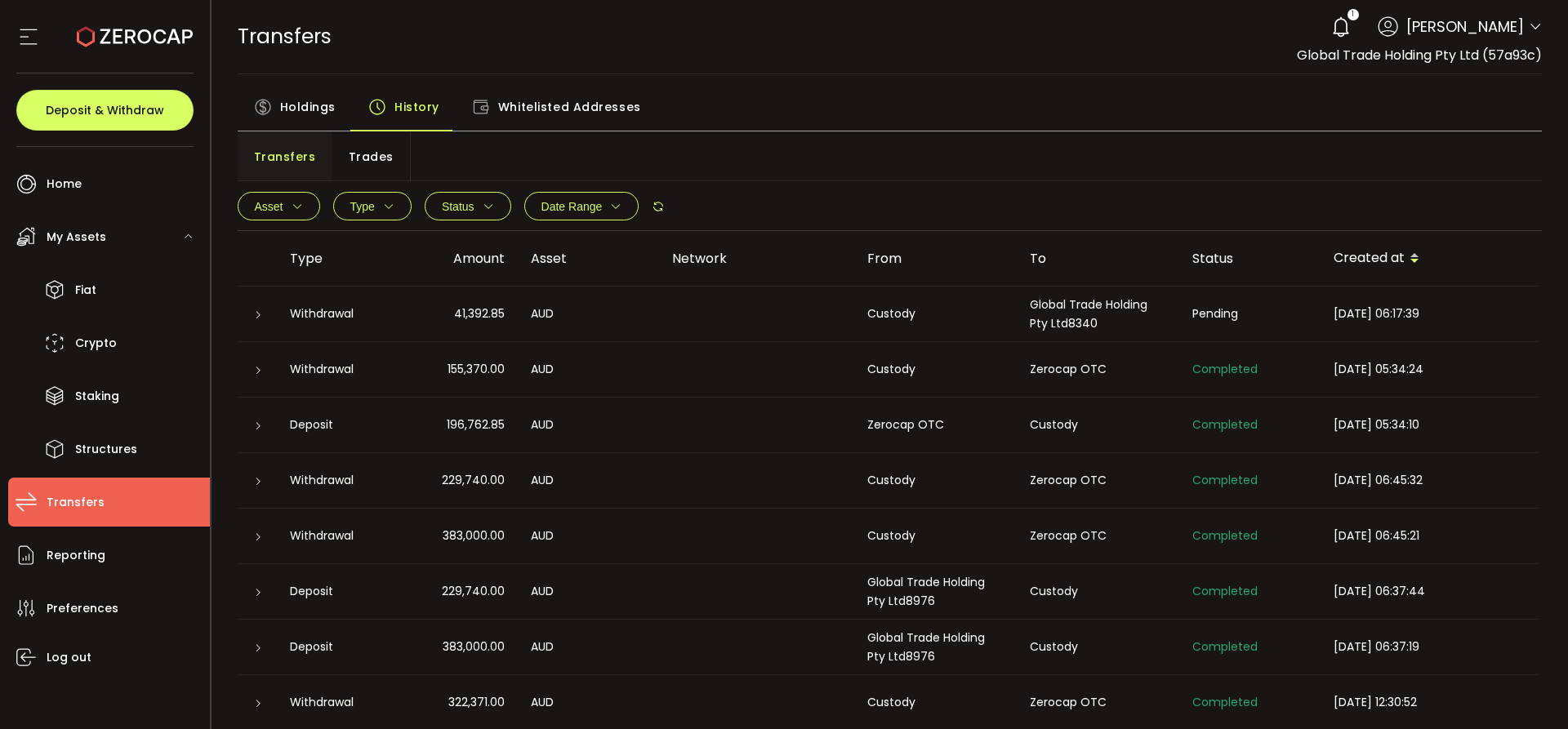
click at [977, 102] on div "Holdings History Whitelisted Addresses" at bounding box center [890, 110] width 1305 height 41
click at [693, 18] on div "TRANSFERS Buy Power $0.00 USD Transfers Transfers Your verification is pending …" at bounding box center [890, 36] width 1305 height 74
click at [800, 52] on div "TRANSFERS Buy Power $0.00 USD Transfers Transfers Your verification is pending …" at bounding box center [890, 36] width 1305 height 74
click at [806, 73] on div "TRANSFERS Buy Power $0.00 USD Transfers Transfers Your verification is pending …" at bounding box center [890, 36] width 1305 height 74
click at [758, 103] on div "Holdings History Whitelisted Addresses" at bounding box center [890, 110] width 1305 height 41
